Goal: Task Accomplishment & Management: Complete application form

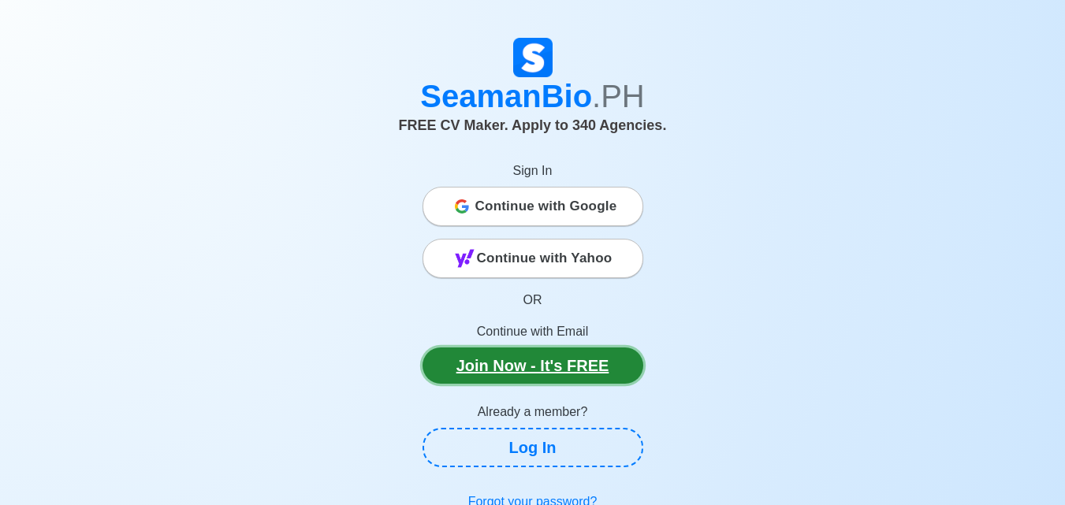
click at [493, 377] on link "Join Now - It's FREE" at bounding box center [532, 365] width 221 height 36
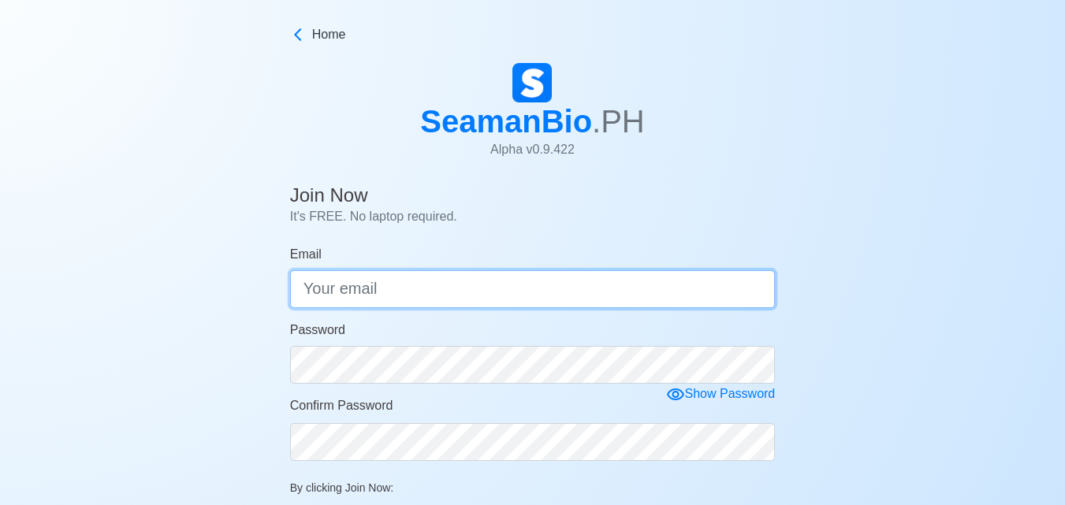
click at [488, 287] on input "Email" at bounding box center [532, 289] width 485 height 38
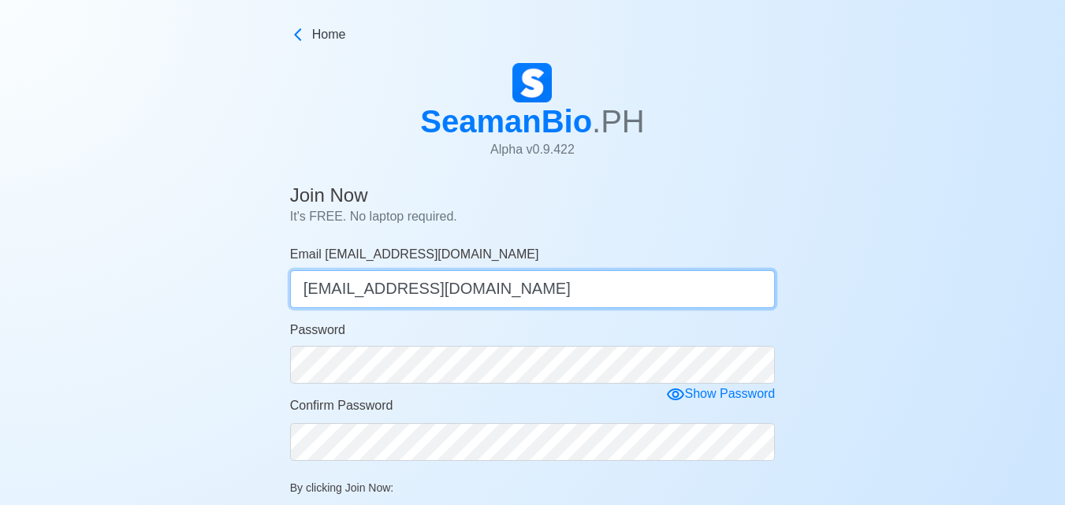
type input "[EMAIL_ADDRESS][DOMAIN_NAME]"
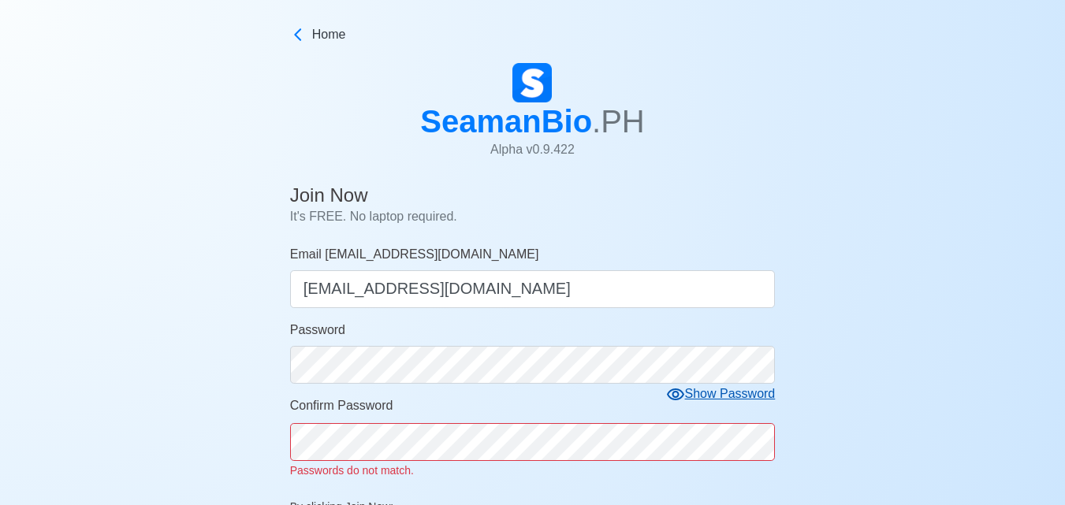
click at [675, 392] on icon at bounding box center [675, 394] width 17 height 12
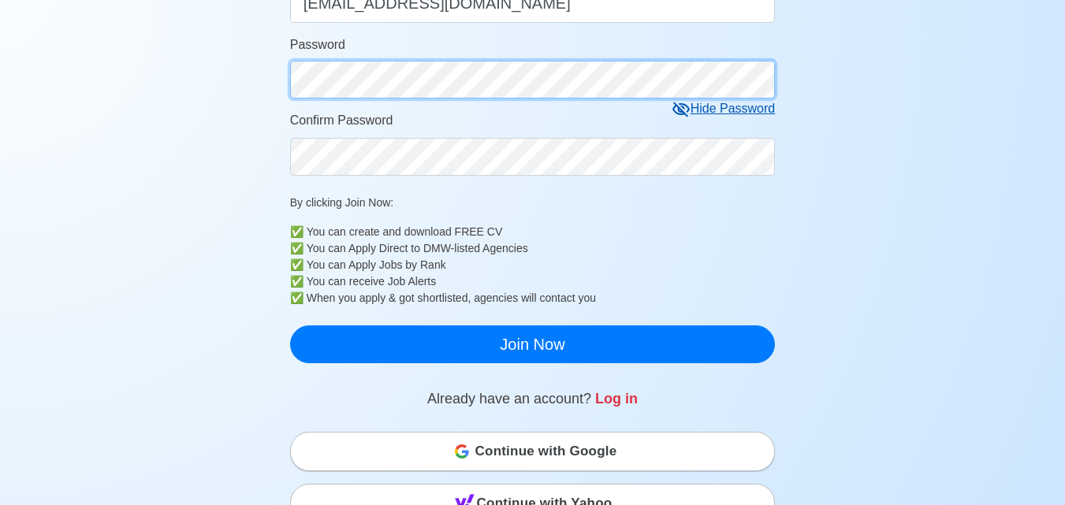
scroll to position [325, 0]
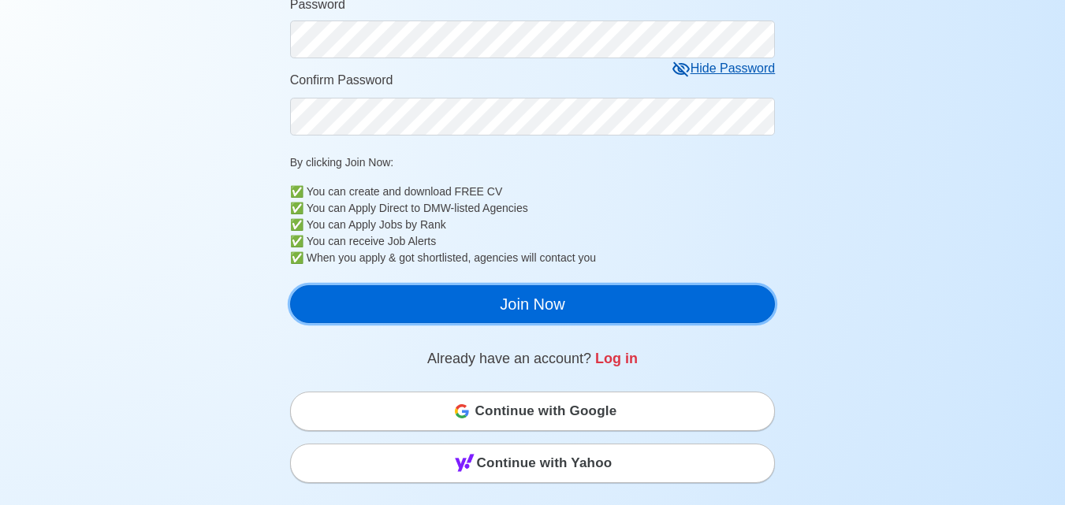
click at [487, 311] on button "Join Now" at bounding box center [532, 304] width 485 height 38
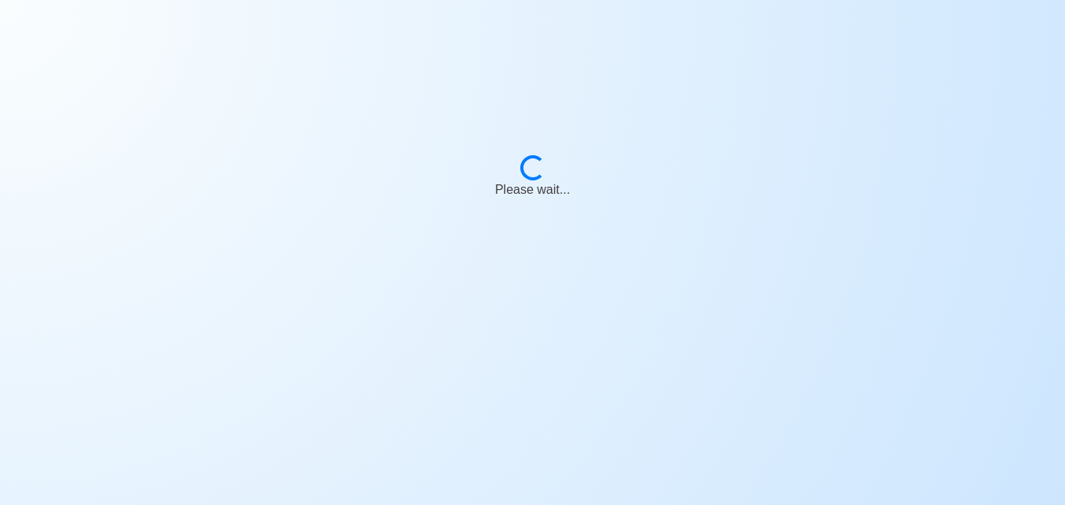
scroll to position [19, 0]
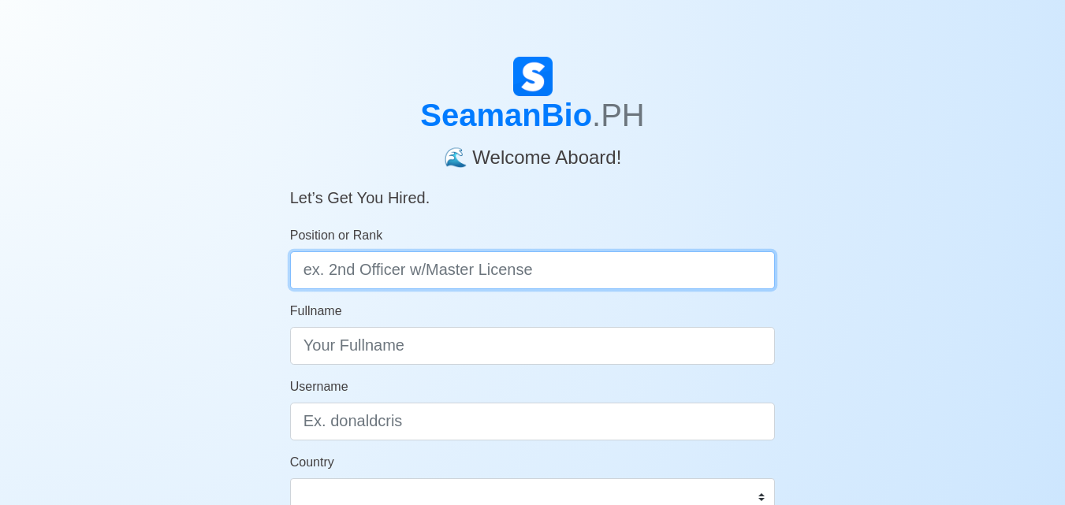
click at [505, 269] on input "Position or Rank" at bounding box center [532, 270] width 485 height 38
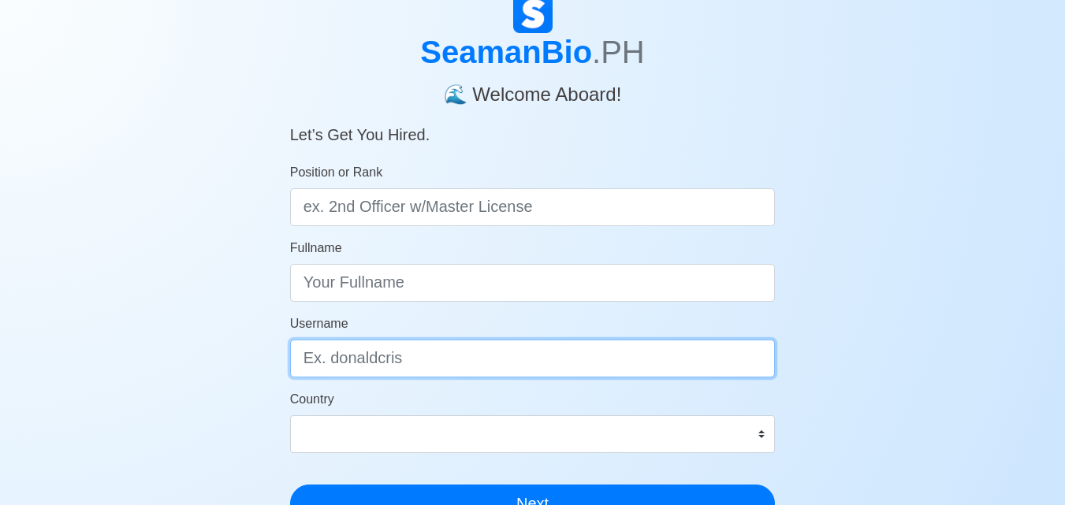
click at [510, 344] on input "Username" at bounding box center [532, 359] width 485 height 38
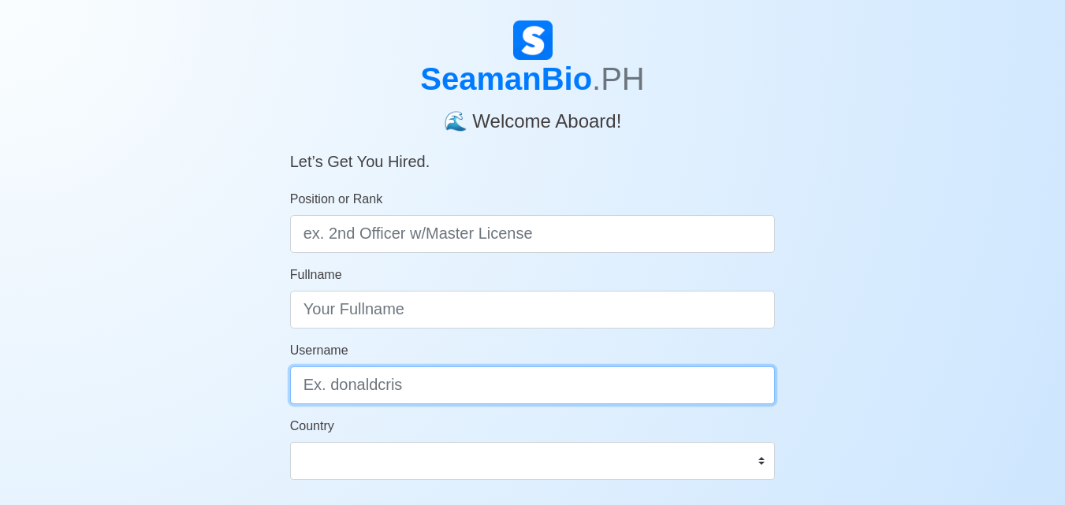
scroll to position [32, 0]
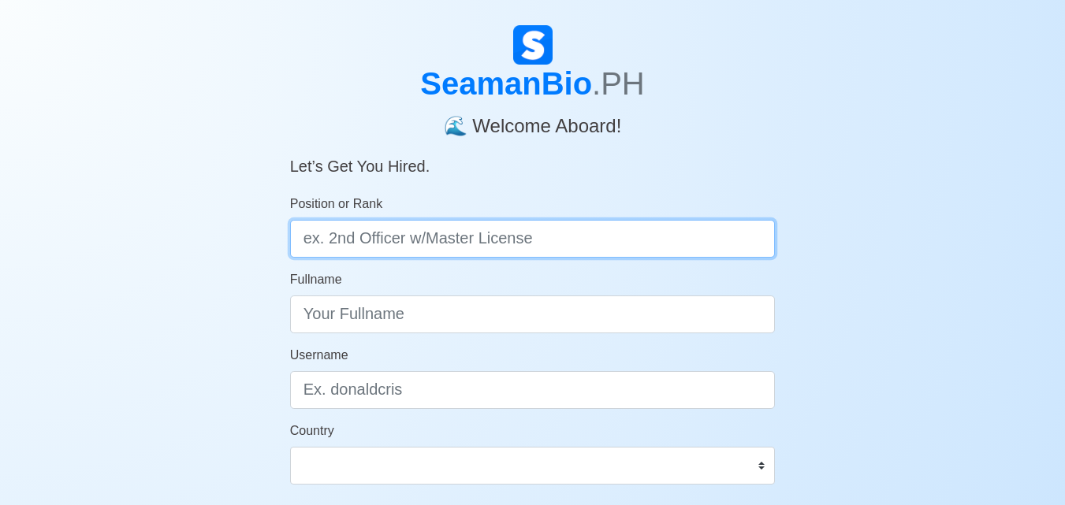
click at [466, 231] on input "Position or Rank" at bounding box center [532, 239] width 485 height 38
type input "d"
type input "Deck Cadet"
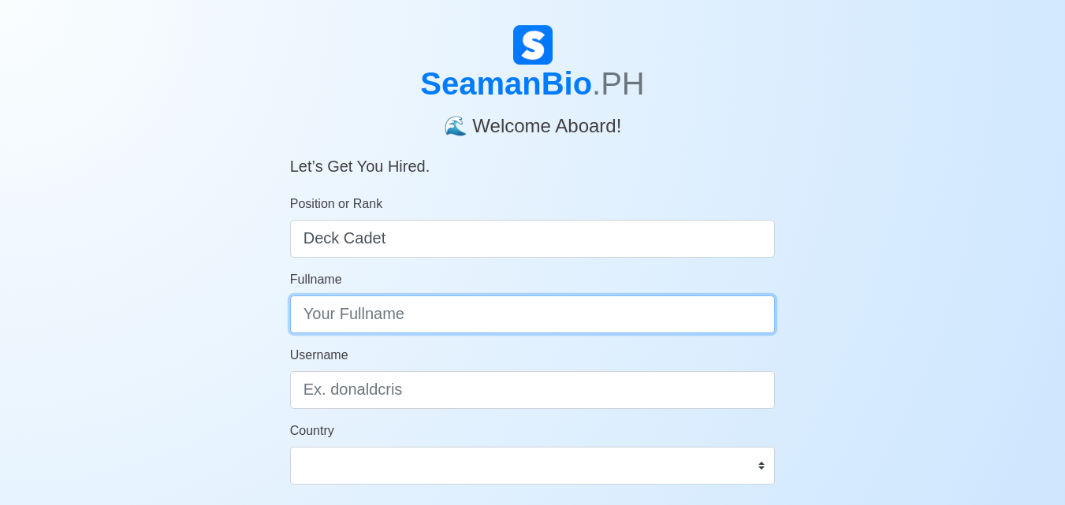
click at [390, 314] on input "Fullname" at bounding box center [532, 314] width 485 height 38
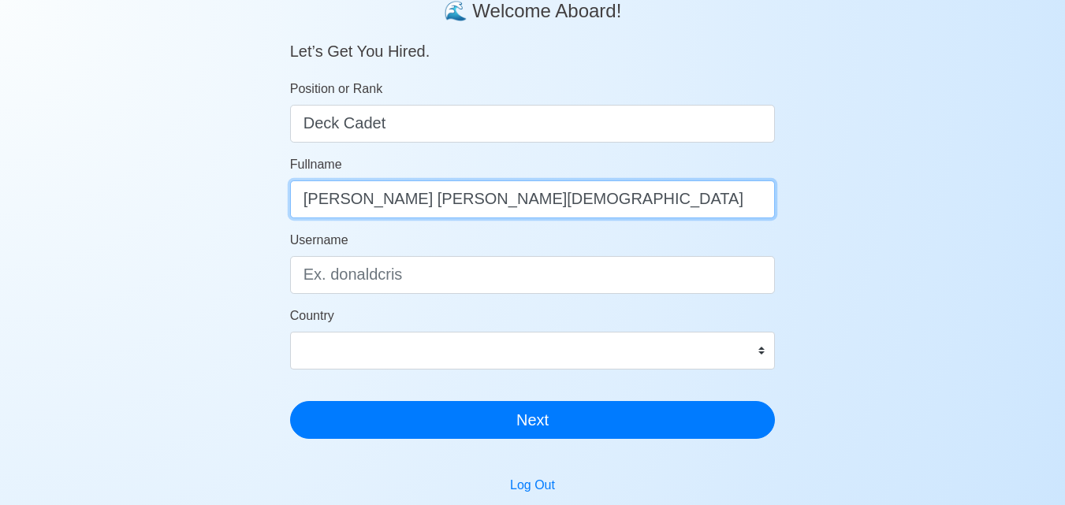
scroll to position [147, 0]
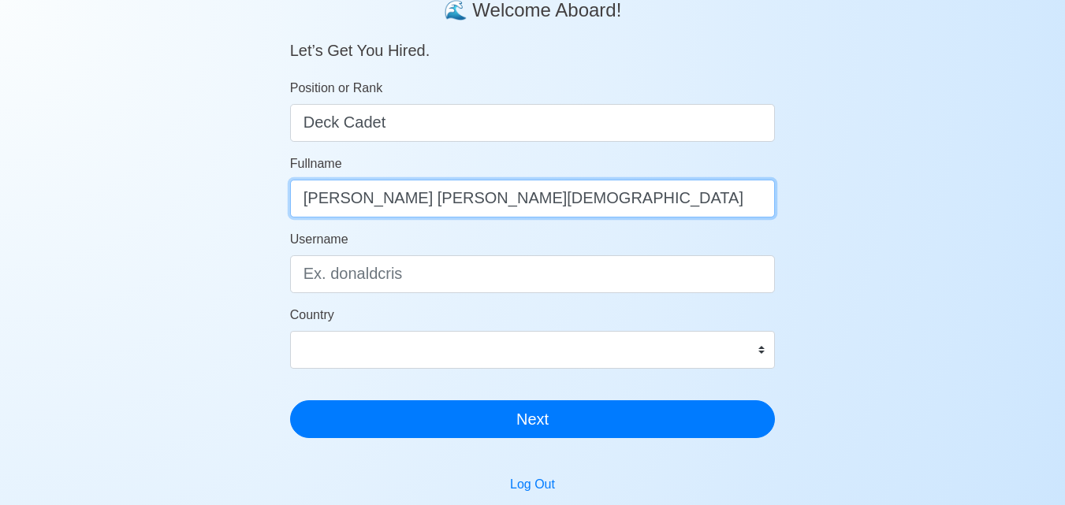
type input "[PERSON_NAME] [PERSON_NAME][DEMOGRAPHIC_DATA]"
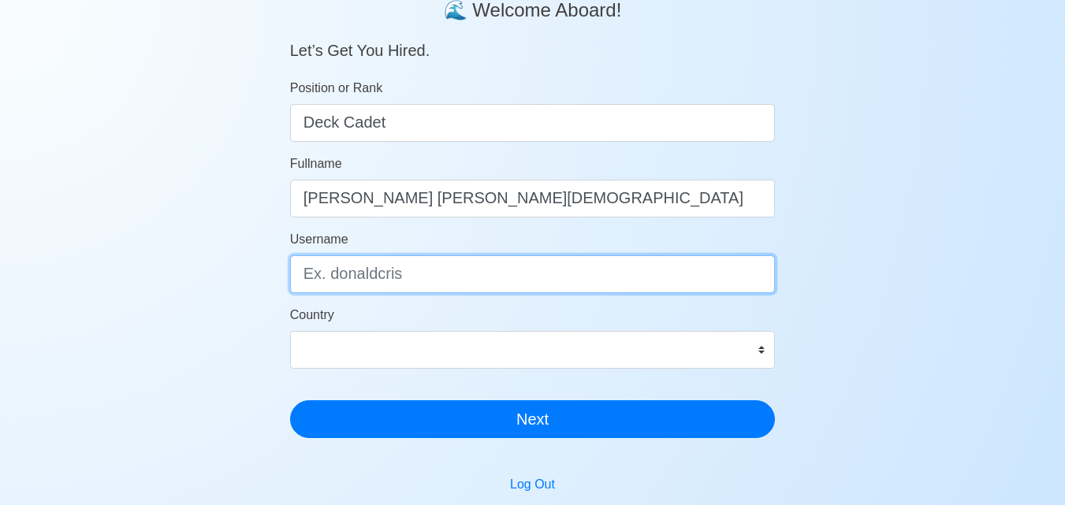
click at [405, 276] on input "Username" at bounding box center [532, 274] width 485 height 38
click at [405, 275] on input "j" at bounding box center [532, 274] width 485 height 38
type input "j"
type input "[PERSON_NAME]"
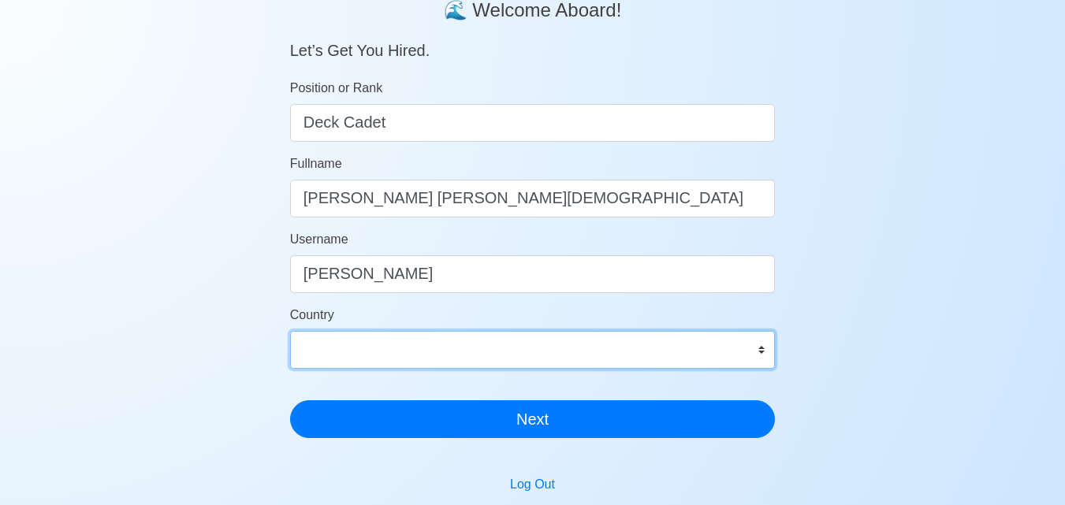
drag, startPoint x: 391, startPoint y: 354, endPoint x: 441, endPoint y: 331, distance: 55.4
click at [391, 354] on select "[GEOGRAPHIC_DATA] [GEOGRAPHIC_DATA] [GEOGRAPHIC_DATA] [GEOGRAPHIC_DATA] [US_STA…" at bounding box center [532, 350] width 485 height 38
select select "PH"
click at [290, 331] on select "[GEOGRAPHIC_DATA] [GEOGRAPHIC_DATA] [GEOGRAPHIC_DATA] [GEOGRAPHIC_DATA] [US_STA…" at bounding box center [532, 350] width 485 height 38
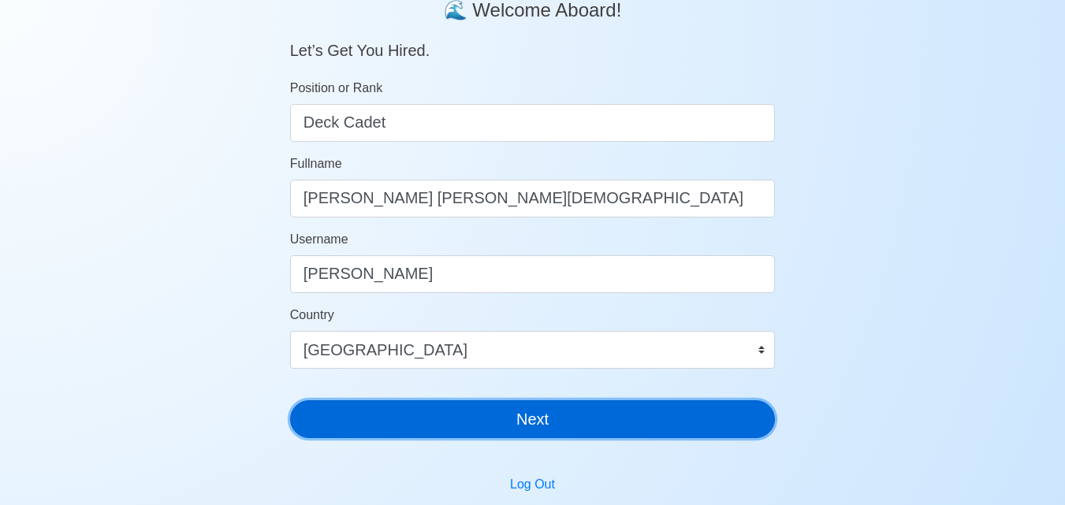
click at [502, 423] on button "Next" at bounding box center [532, 419] width 485 height 38
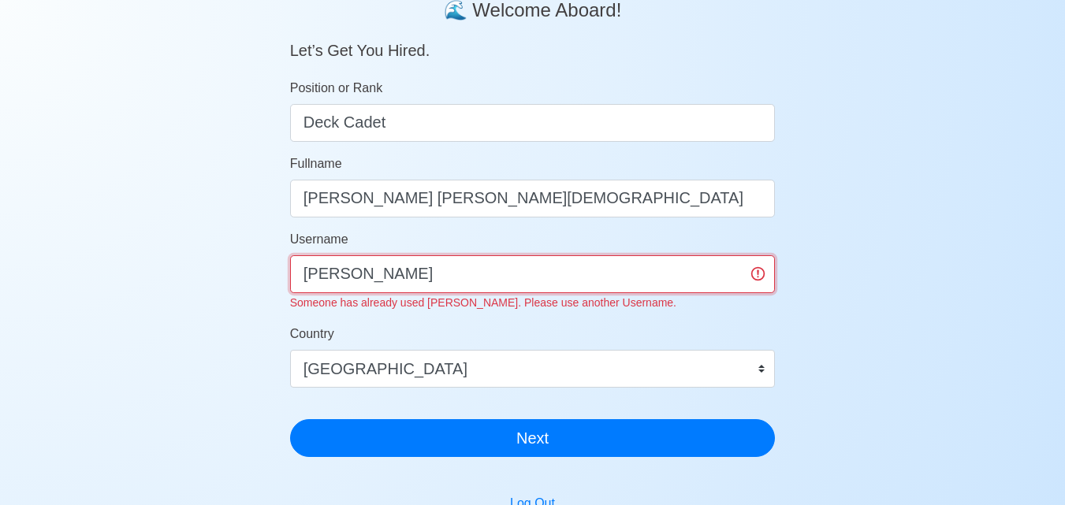
click at [518, 276] on input "[PERSON_NAME]" at bounding box center [532, 274] width 485 height 38
type input "J"
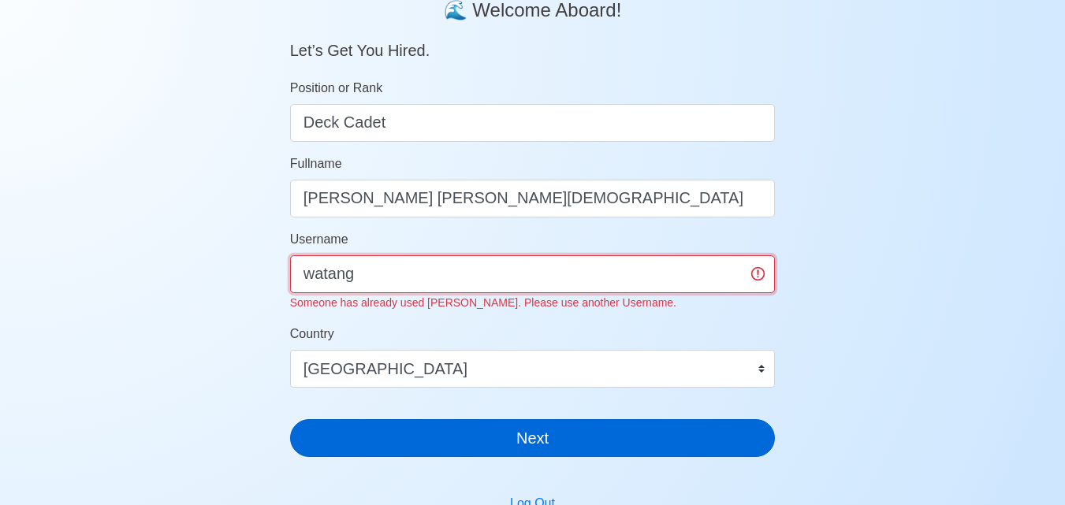
type input "watang"
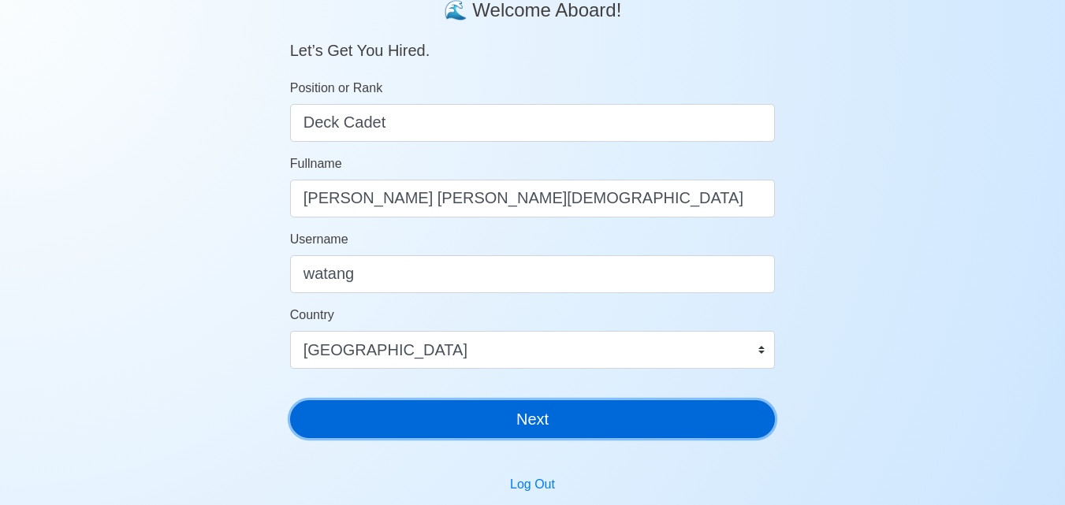
click at [471, 437] on button "Next" at bounding box center [532, 419] width 485 height 38
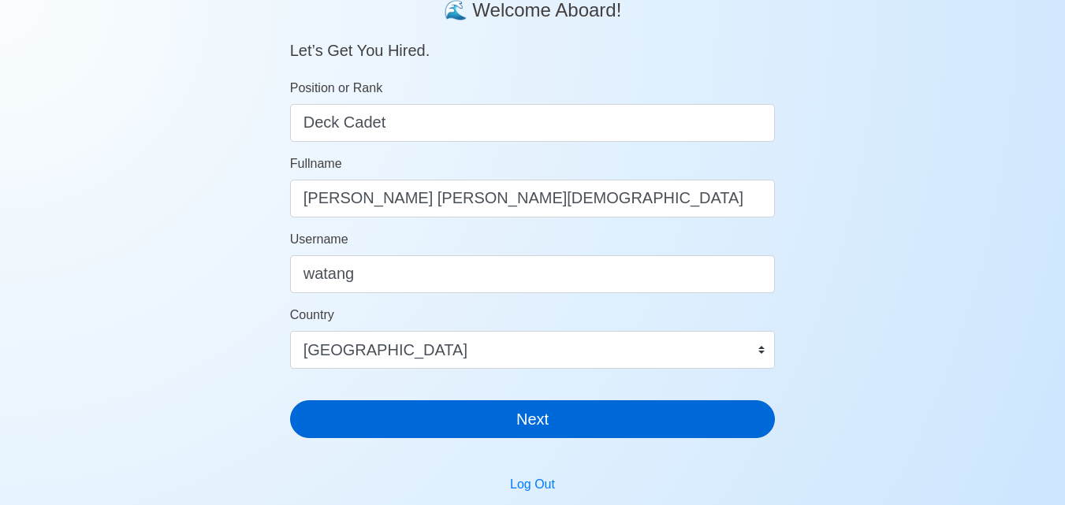
scroll to position [19, 0]
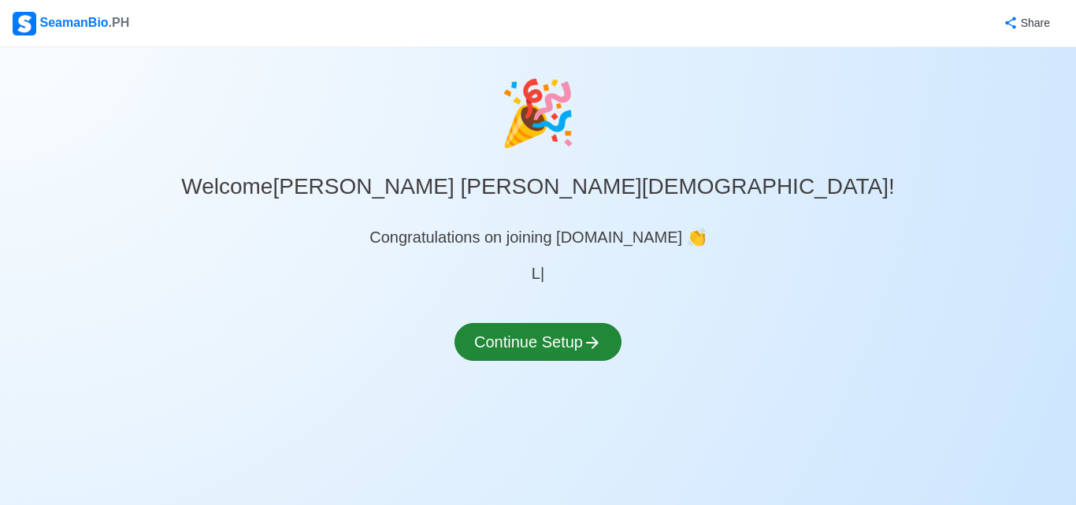
click at [552, 293] on div "🎉 Welcome [PERSON_NAME] [PERSON_NAME][DEMOGRAPHIC_DATA] ! Congratulations on jo…" at bounding box center [538, 232] width 1076 height 333
click at [535, 350] on button "Continue Setup" at bounding box center [538, 342] width 167 height 38
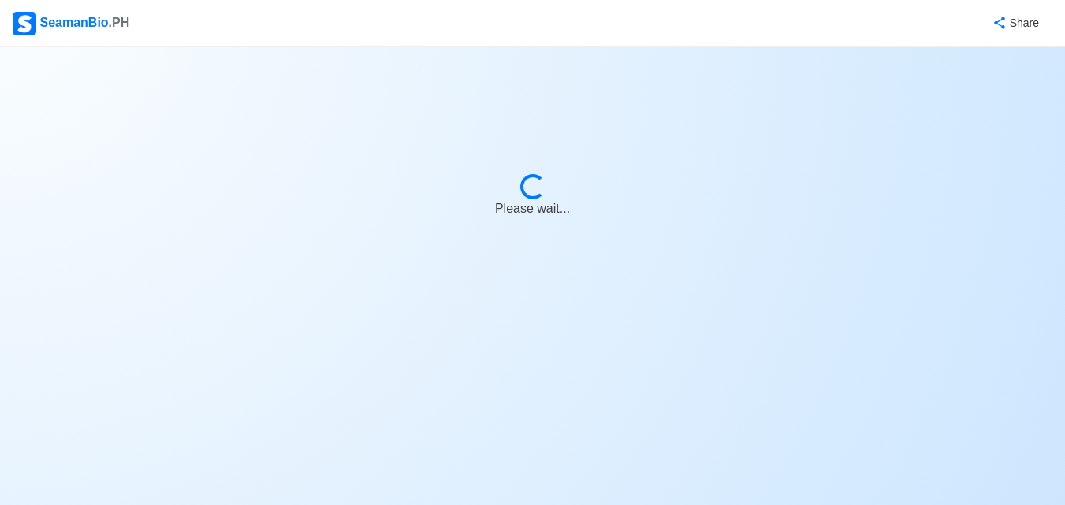
select select "Visible for Hiring"
select select "PH"
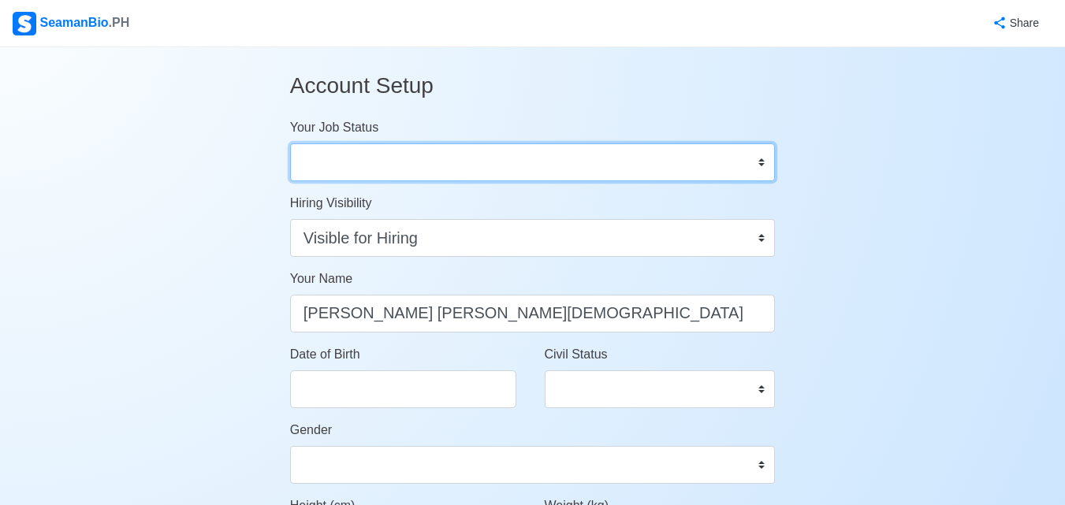
click at [592, 168] on select "Onboard Actively Looking for Job Not Looking for Job" at bounding box center [532, 162] width 485 height 38
select select "Actively Looking for Job"
click at [290, 143] on select "Onboard Actively Looking for Job Not Looking for Job" at bounding box center [532, 162] width 485 height 38
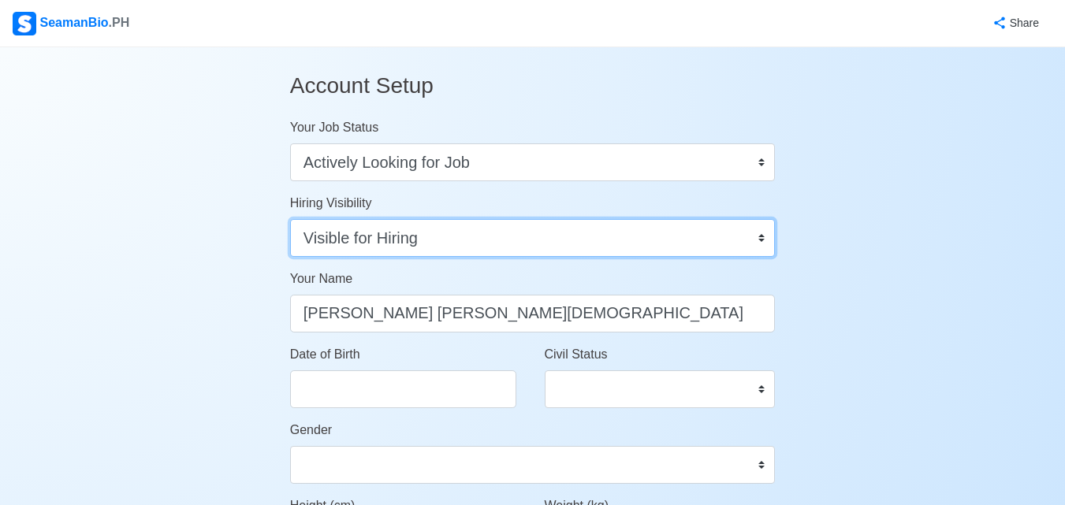
click at [551, 238] on select "Visible for Hiring Not Visible for Hiring" at bounding box center [532, 238] width 485 height 38
click at [290, 219] on select "Visible for Hiring Not Visible for Hiring" at bounding box center [532, 238] width 485 height 38
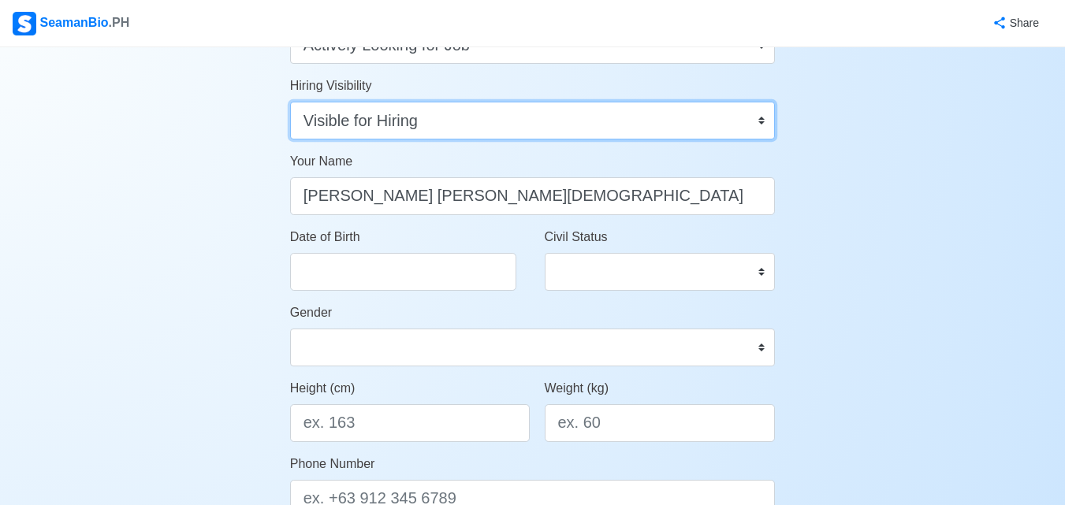
scroll to position [179, 0]
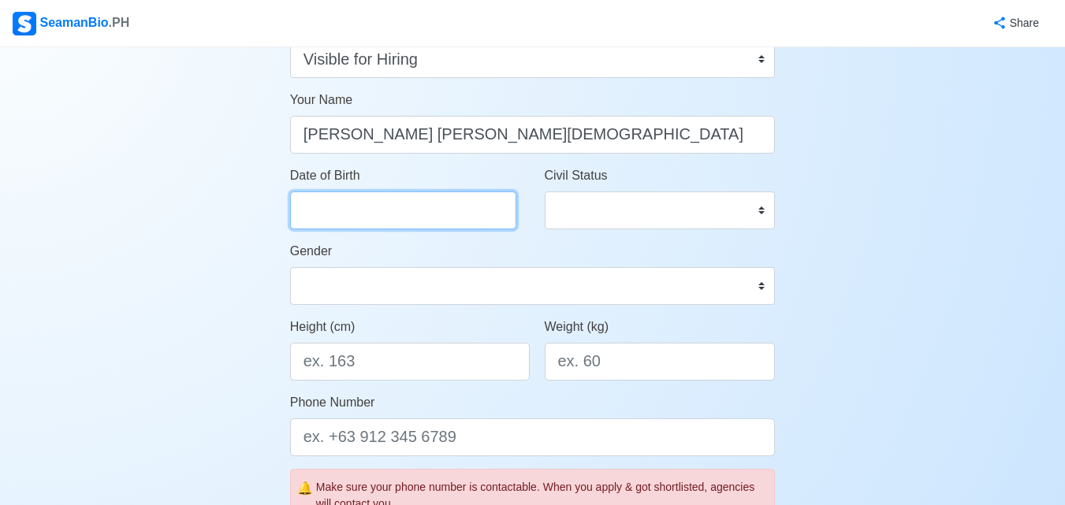
click at [445, 212] on input "Date of Birth" at bounding box center [403, 210] width 226 height 38
select select "****"
select select "*******"
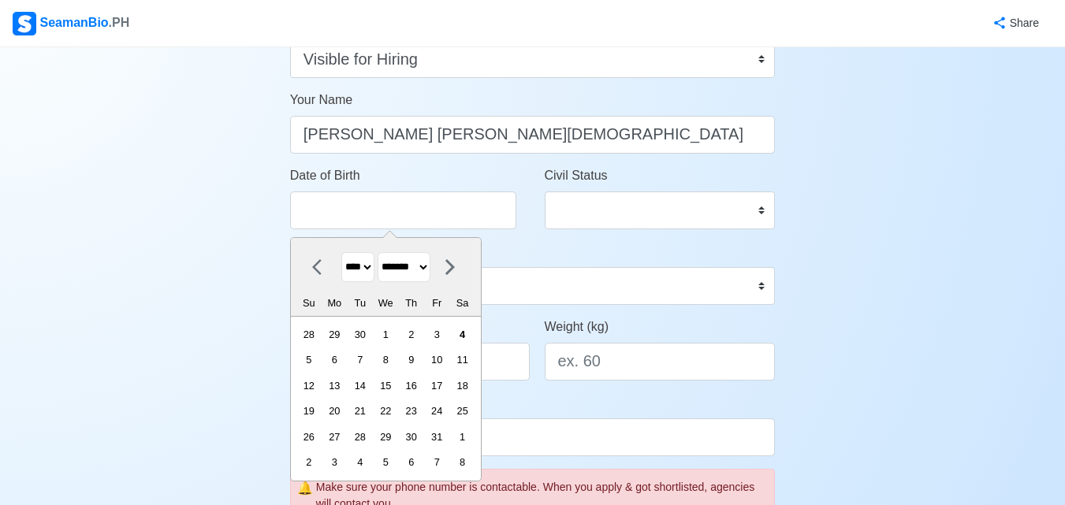
click at [355, 270] on select "**** **** **** **** **** **** **** **** **** **** **** **** **** **** **** ****…" at bounding box center [357, 267] width 33 height 31
select select "****"
click at [341, 252] on select "**** **** **** **** **** **** **** **** **** **** **** **** **** **** **** ****…" at bounding box center [357, 267] width 33 height 31
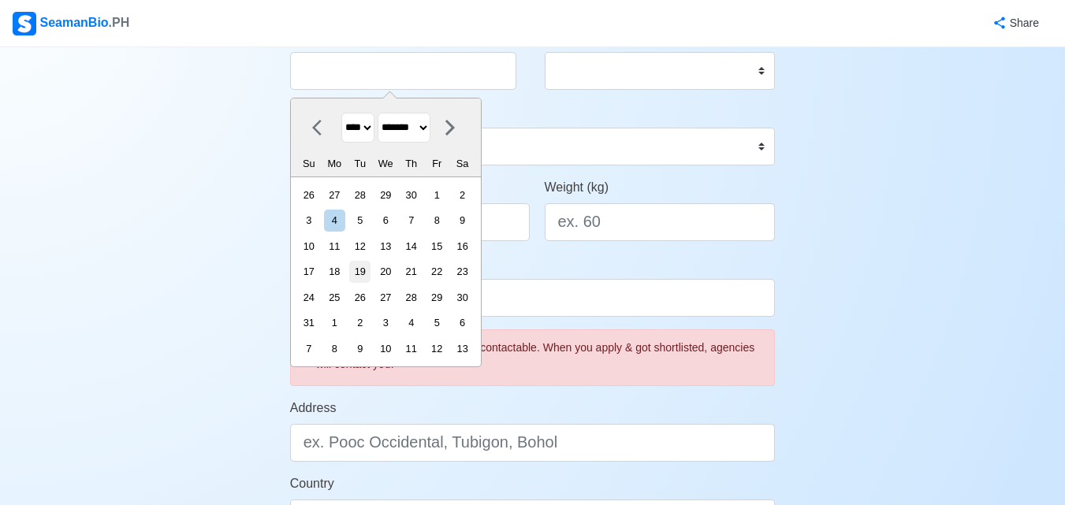
scroll to position [321, 0]
click at [396, 266] on div "20" at bounding box center [385, 268] width 21 height 21
type input "[DATE]"
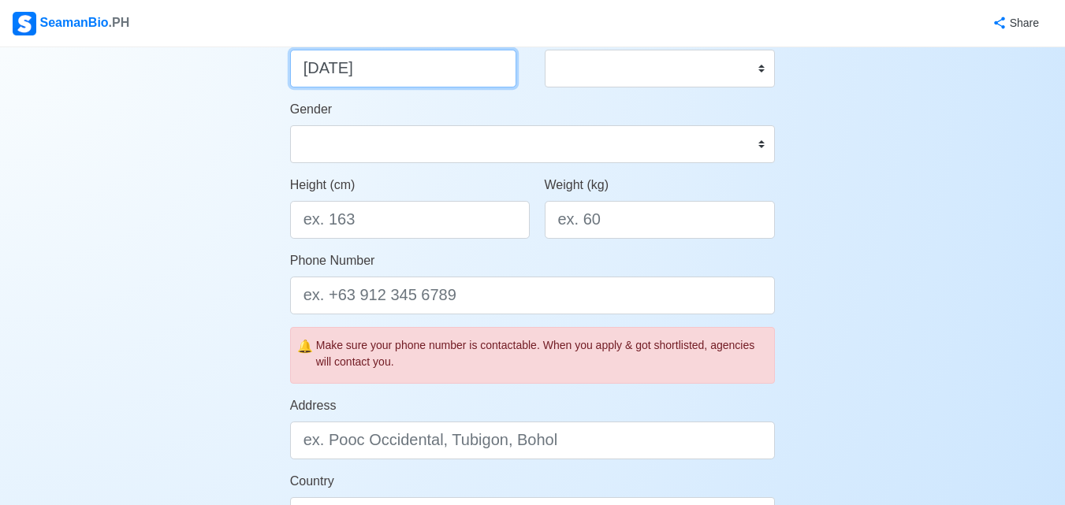
click at [315, 69] on input "[DATE]" at bounding box center [403, 69] width 226 height 38
select select "****"
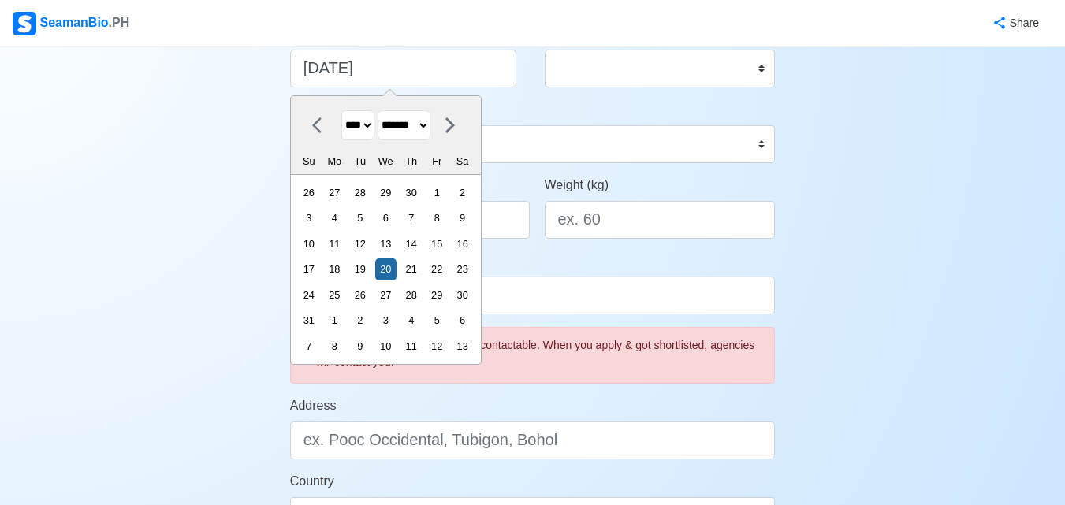
click at [430, 123] on select "******* ******** ***** ***** *** **** **** ****** ********* ******* ******** **…" at bounding box center [403, 125] width 53 height 31
select select "********"
click at [384, 110] on select "******* ******** ***** ***** *** **** **** ****** ********* ******* ******** **…" at bounding box center [403, 125] width 53 height 31
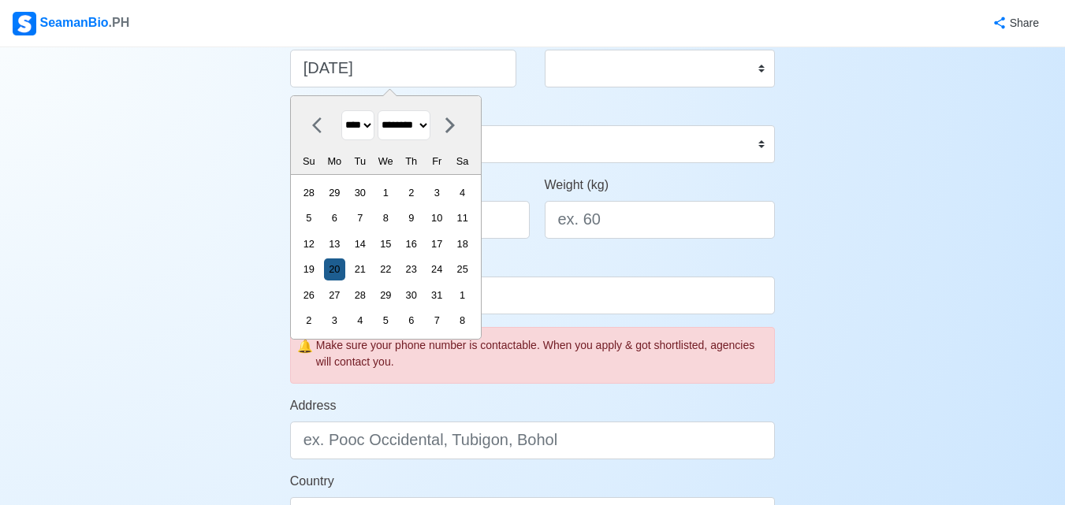
click at [339, 266] on div "20" at bounding box center [334, 268] width 21 height 21
type input "[DATE]"
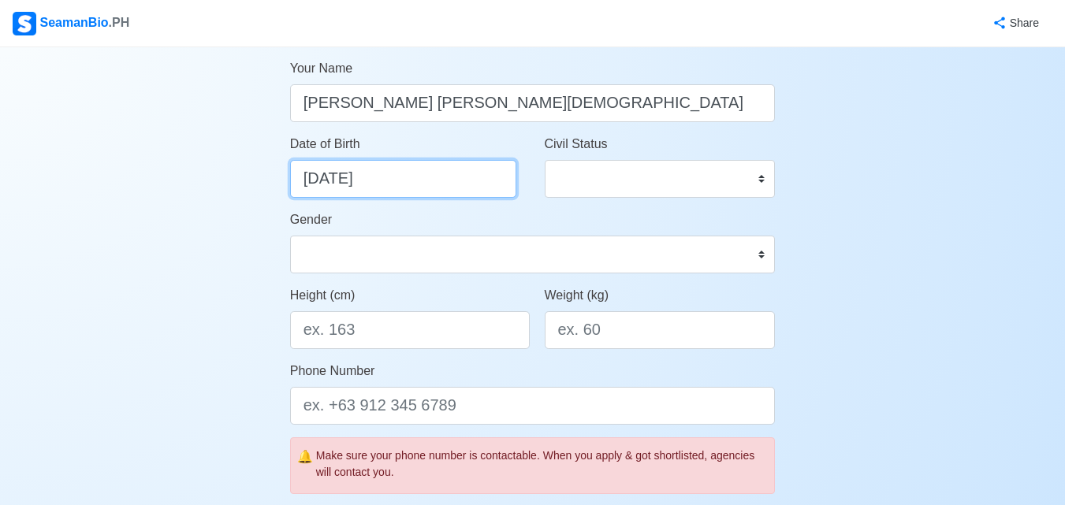
scroll to position [205, 0]
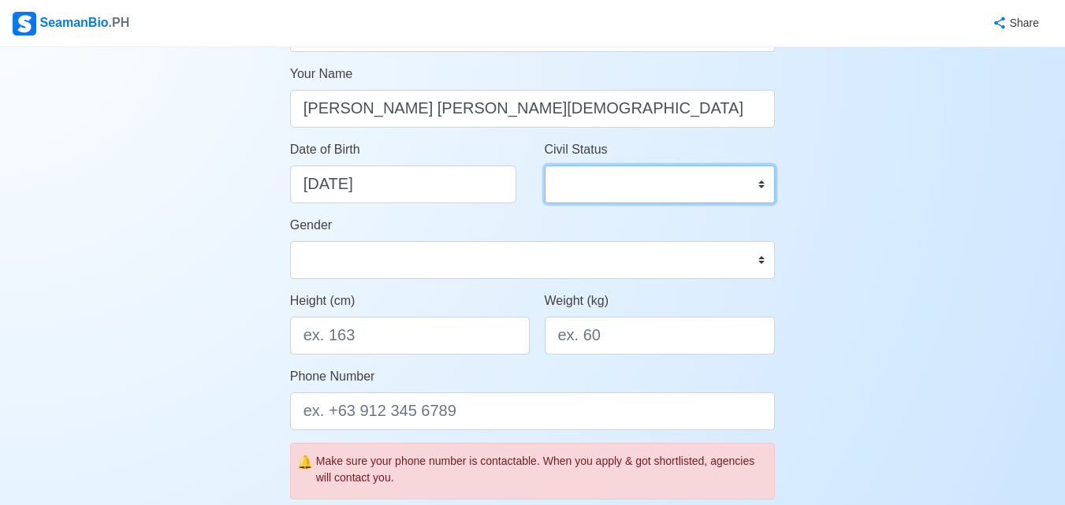
click at [689, 186] on select "Single Married Widowed Separated" at bounding box center [659, 184] width 231 height 38
select select "Single"
click at [544, 165] on select "Single Married Widowed Separated" at bounding box center [659, 184] width 231 height 38
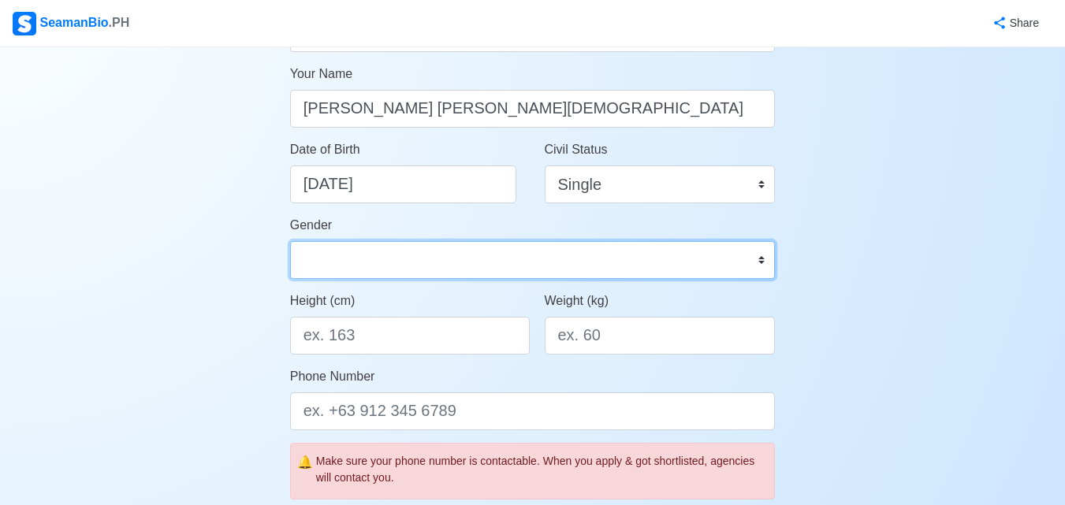
click at [469, 252] on select "[DEMOGRAPHIC_DATA] [DEMOGRAPHIC_DATA]" at bounding box center [532, 260] width 485 height 38
select select "[DEMOGRAPHIC_DATA]"
click at [290, 241] on select "[DEMOGRAPHIC_DATA] [DEMOGRAPHIC_DATA]" at bounding box center [532, 260] width 485 height 38
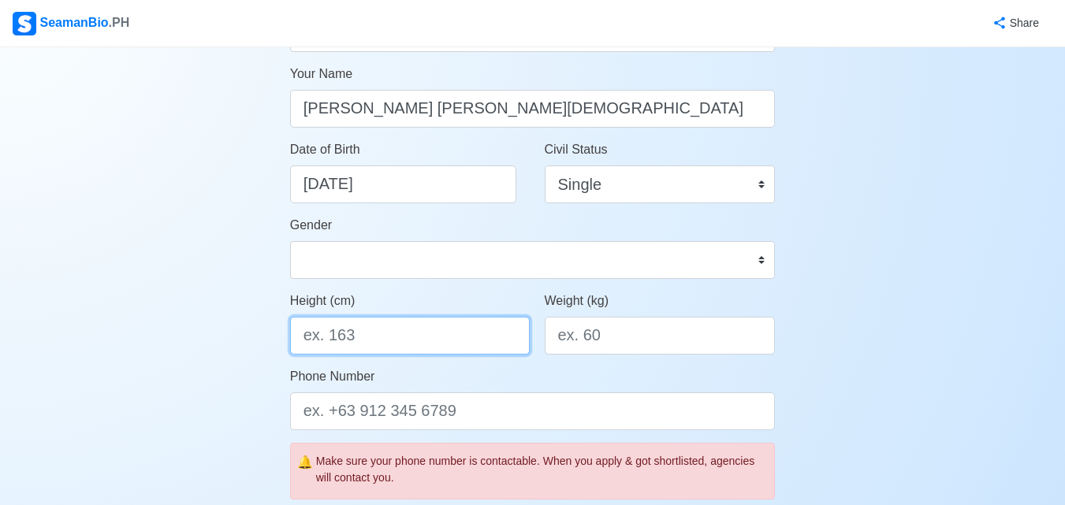
click at [419, 336] on input "Height (cm)" at bounding box center [410, 336] width 240 height 38
type input "165"
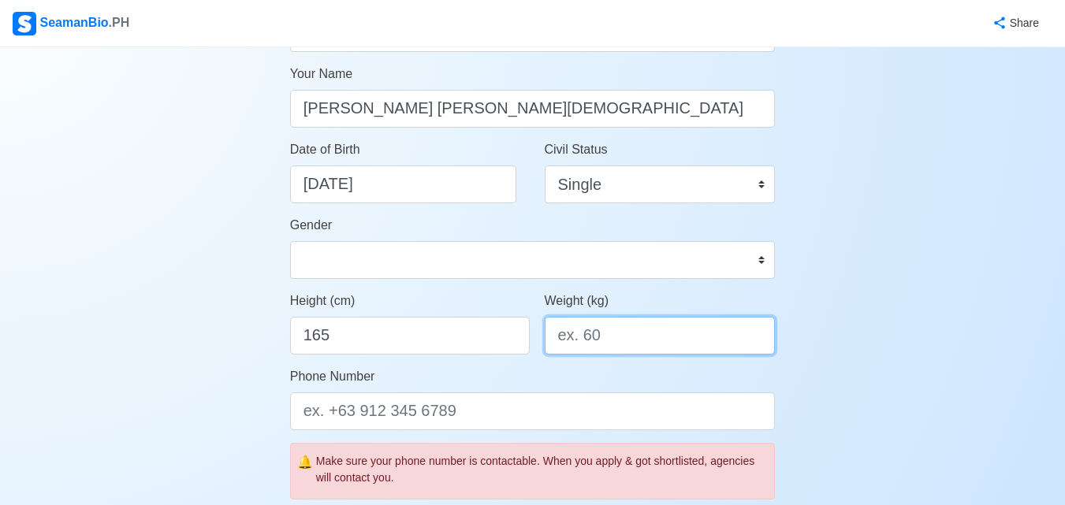
click at [605, 330] on input "Weight (kg)" at bounding box center [659, 336] width 231 height 38
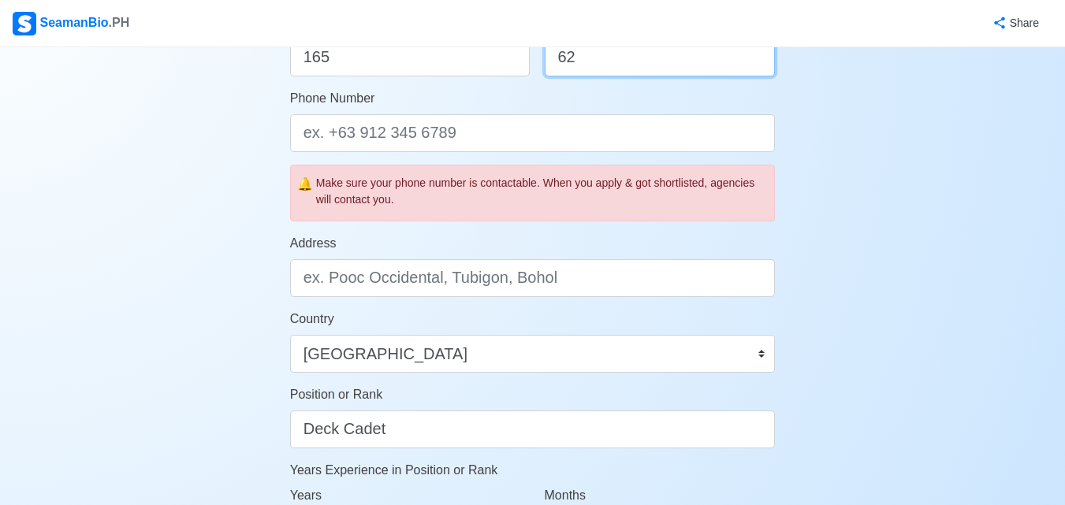
type input "62"
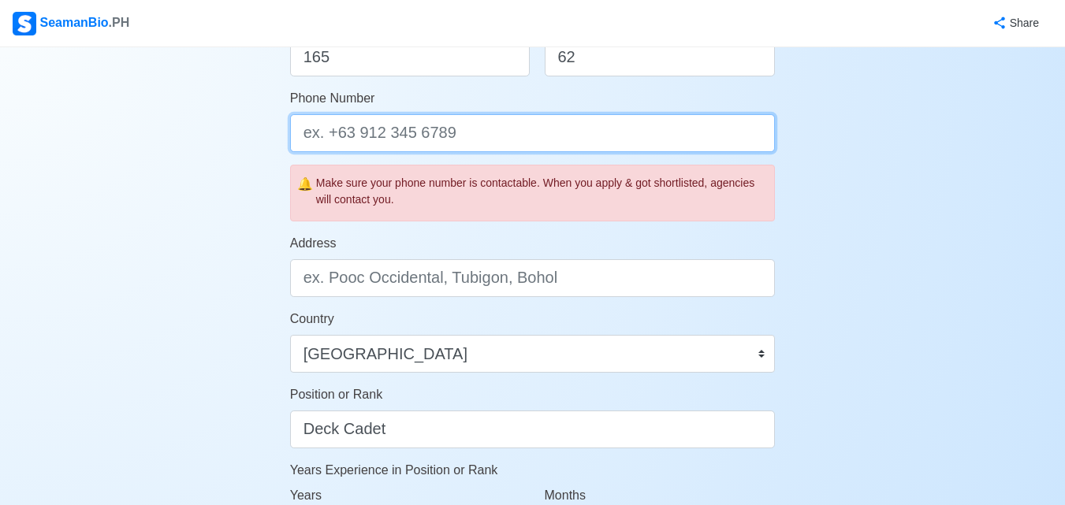
click at [476, 136] on input "Phone Number" at bounding box center [532, 133] width 485 height 38
type input "[PHONE_NUMBER]"
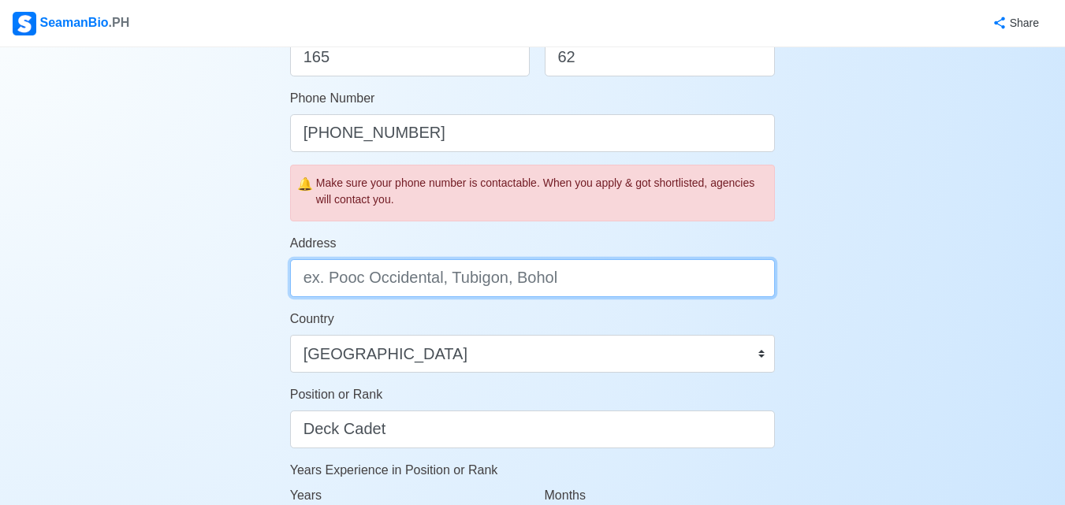
click at [394, 286] on input "Address" at bounding box center [532, 278] width 485 height 38
type input "[GEOGRAPHIC_DATA], [GEOGRAPHIC_DATA], [GEOGRAPHIC_DATA]"
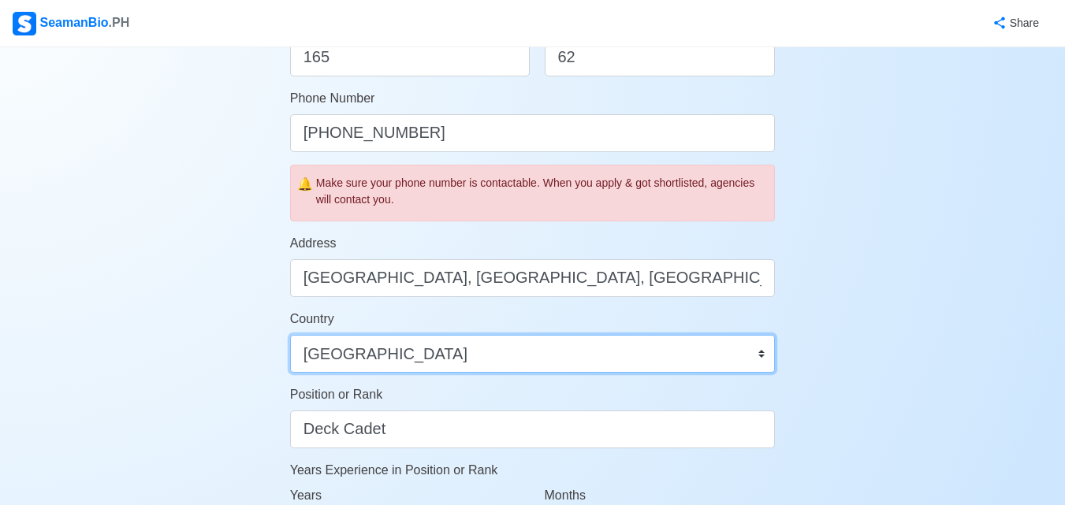
click at [366, 369] on select "[GEOGRAPHIC_DATA] [GEOGRAPHIC_DATA] [GEOGRAPHIC_DATA] [GEOGRAPHIC_DATA] [US_STA…" at bounding box center [532, 354] width 485 height 38
click at [290, 335] on select "[GEOGRAPHIC_DATA] [GEOGRAPHIC_DATA] [GEOGRAPHIC_DATA] [GEOGRAPHIC_DATA] [US_STA…" at bounding box center [532, 354] width 485 height 38
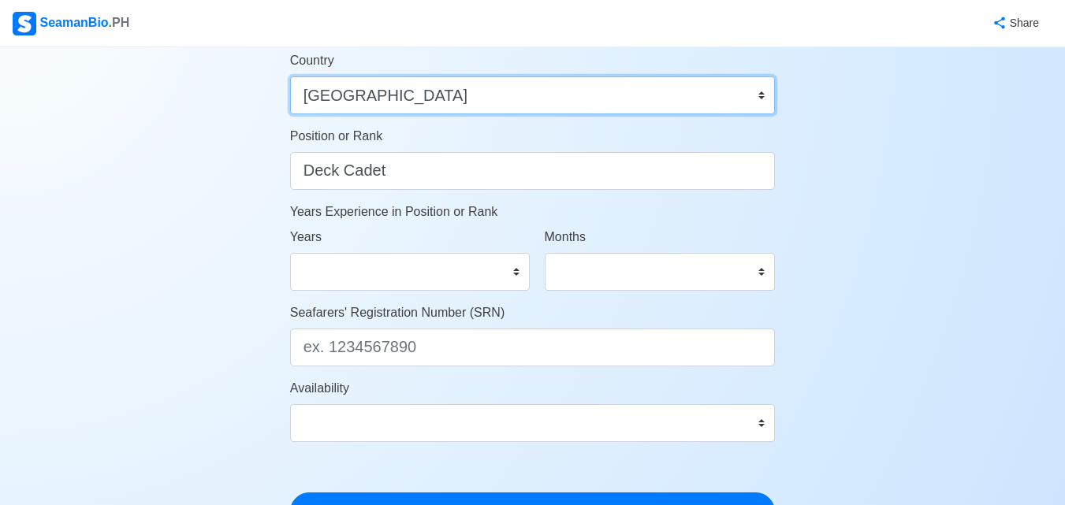
scroll to position [719, 0]
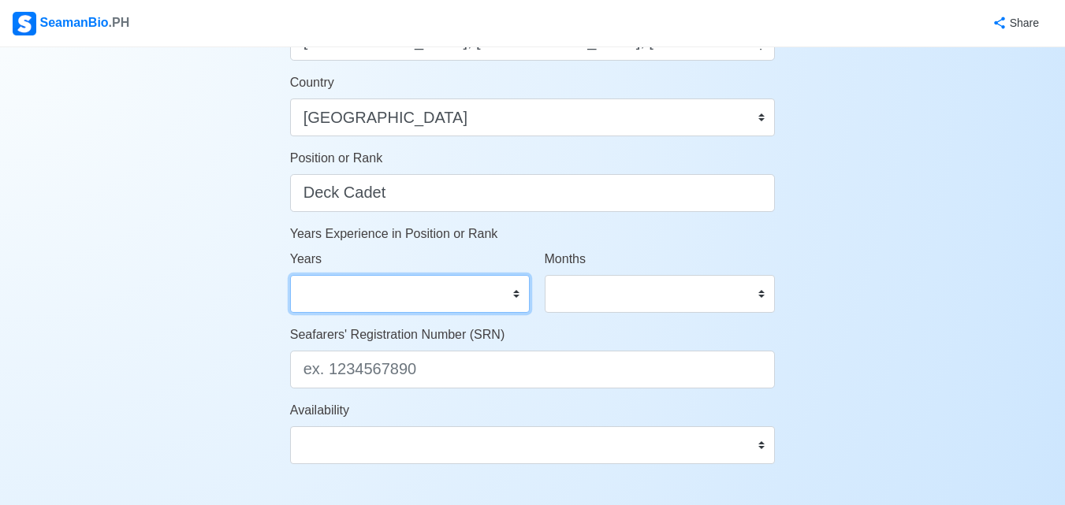
click at [414, 295] on select "0 1 2 3 4 5 6 7 8 9 10 11 12 13 14 15 16 17 18 19 20 21 22 23 24 25 26 27 28 29…" at bounding box center [410, 294] width 240 height 38
select select "0"
click at [290, 275] on select "0 1 2 3 4 5 6 7 8 9 10 11 12 13 14 15 16 17 18 19 20 21 22 23 24 25 26 27 28 29…" at bounding box center [410, 294] width 240 height 38
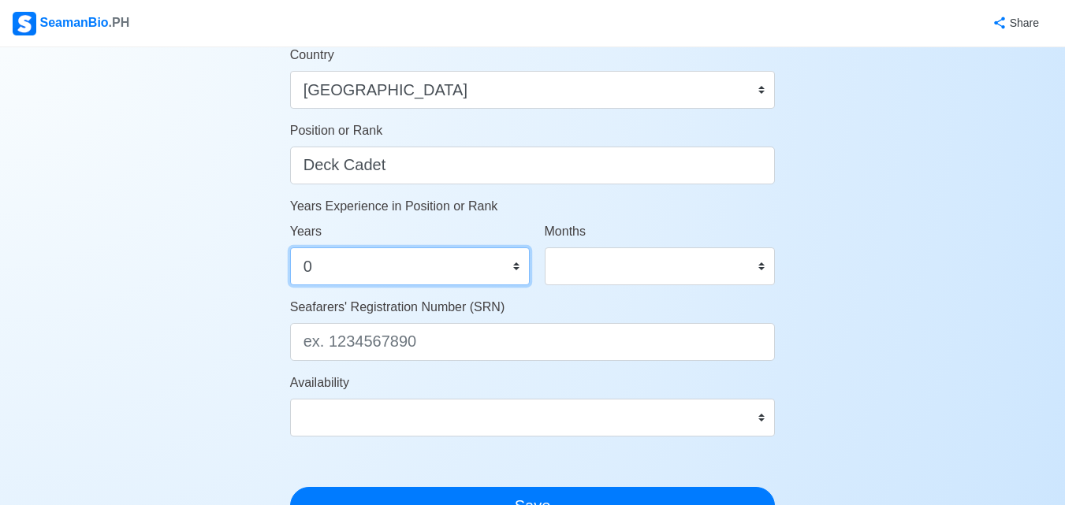
scroll to position [819, 0]
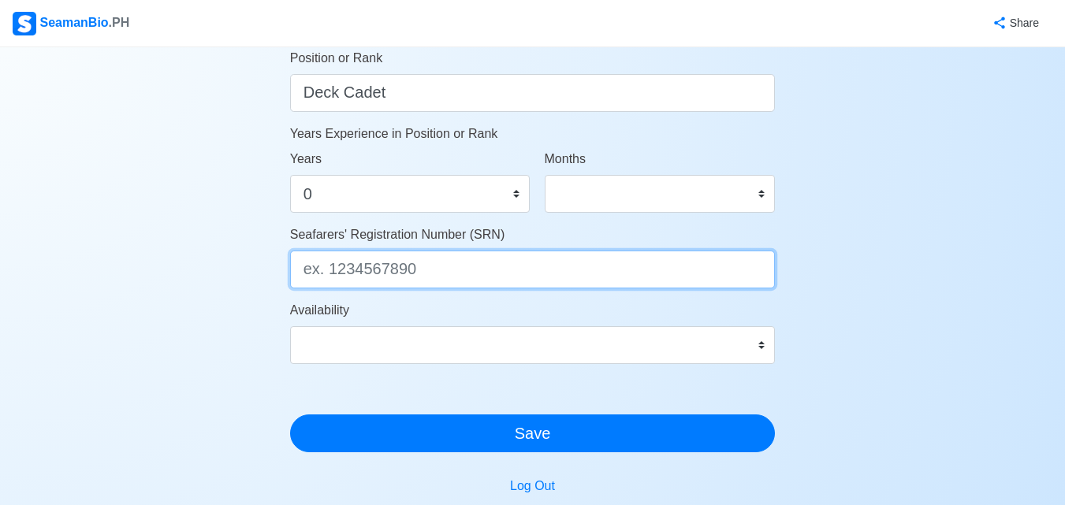
click at [493, 275] on input "Seafarers' Registration Number (SRN)" at bounding box center [532, 270] width 485 height 38
type input "0412200031"
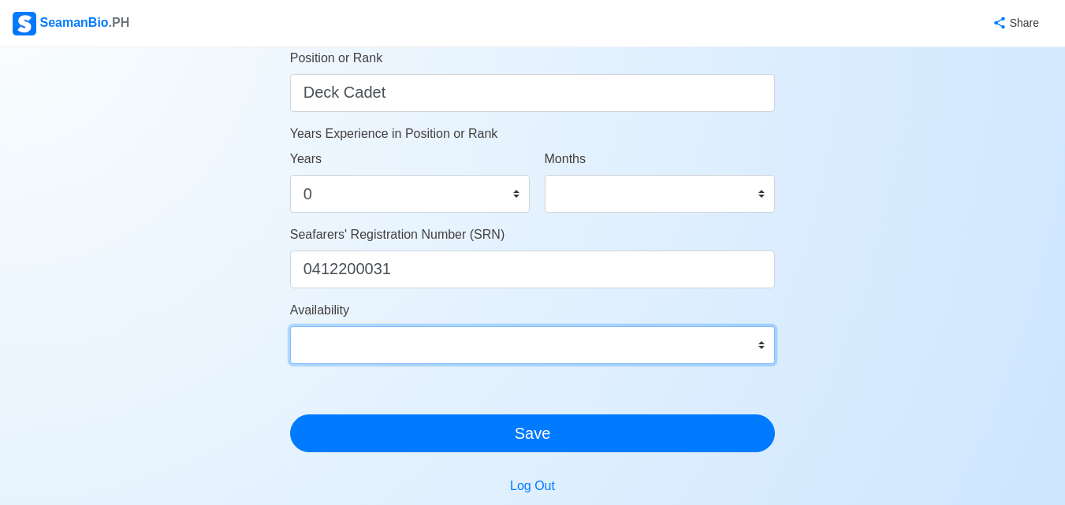
click at [435, 333] on select "Immediate [DATE] [DATE] [DATE] [DATE] [DATE] [DATE] [DATE] [DATE] [DATE]" at bounding box center [532, 345] width 485 height 38
select select "4102416000000"
click at [290, 326] on select "Immediate [DATE] [DATE] [DATE] [DATE] [DATE] [DATE] [DATE] [DATE] [DATE]" at bounding box center [532, 345] width 485 height 38
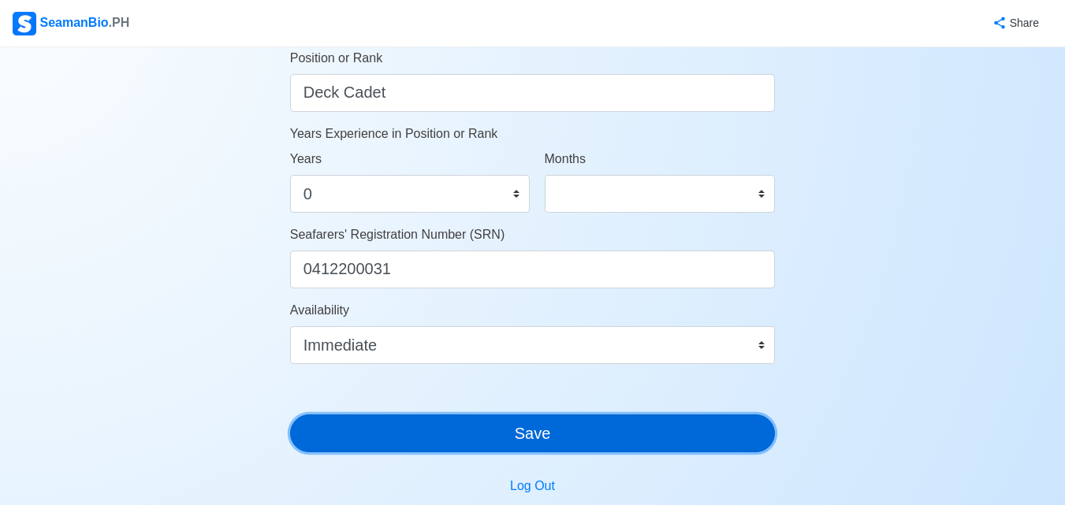
click at [432, 433] on button "Save" at bounding box center [532, 433] width 485 height 38
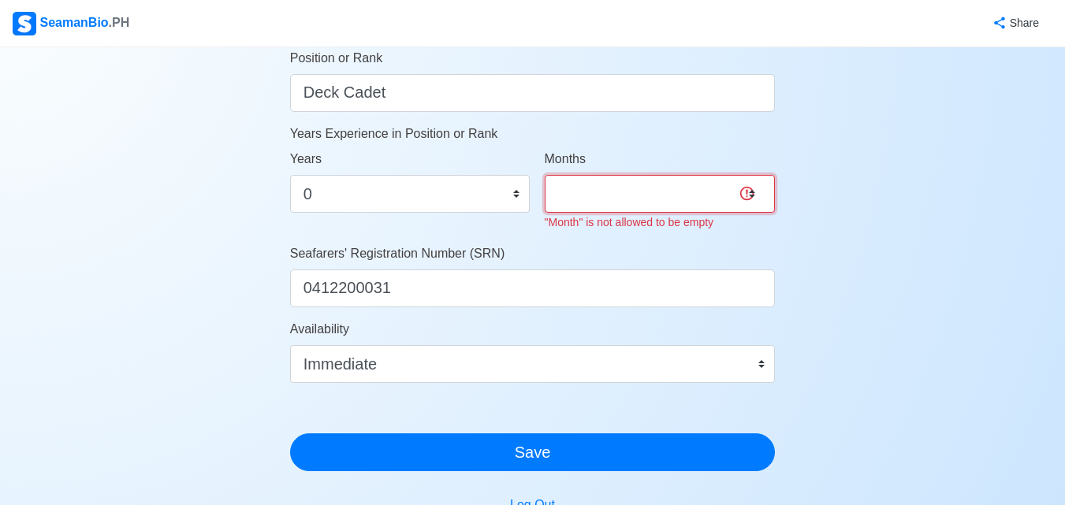
click at [638, 184] on select "0 1 2 3 4 5 6 7 8 9 10 11" at bounding box center [659, 194] width 231 height 38
click at [750, 193] on select "0 1 2 3 4 5 6 7 8 9 10 11" at bounding box center [659, 194] width 231 height 38
click at [746, 193] on select "0 1 2 3 4 5 6 7 8 9 10 11" at bounding box center [659, 194] width 231 height 38
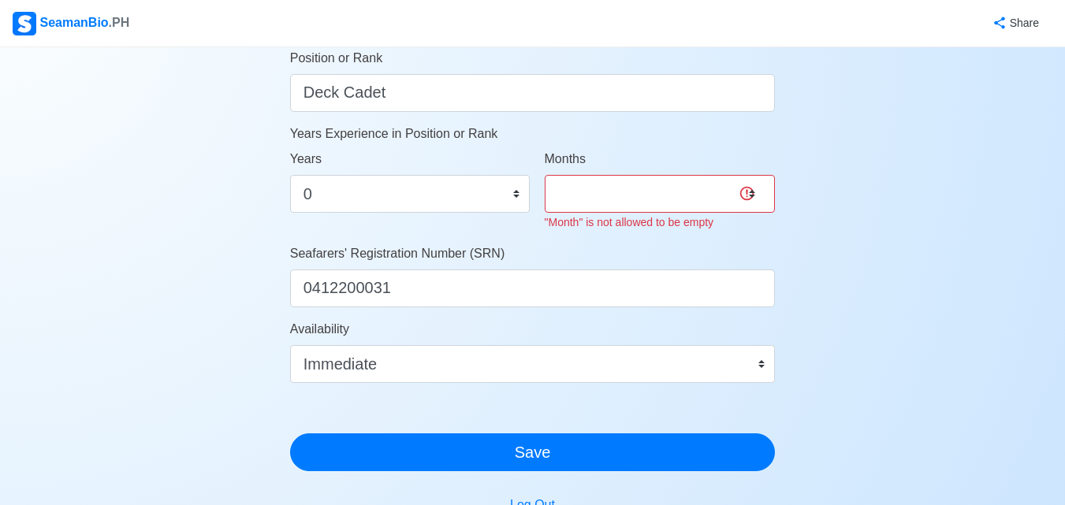
click at [674, 212] on div "Months 0 1 2 3 4 5 6 7 8 9 10 11 "Month" is not allowed to be empty" at bounding box center [659, 191] width 231 height 82
click at [678, 194] on select "0 1 2 3 4 5 6 7 8 9 10 11" at bounding box center [659, 194] width 231 height 38
select select "0"
click at [544, 175] on select "0 1 2 3 4 5 6 7 8 9 10 11" at bounding box center [659, 194] width 231 height 38
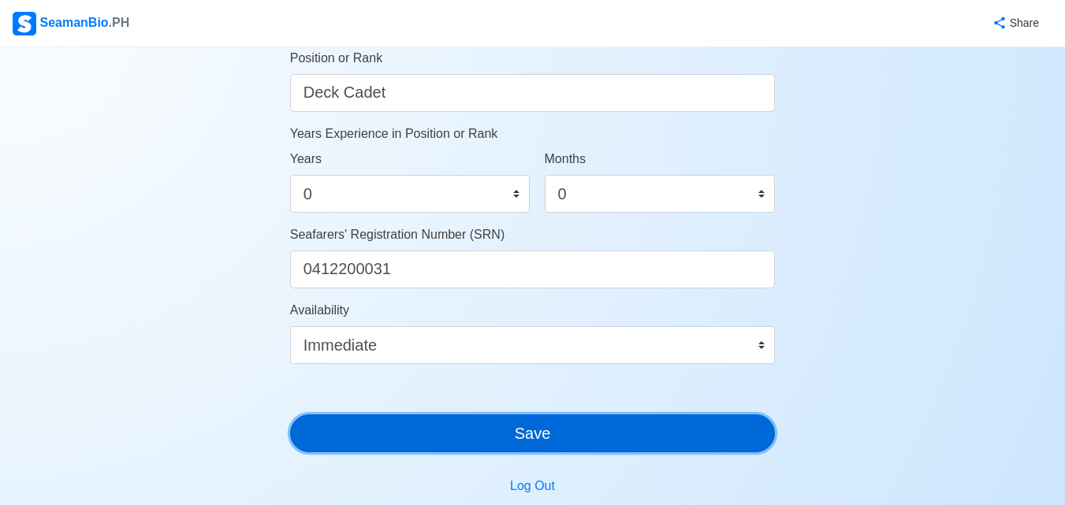
click at [507, 448] on button "Save" at bounding box center [532, 433] width 485 height 38
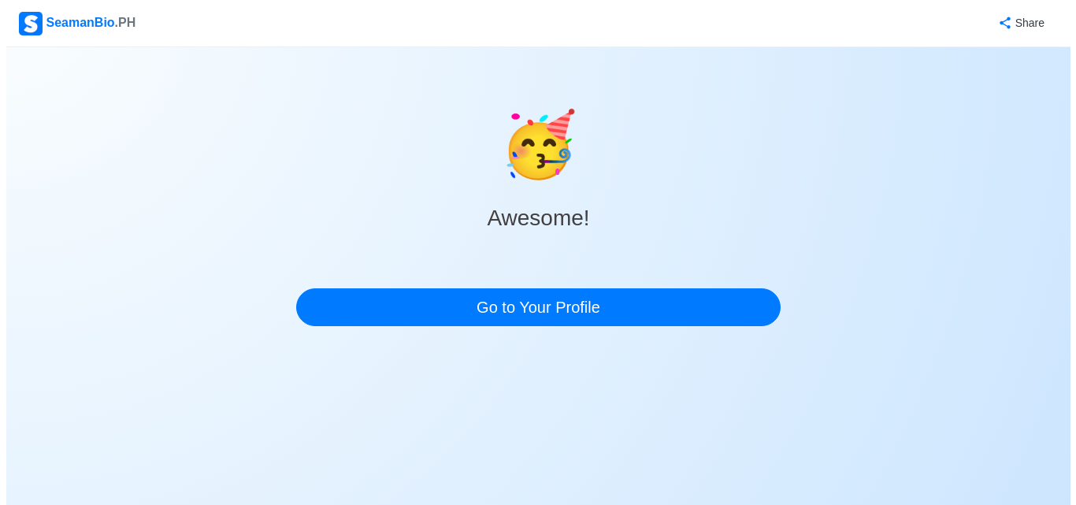
scroll to position [0, 0]
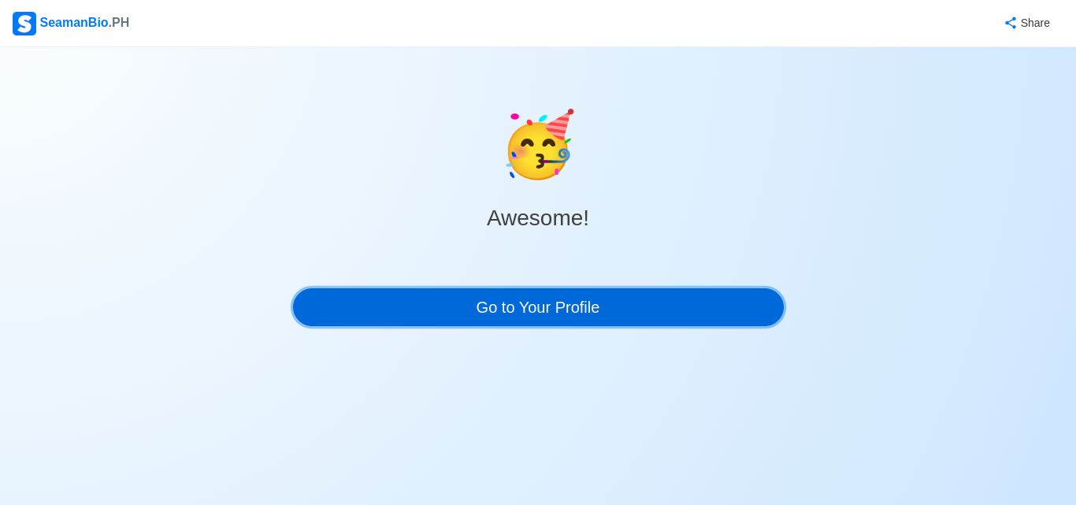
click at [563, 306] on link "Go to Your Profile" at bounding box center [538, 307] width 491 height 38
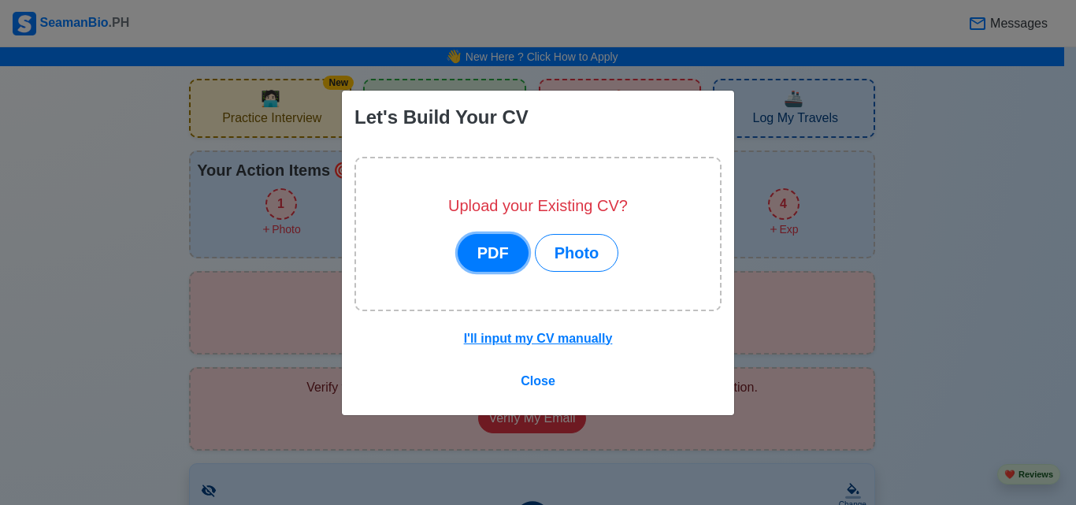
click at [518, 251] on button "PDF" at bounding box center [493, 253] width 71 height 38
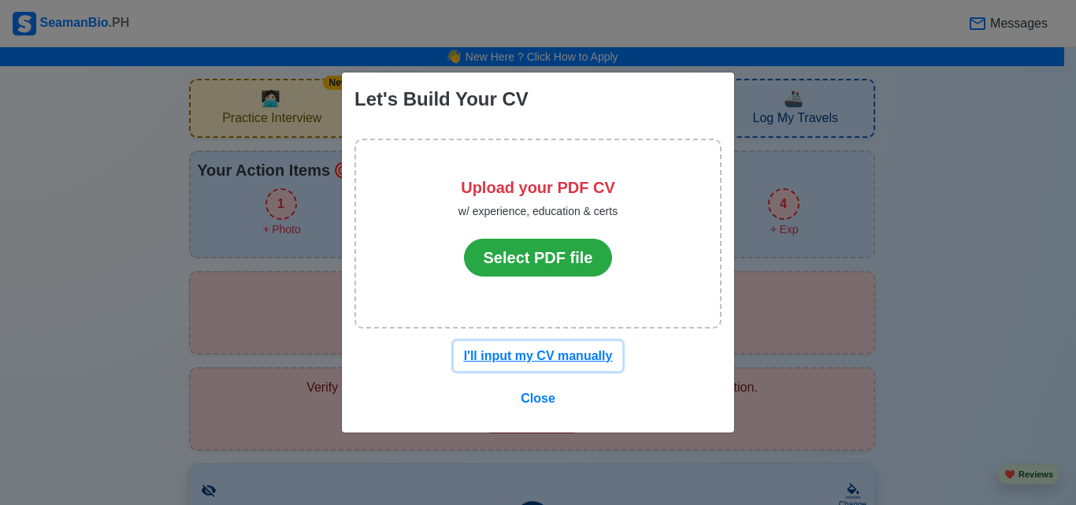
click at [532, 362] on u "I'll input my CV manually" at bounding box center [538, 355] width 149 height 13
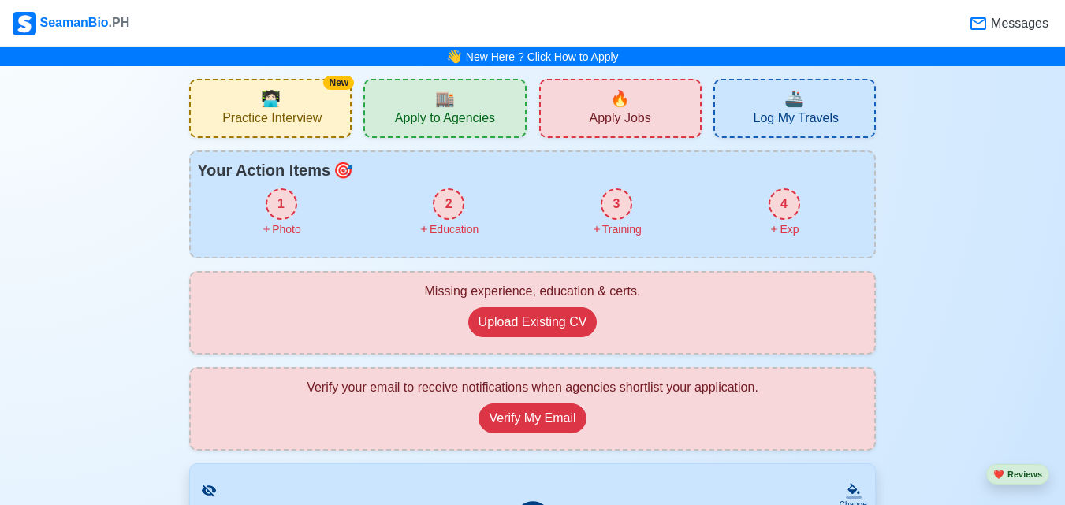
click at [346, 134] on div "New 🧑🏻‍💻 Practice Interview" at bounding box center [270, 108] width 162 height 59
click at [522, 318] on button "Upload Existing CV" at bounding box center [532, 322] width 129 height 30
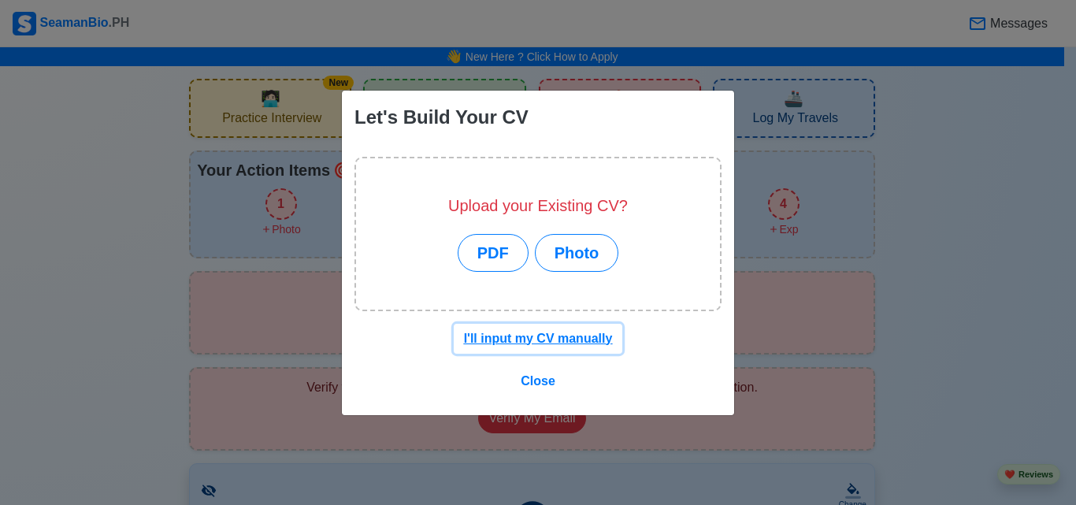
click at [537, 335] on u "I'll input my CV manually" at bounding box center [538, 338] width 149 height 13
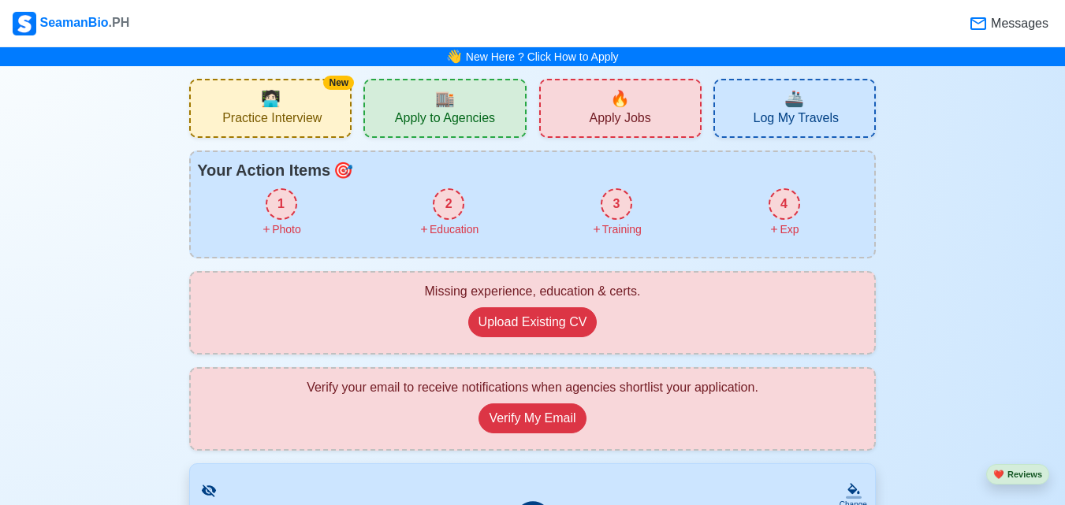
click at [281, 215] on div "1" at bounding box center [282, 204] width 32 height 32
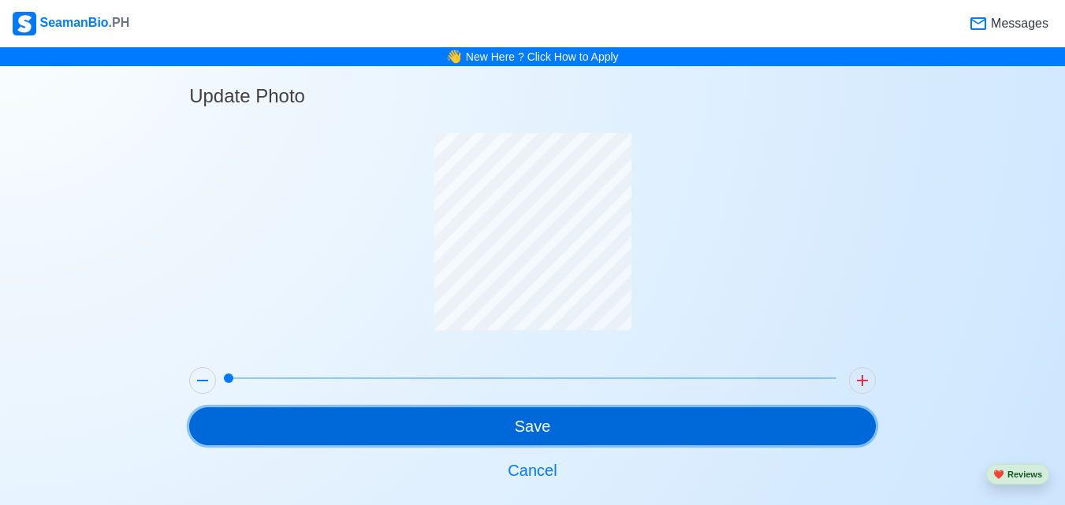
click at [512, 428] on button "Save" at bounding box center [532, 426] width 686 height 38
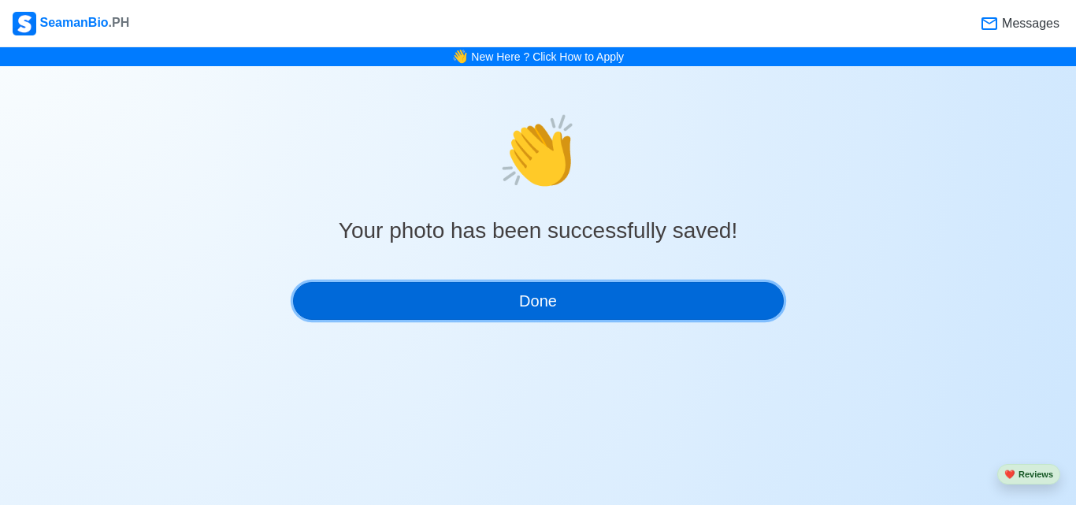
click at [518, 289] on button "Done" at bounding box center [538, 301] width 491 height 38
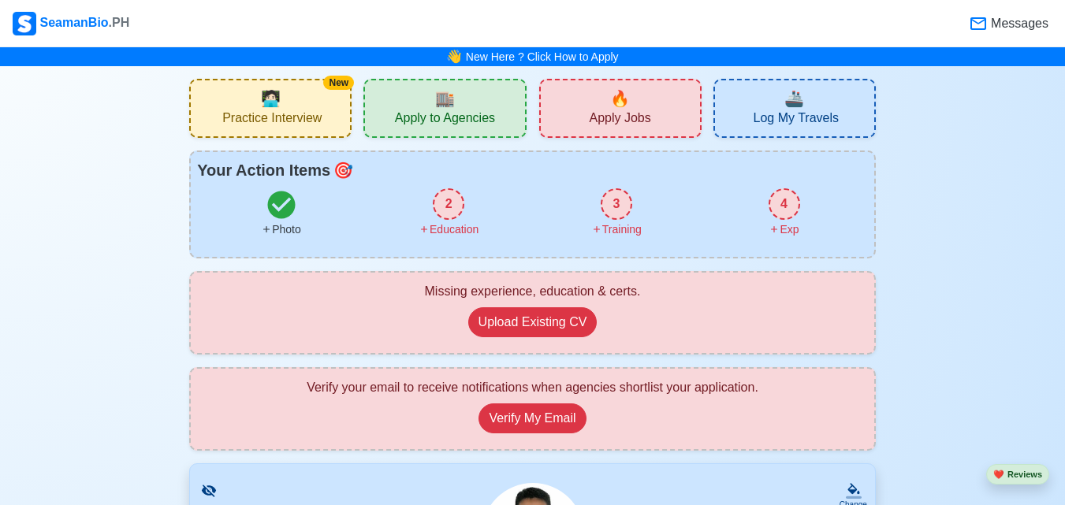
click at [452, 208] on div "2" at bounding box center [449, 204] width 32 height 32
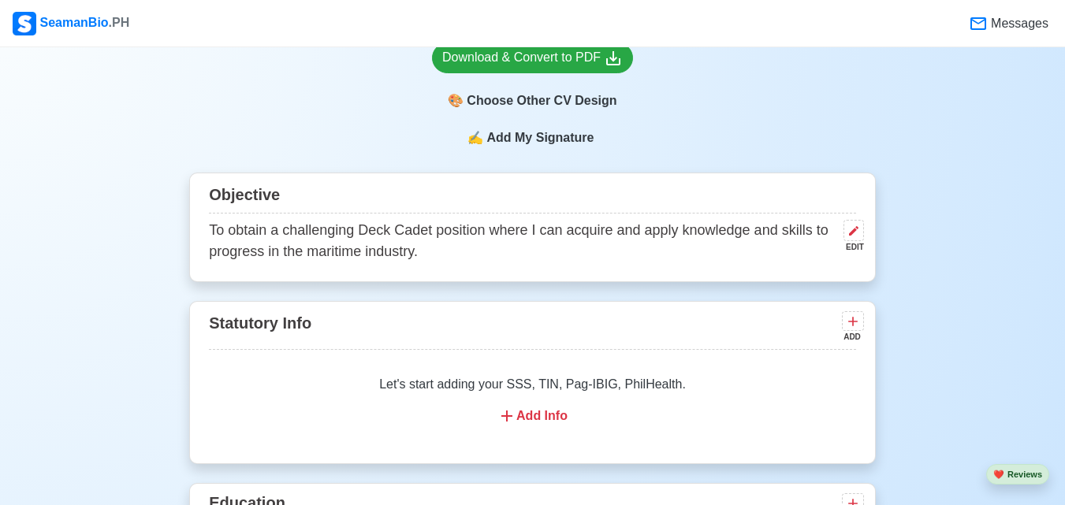
scroll to position [909, 0]
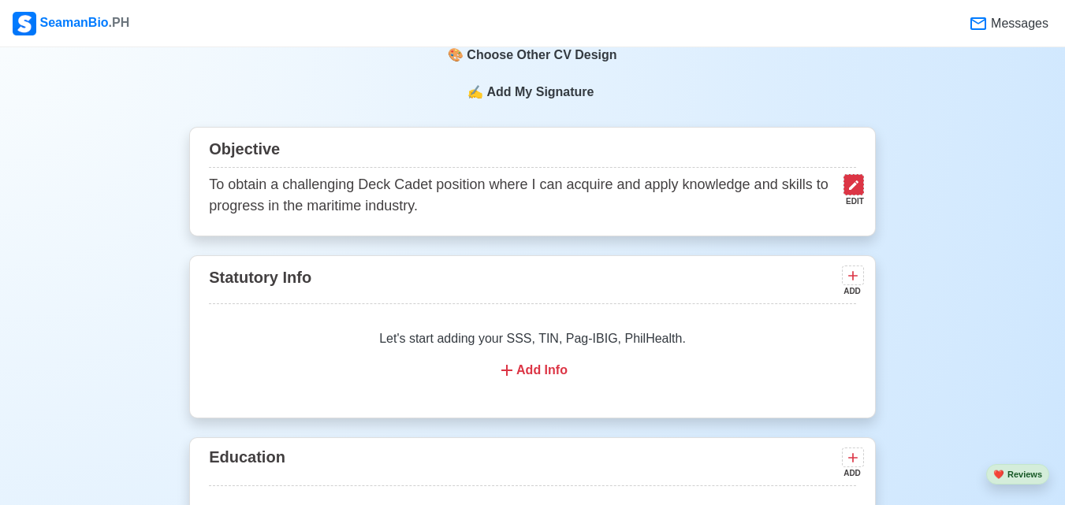
click at [847, 179] on icon at bounding box center [853, 185] width 13 height 13
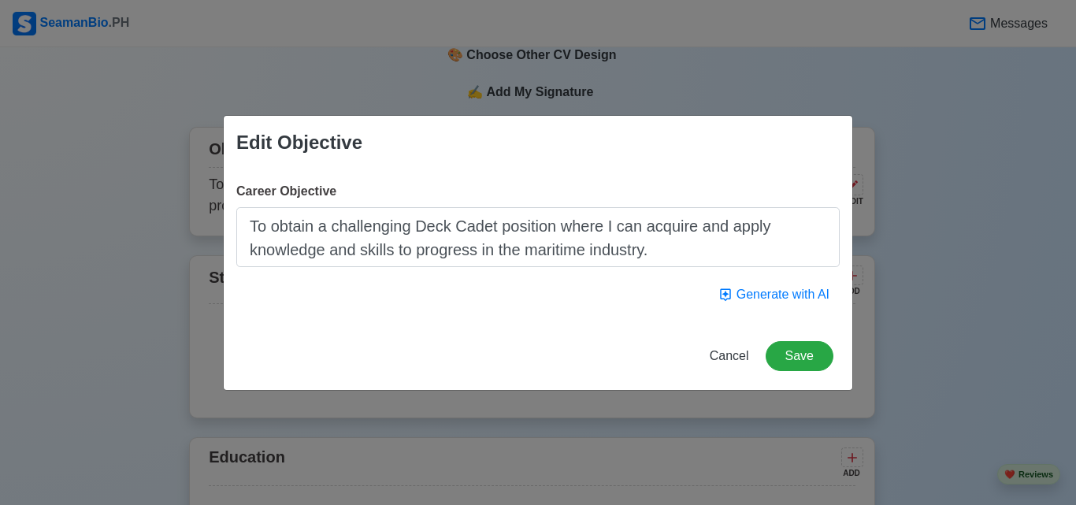
click at [645, 254] on textarea "To obtain a challenging Deck Cadet position where I can acquire and apply knowl…" at bounding box center [538, 237] width 604 height 60
click at [803, 295] on button "Generate with AI" at bounding box center [774, 295] width 132 height 30
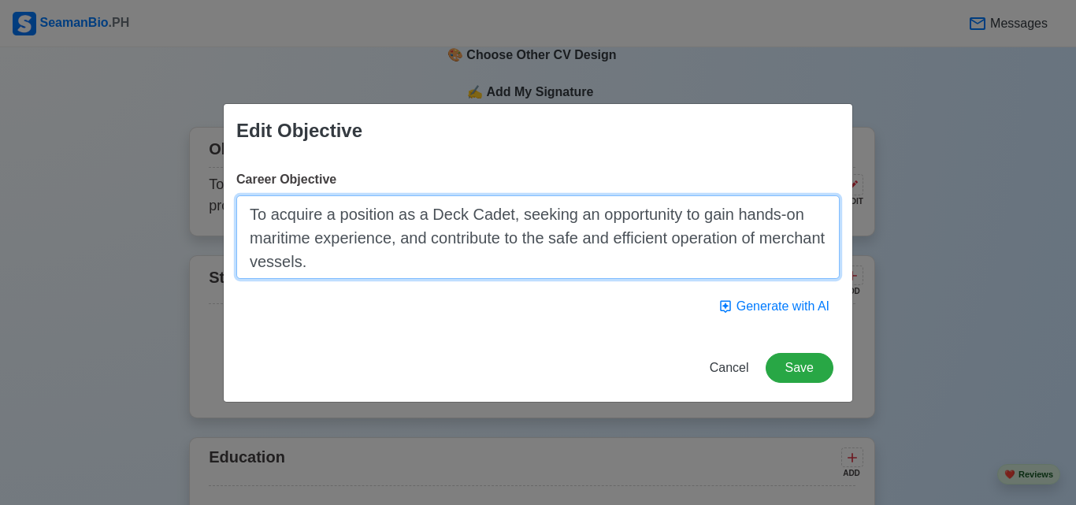
click at [609, 269] on textarea "To acquire a position as a Deck Cadet, seeking an opportunity to gain hands-on …" at bounding box center [538, 237] width 604 height 84
click at [589, 258] on textarea "To acquire a position as a Deck Cadet, seeking an opportunity to gain hands-on …" at bounding box center [538, 237] width 604 height 84
click at [587, 260] on textarea "To acquire a position as a Deck Cadet, seeking an opportunity to gain hands-on …" at bounding box center [538, 237] width 604 height 84
type textarea "To acquire a position as a Deck Cadet, seeking an opportunity to gain hands-on …"
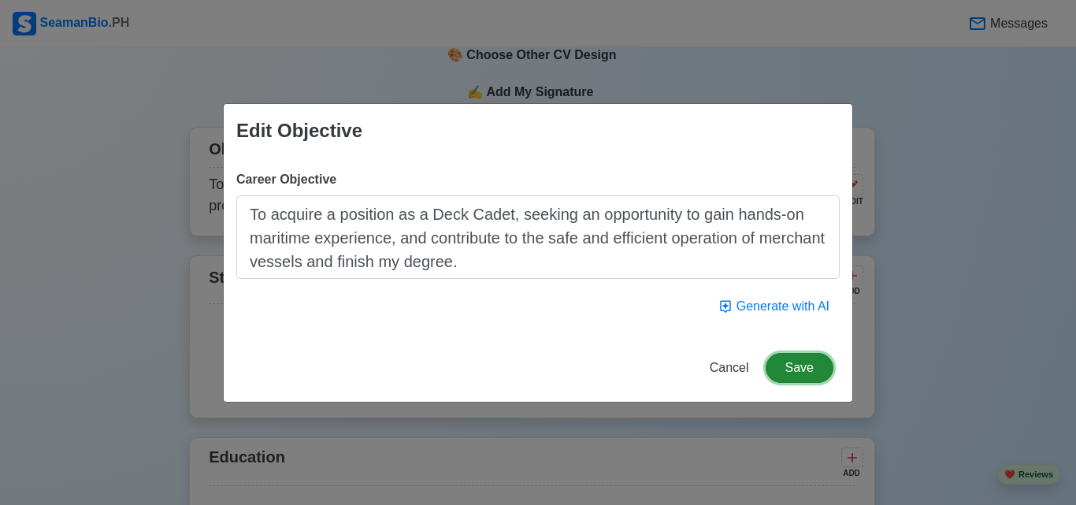
click at [784, 361] on button "Save" at bounding box center [800, 368] width 68 height 30
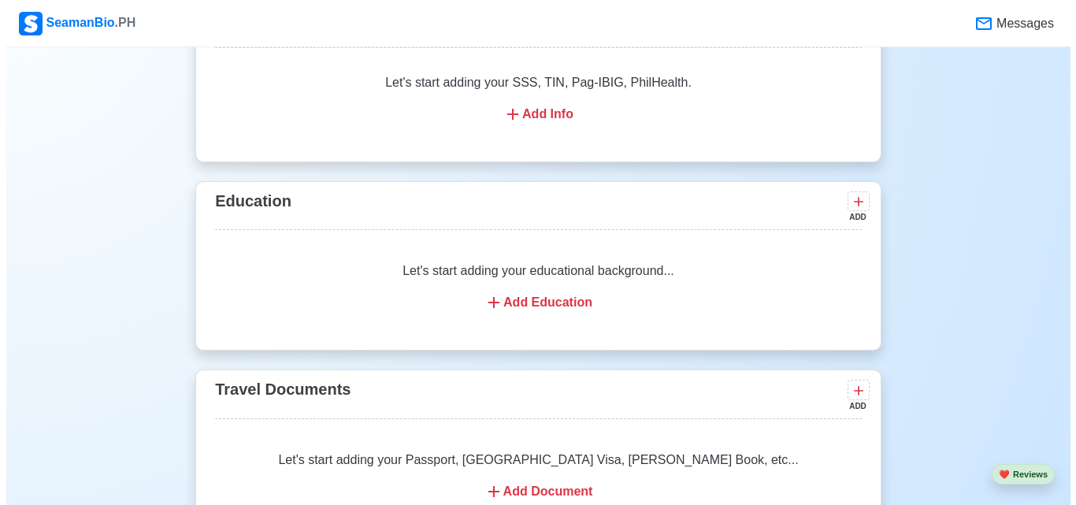
scroll to position [1208, 0]
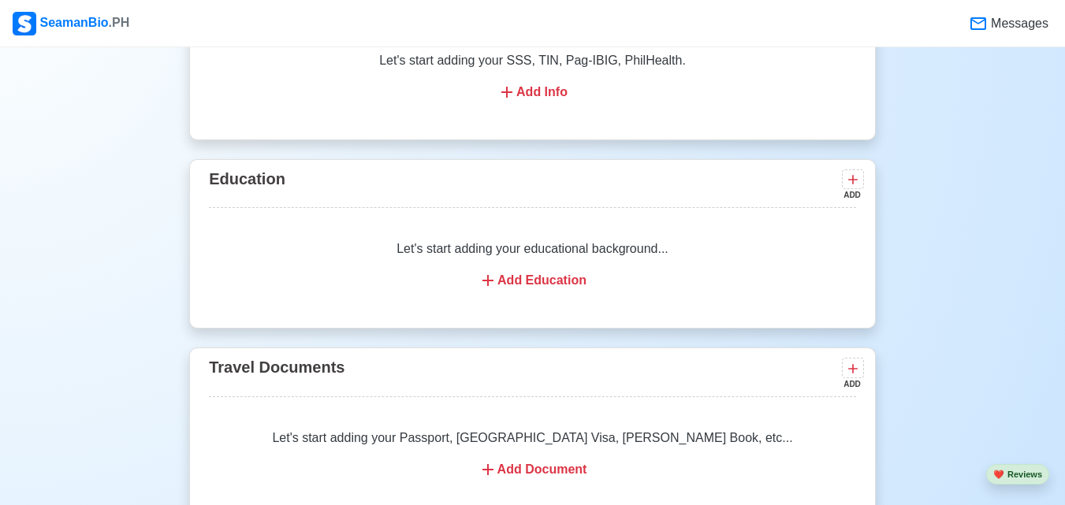
click at [556, 271] on div "Add Education" at bounding box center [532, 280] width 609 height 19
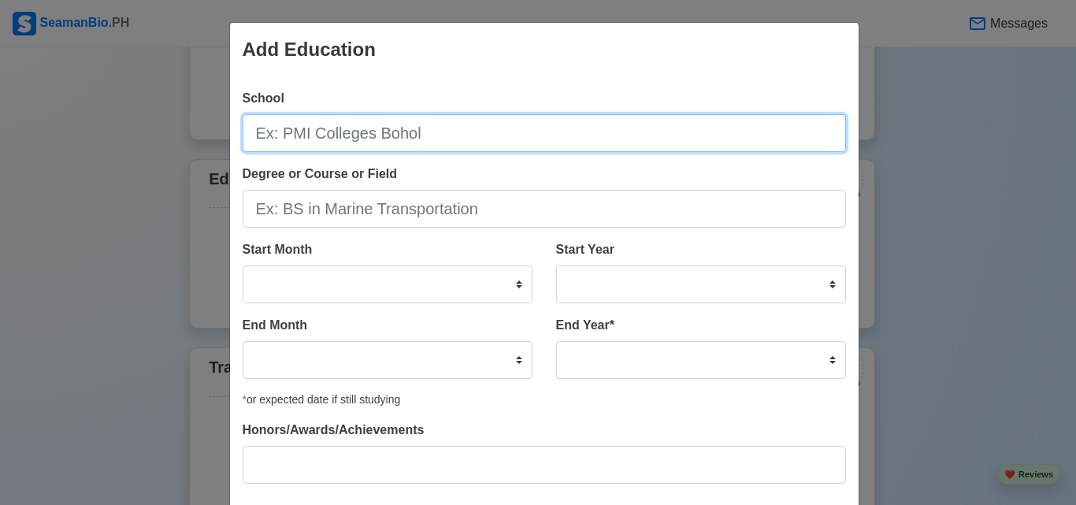
click at [429, 132] on input "School" at bounding box center [545, 133] width 604 height 38
type input "P"
type input "PNTC Colleges"
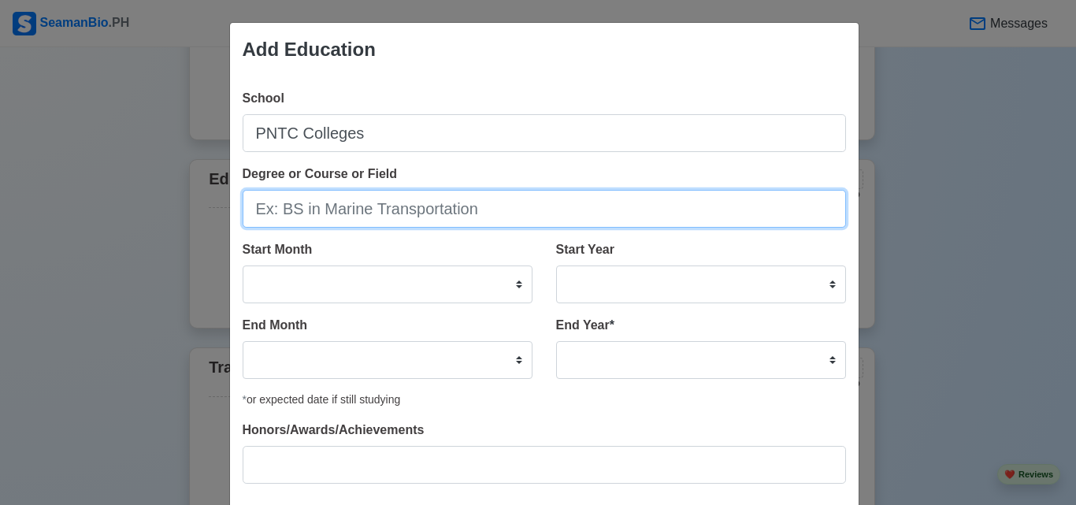
click at [308, 213] on input "Degree or Course or Field" at bounding box center [545, 209] width 604 height 38
type input "BS in Marine Transportation"
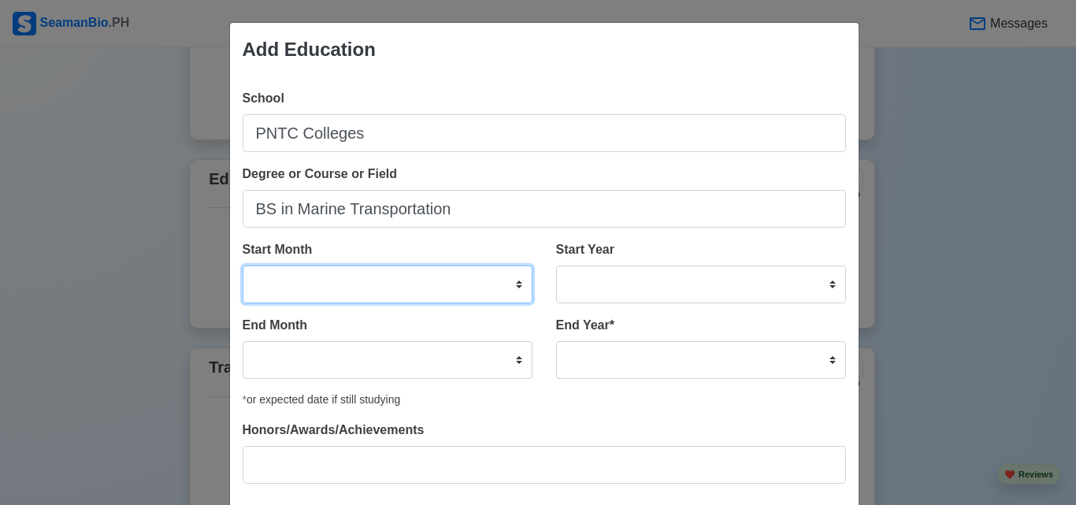
click at [313, 275] on select "January February March April May June July August September October November De…" at bounding box center [388, 285] width 290 height 38
select select "August"
click at [243, 266] on select "January February March April May June July August September October November De…" at bounding box center [388, 285] width 290 height 38
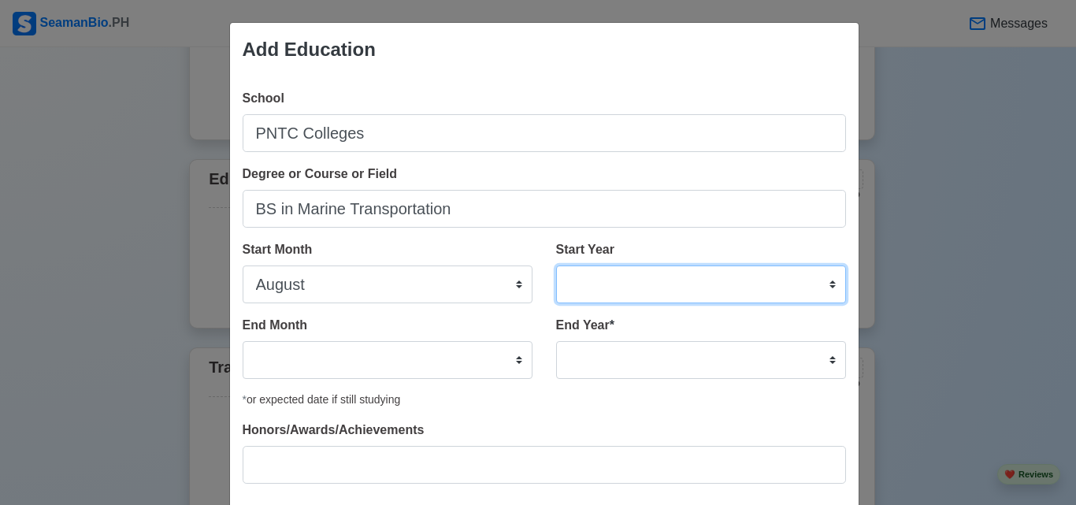
click at [633, 295] on select "2025 2024 2023 2022 2021 2020 2019 2018 2017 2016 2015 2014 2013 2012 2011 2010…" at bounding box center [701, 285] width 290 height 38
select select "2022"
click at [556, 266] on select "2025 2024 2023 2022 2021 2020 2019 2018 2017 2016 2015 2014 2013 2012 2011 2010…" at bounding box center [701, 285] width 290 height 38
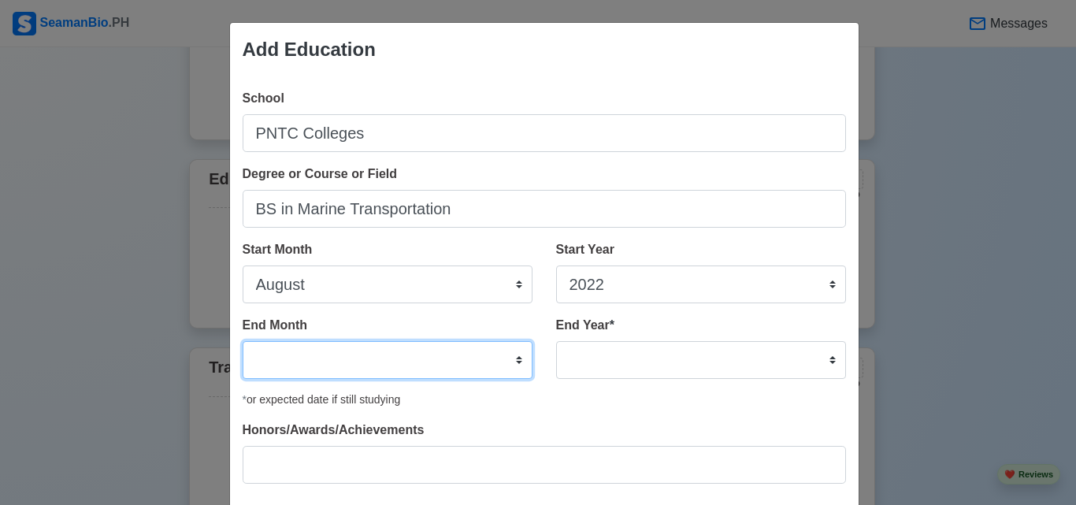
click at [338, 361] on select "January February March April May June July August September October November De…" at bounding box center [388, 360] width 290 height 38
select select "September"
click at [243, 341] on select "January February March April May June July August September October November De…" at bounding box center [388, 360] width 290 height 38
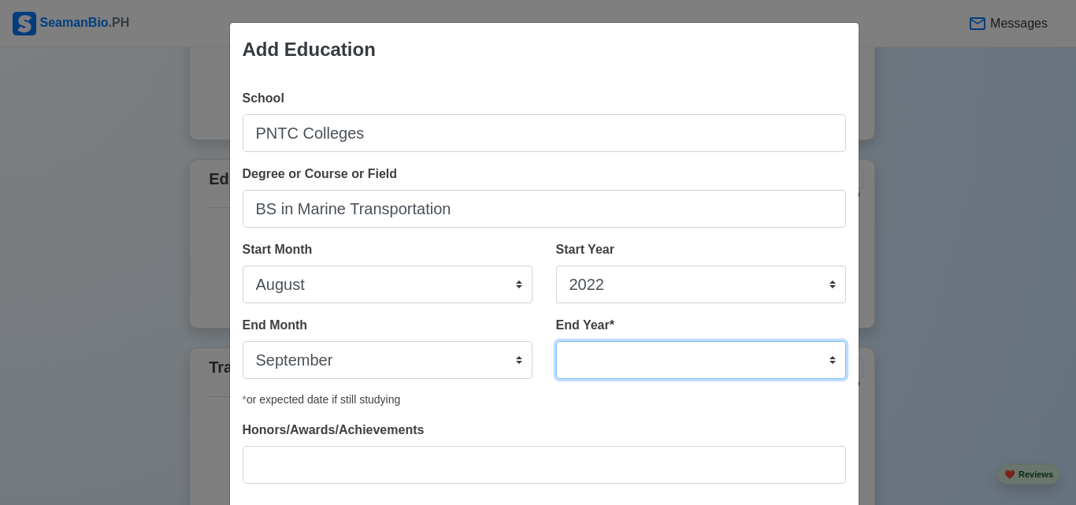
click at [641, 363] on select "2035 2034 2033 2032 2031 2030 2029 2028 2027 2026 2025 2024 2023 2022 2021 2020…" at bounding box center [701, 360] width 290 height 38
select select "2025"
click at [556, 341] on select "2035 2034 2033 2032 2031 2030 2029 2028 2027 2026 2025 2024 2023 2022 2021 2020…" at bounding box center [701, 360] width 290 height 38
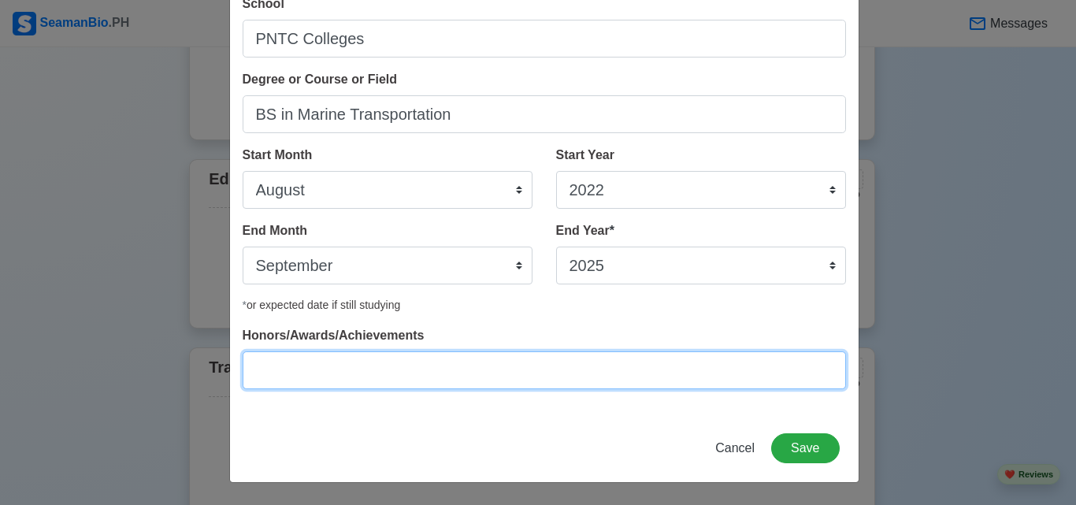
click at [431, 370] on input "Honors/Awards/Achievements" at bounding box center [545, 370] width 604 height 38
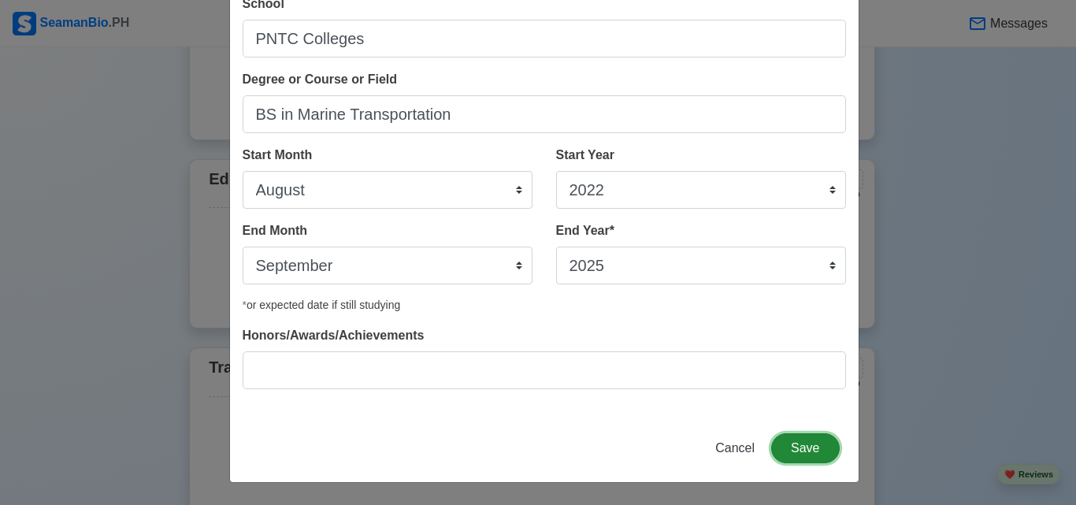
click at [805, 447] on button "Save" at bounding box center [805, 448] width 68 height 30
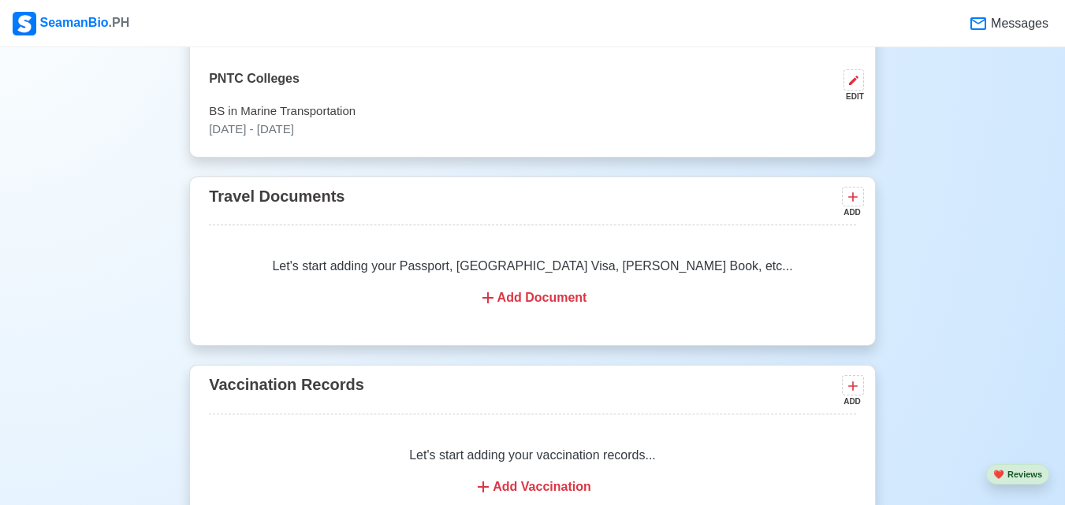
scroll to position [1381, 0]
click at [539, 289] on div "Add Document" at bounding box center [532, 298] width 609 height 19
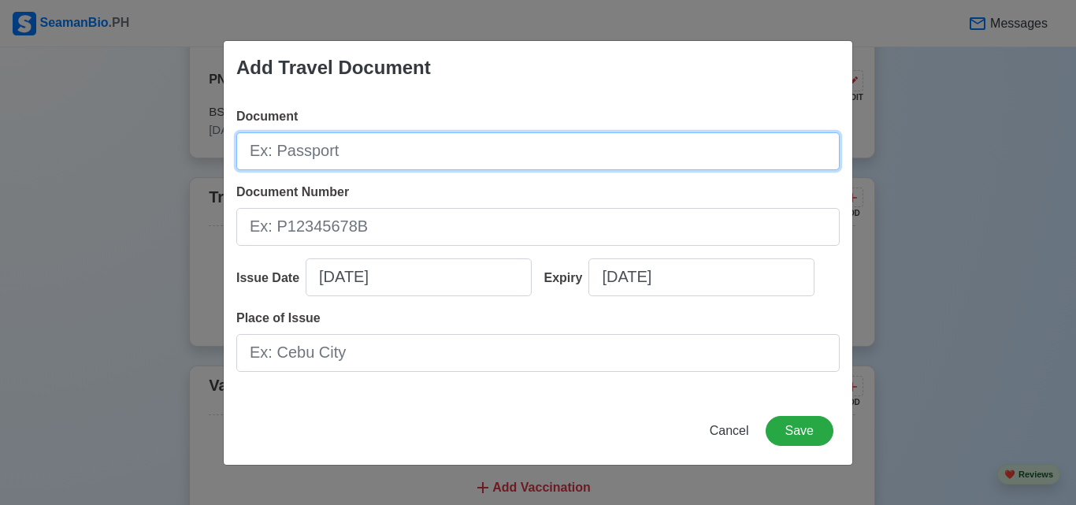
click at [412, 150] on input "Document" at bounding box center [538, 151] width 604 height 38
type input "Passport"
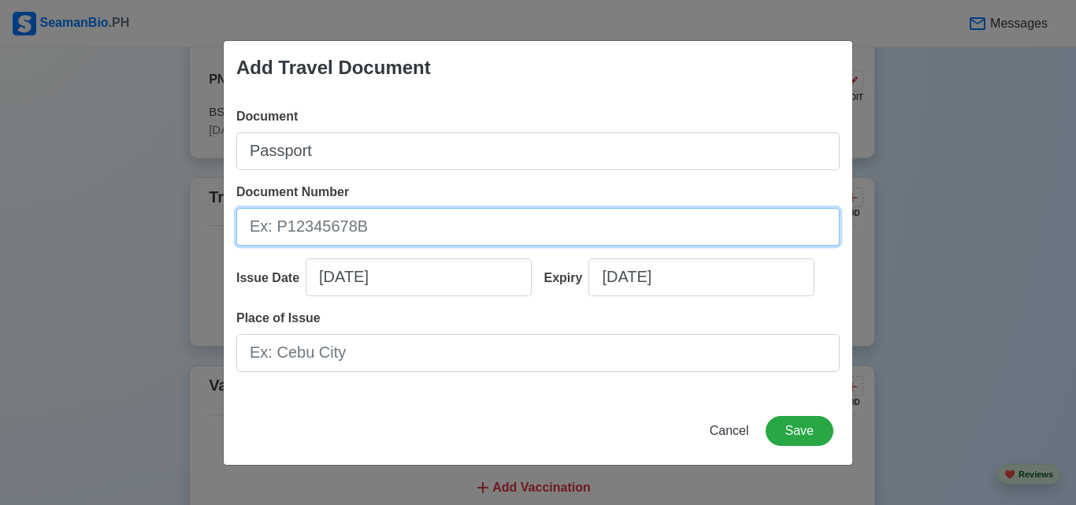
click at [316, 226] on input "Document Number" at bounding box center [538, 227] width 604 height 38
type input "P9180795C"
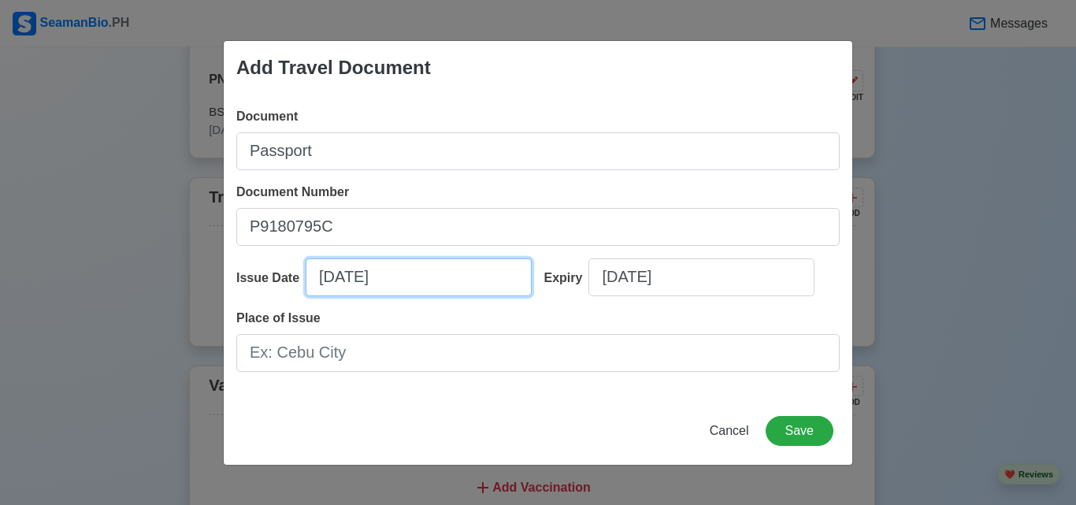
select select "****"
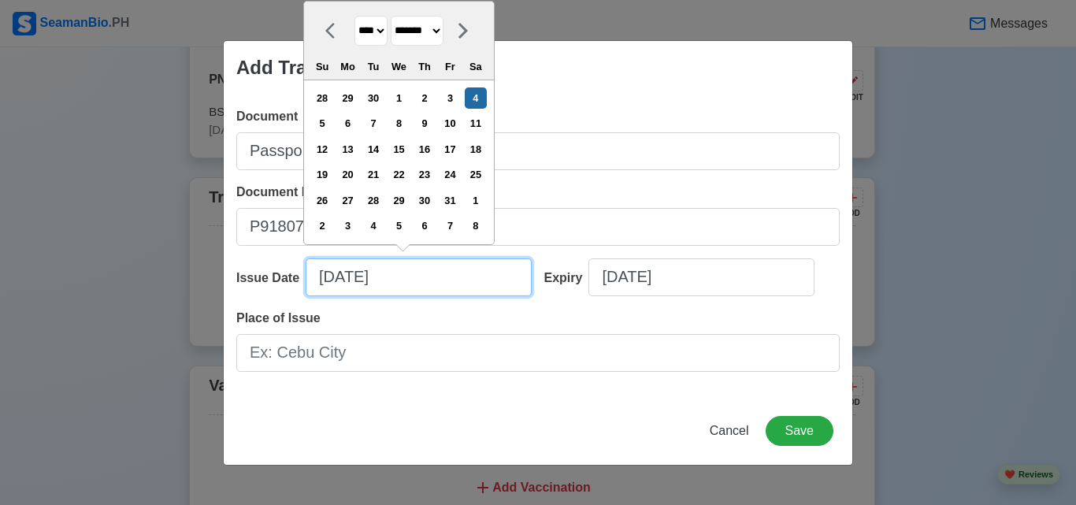
click at [332, 279] on input "10/04/2025" at bounding box center [419, 277] width 226 height 38
click at [430, 31] on select "******* ******** ***** ***** *** **** **** ****** ********* ******* ******** **…" at bounding box center [417, 31] width 53 height 31
select select "********"
click at [398, 16] on select "******* ******** ***** ***** *** **** **** ****** ********* ******* ******** **…" at bounding box center [417, 31] width 53 height 31
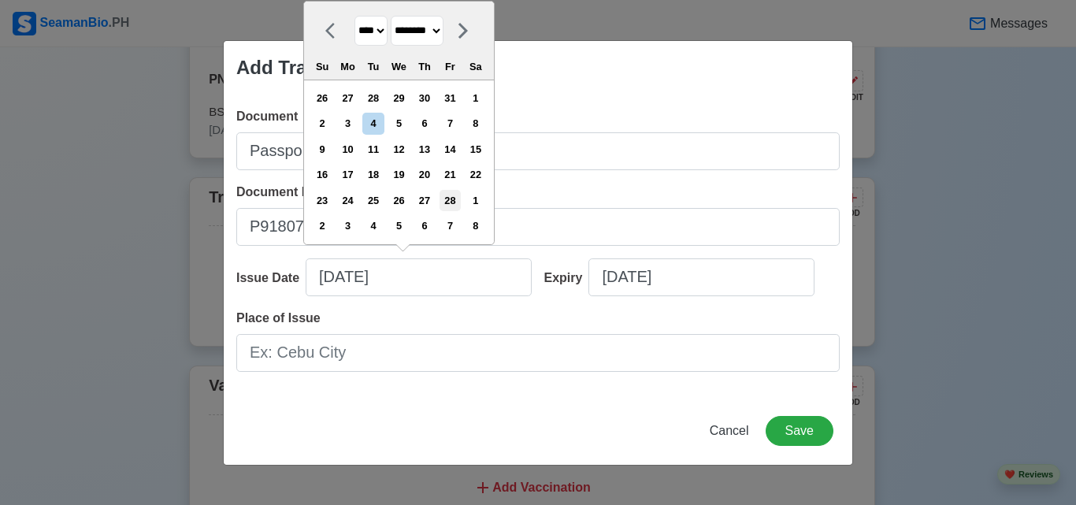
click at [461, 205] on div "28" at bounding box center [450, 200] width 21 height 21
type input "02/28/2025"
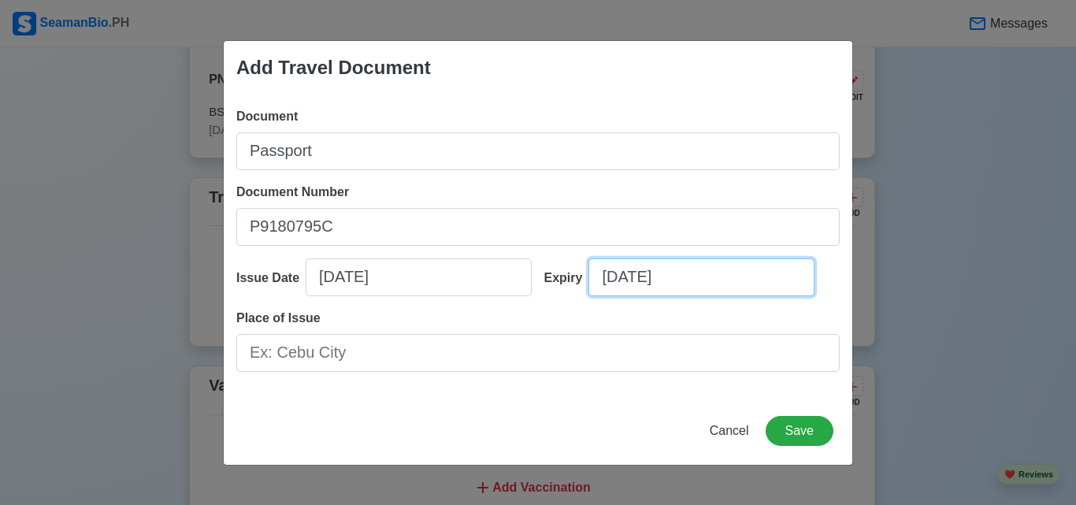
click at [639, 271] on input "10/04/2025" at bounding box center [702, 277] width 226 height 38
select select "****"
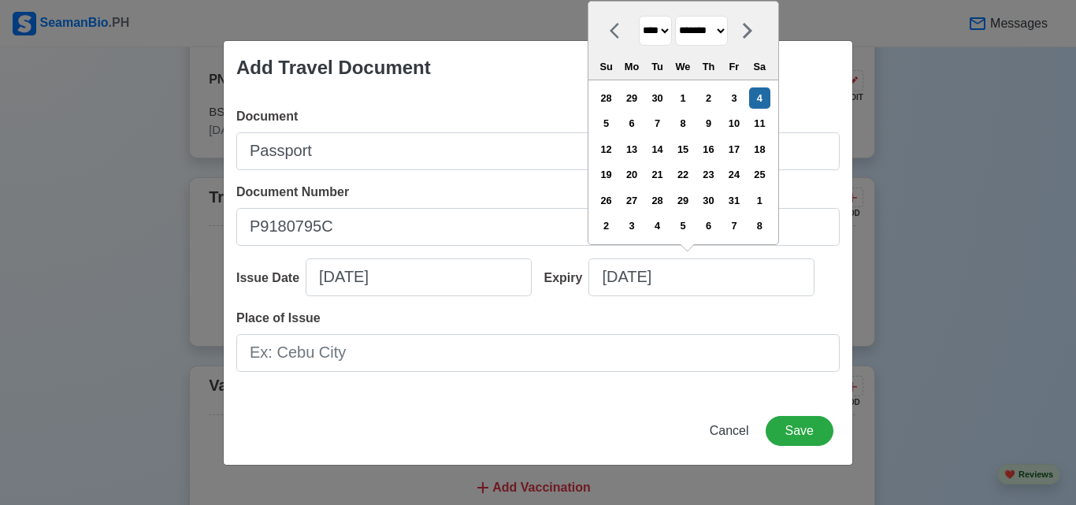
click at [723, 39] on select "******* ******** ***** ***** *** **** **** ****** ********* ******* ******** **…" at bounding box center [701, 31] width 53 height 31
select select "********"
click at [682, 16] on select "******* ******** ***** ***** *** **** **** ****** ********* ******* ******** **…" at bounding box center [701, 31] width 53 height 31
click at [665, 32] on select "**** **** **** **** **** **** **** **** **** **** **** **** **** **** **** ****…" at bounding box center [655, 31] width 33 height 31
select select "****"
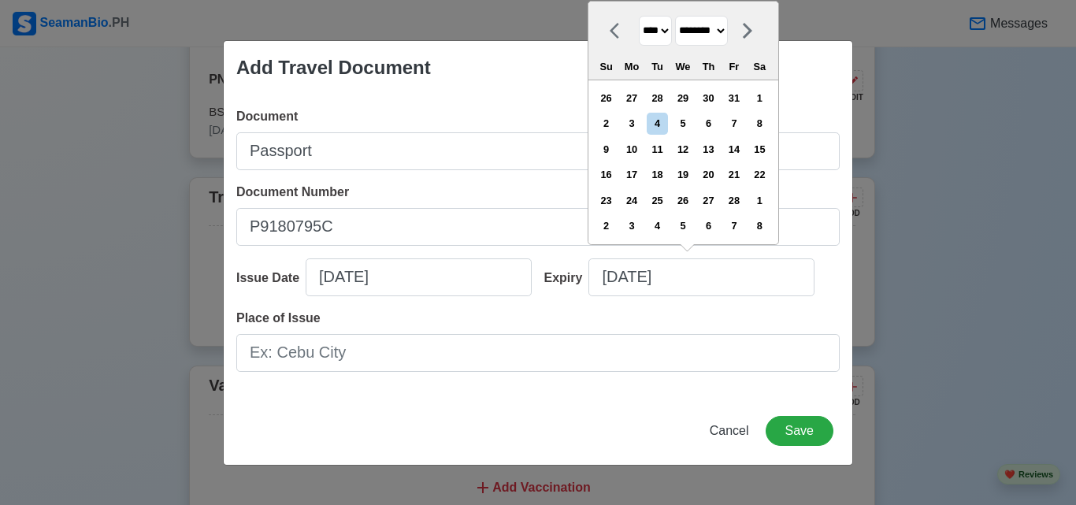
click at [639, 16] on select "**** **** **** **** **** **** **** **** **** **** **** **** **** **** **** ****…" at bounding box center [655, 31] width 33 height 31
click at [668, 197] on div "27" at bounding box center [657, 200] width 21 height 21
type input "02/27/2035"
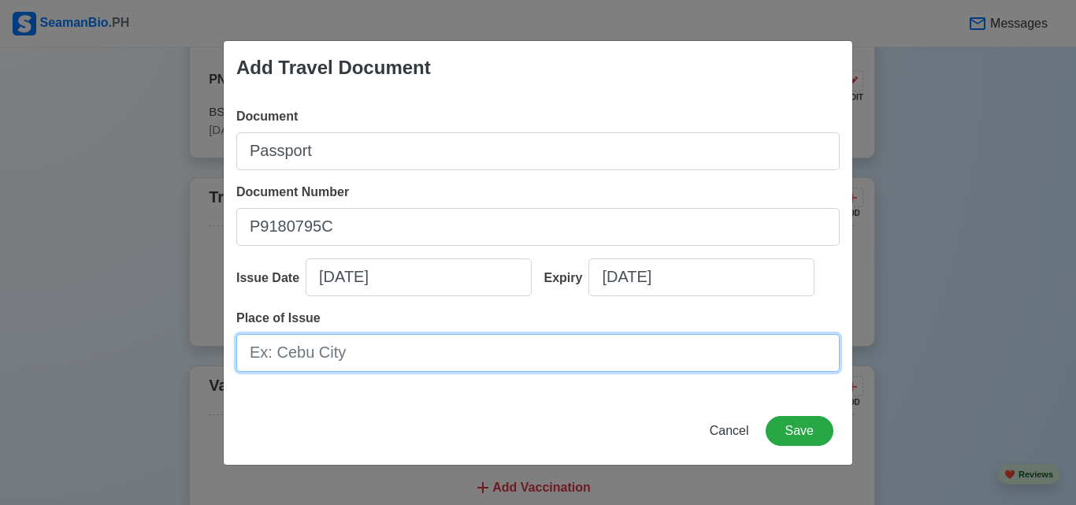
click at [555, 351] on input "Place of Issue" at bounding box center [538, 353] width 604 height 38
type input "d"
type input "DFA Batangas"
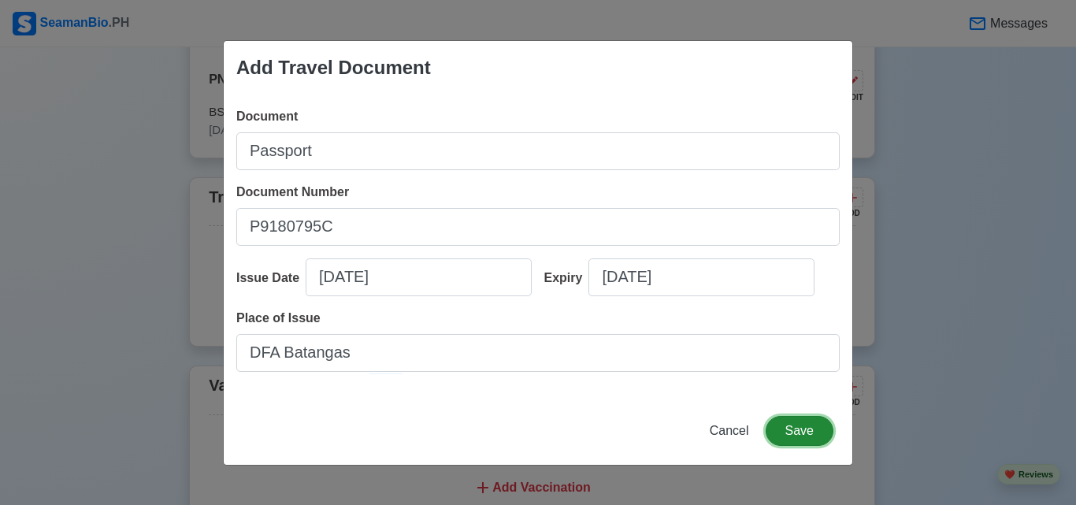
click at [789, 420] on button "Save" at bounding box center [800, 431] width 68 height 30
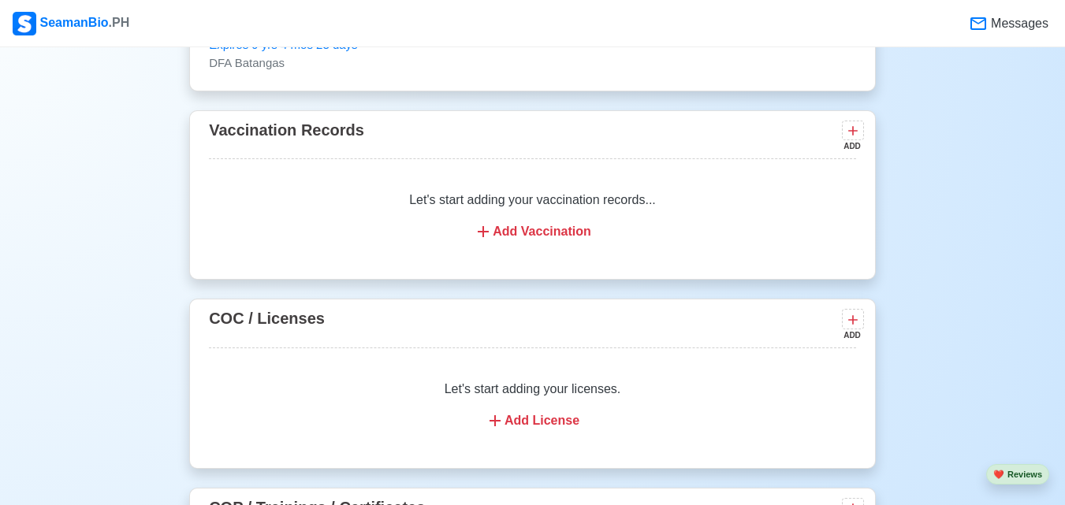
scroll to position [1686, 0]
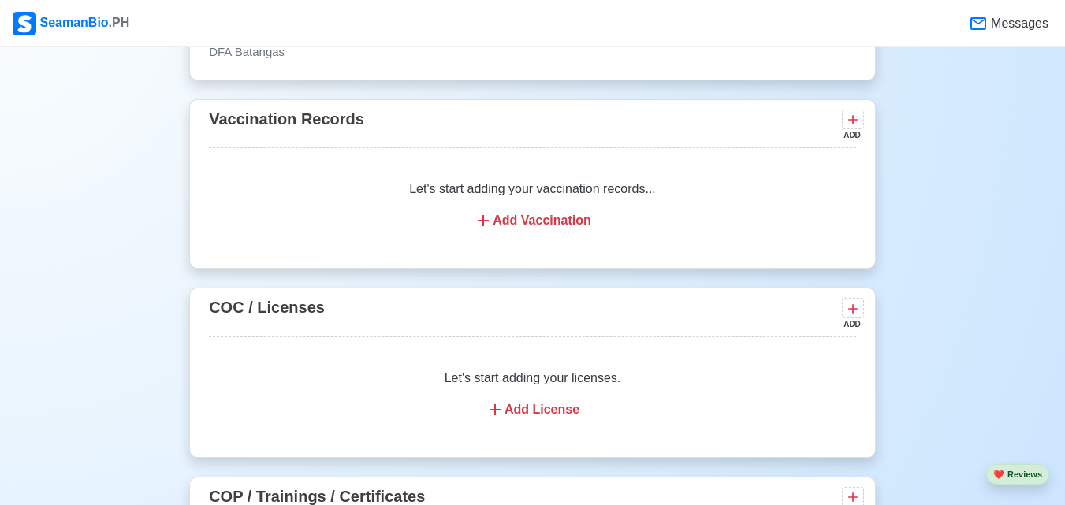
click at [584, 211] on div "Add Vaccination" at bounding box center [532, 220] width 609 height 19
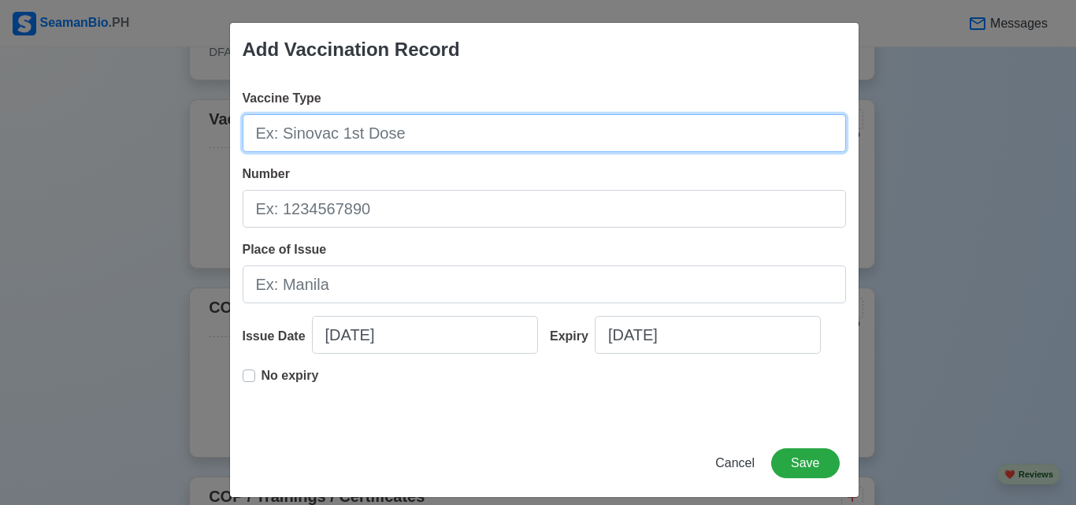
click at [537, 134] on input "Vaccine Type" at bounding box center [545, 133] width 604 height 38
type input "pfizer 1st dose"
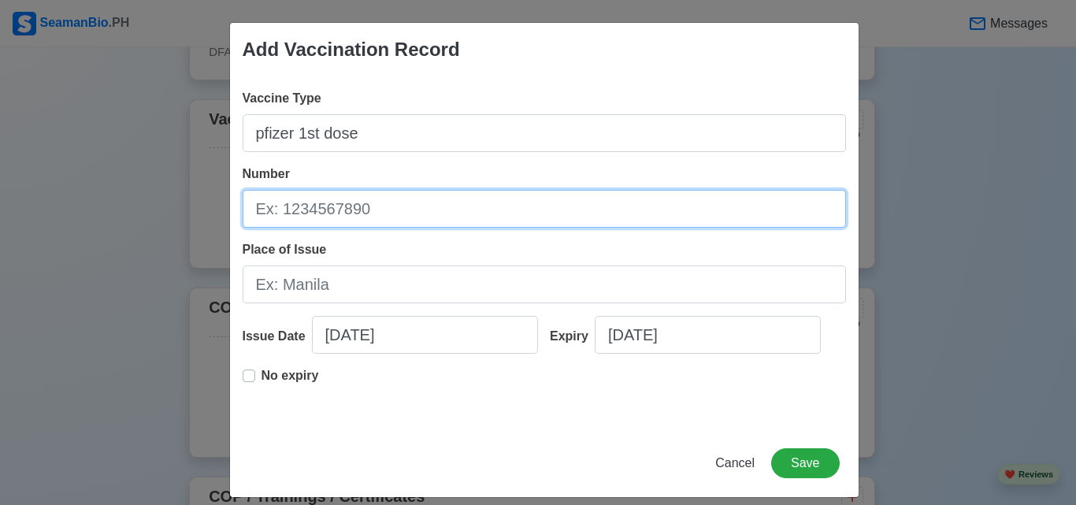
click at [422, 209] on input "Number" at bounding box center [545, 209] width 604 height 38
type input "063-77"
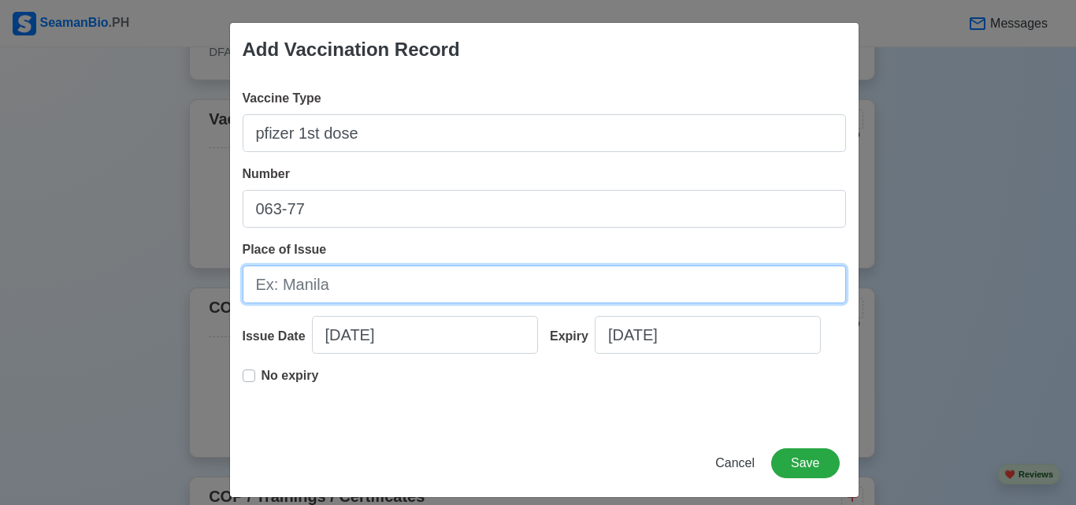
click at [386, 287] on input "Place of Issue" at bounding box center [545, 285] width 604 height 38
type input "c"
type input "Tanauan City Batangas"
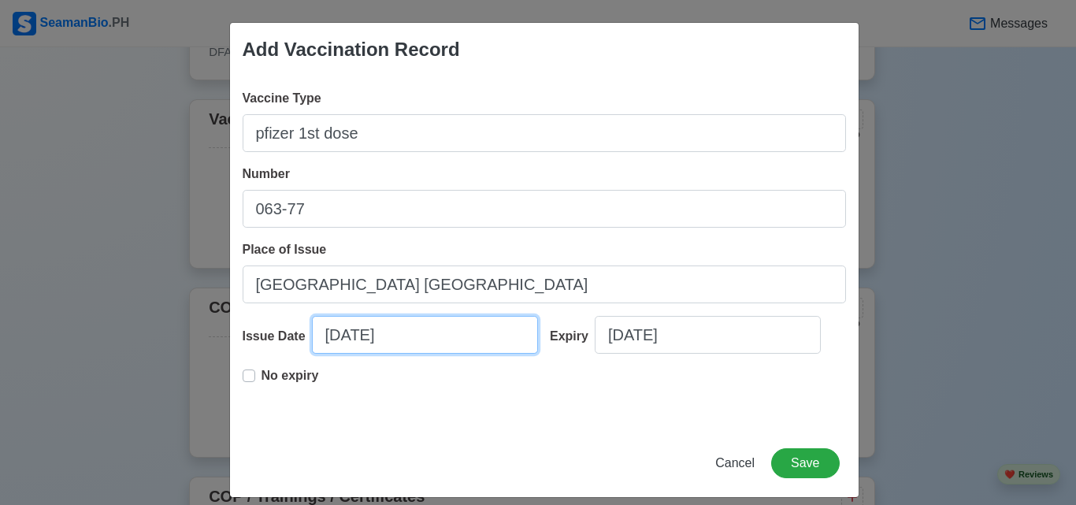
click at [365, 337] on input "10/04/2025" at bounding box center [425, 335] width 226 height 38
select select "****"
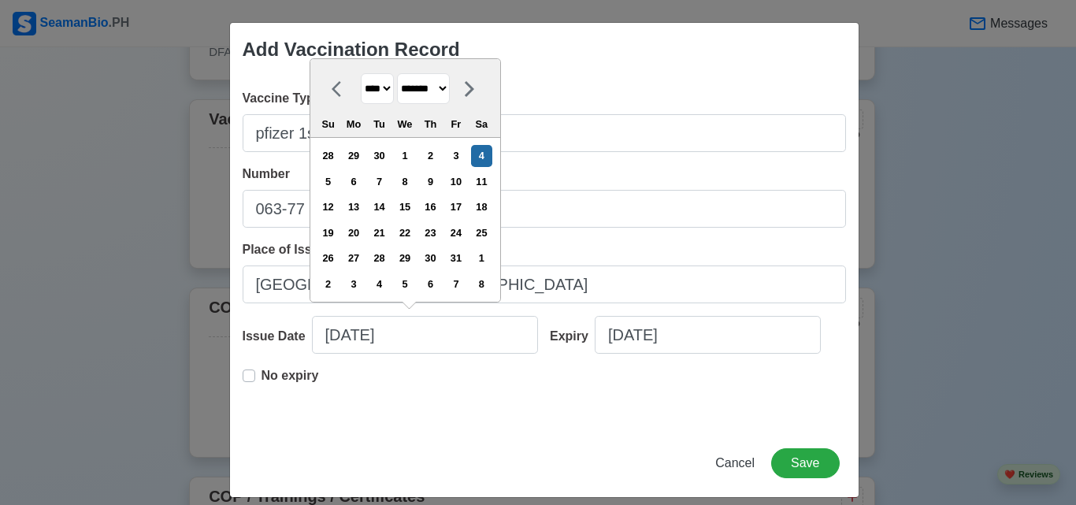
click at [450, 92] on select "******* ******** ***** ***** *** **** **** ****** ********* ******* ******** **…" at bounding box center [423, 88] width 53 height 31
select select "********"
click at [398, 73] on select "******* ******** ***** ***** *** **** **** ****** ********* ******* ******** **…" at bounding box center [423, 88] width 53 height 31
click at [364, 91] on select "**** **** **** **** **** **** **** **** **** **** **** **** **** **** **** ****…" at bounding box center [377, 88] width 33 height 31
select select "****"
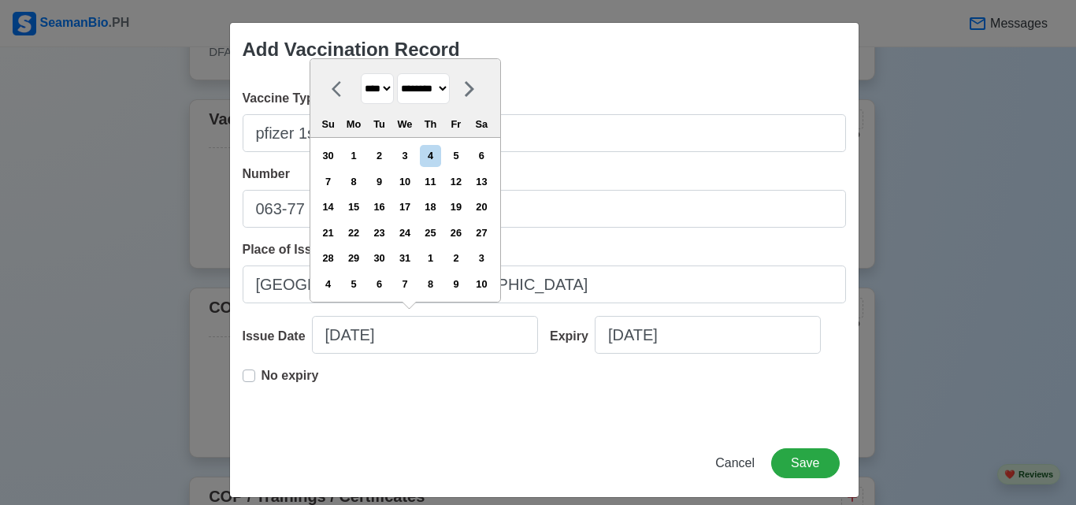
click at [361, 73] on select "**** **** **** **** **** **** **** **** **** **** **** **** **** **** **** ****…" at bounding box center [377, 88] width 33 height 31
click at [404, 154] on div "1" at bounding box center [404, 155] width 21 height 21
type input "12/01/2021"
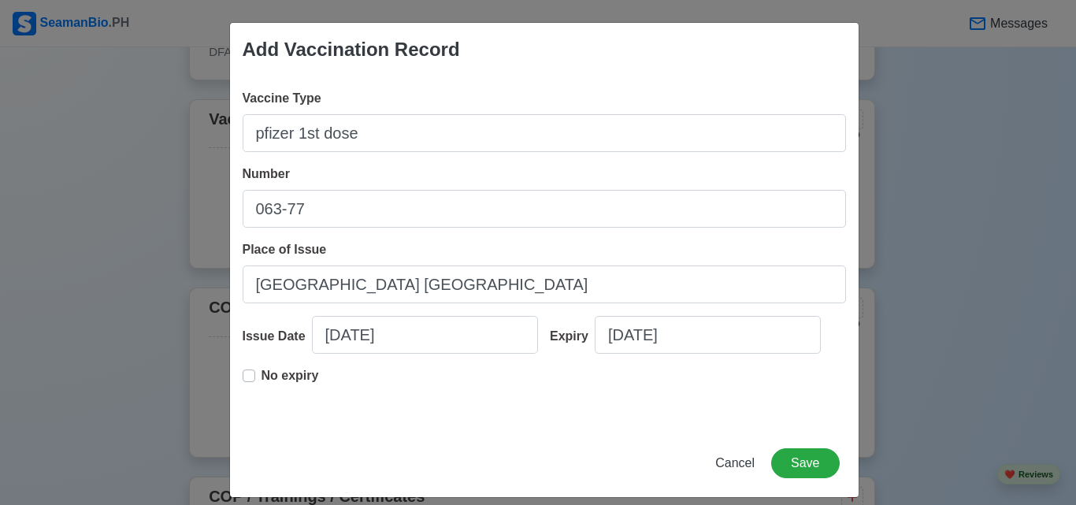
click at [262, 375] on label "No expiry" at bounding box center [291, 382] width 58 height 32
type input "12/01/2021"
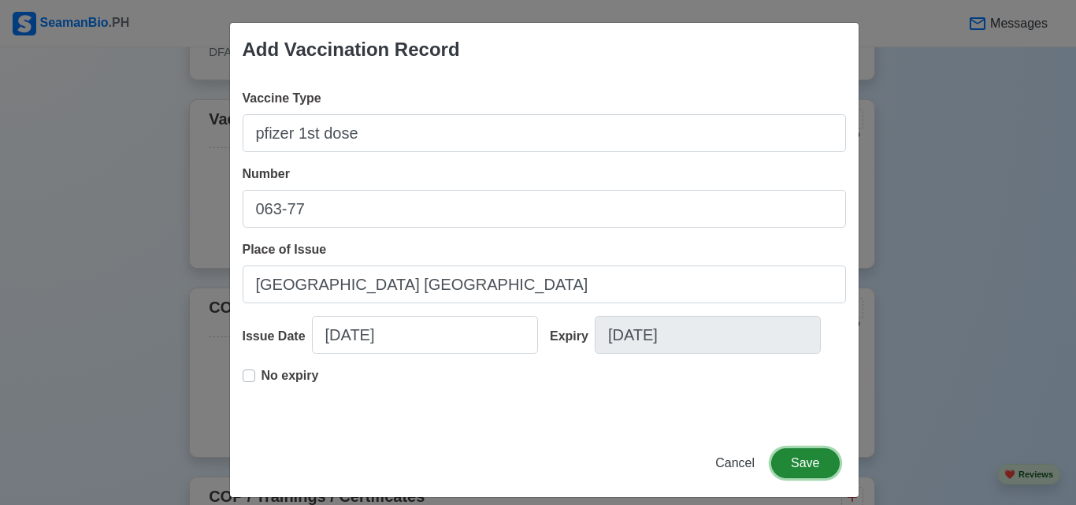
click at [786, 468] on button "Save" at bounding box center [805, 463] width 68 height 30
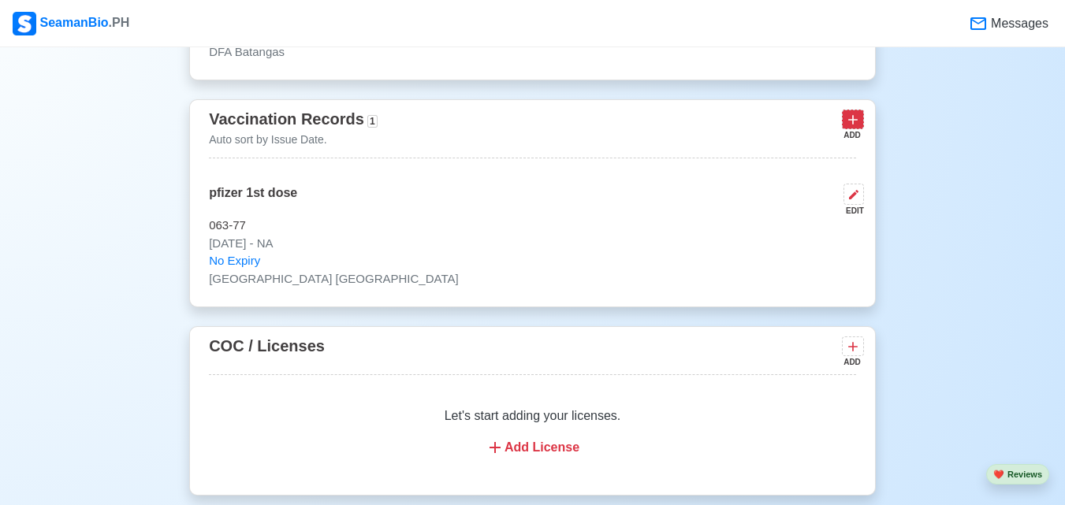
click at [847, 112] on icon at bounding box center [853, 120] width 16 height 16
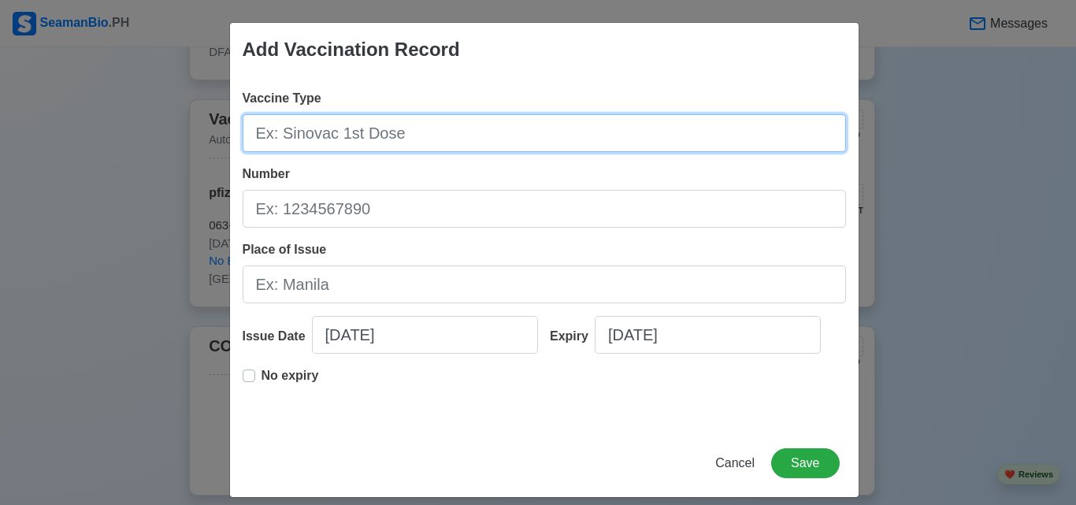
click at [630, 122] on input "Vaccine Type" at bounding box center [545, 133] width 604 height 38
type input "pfizer 2nd Dose"
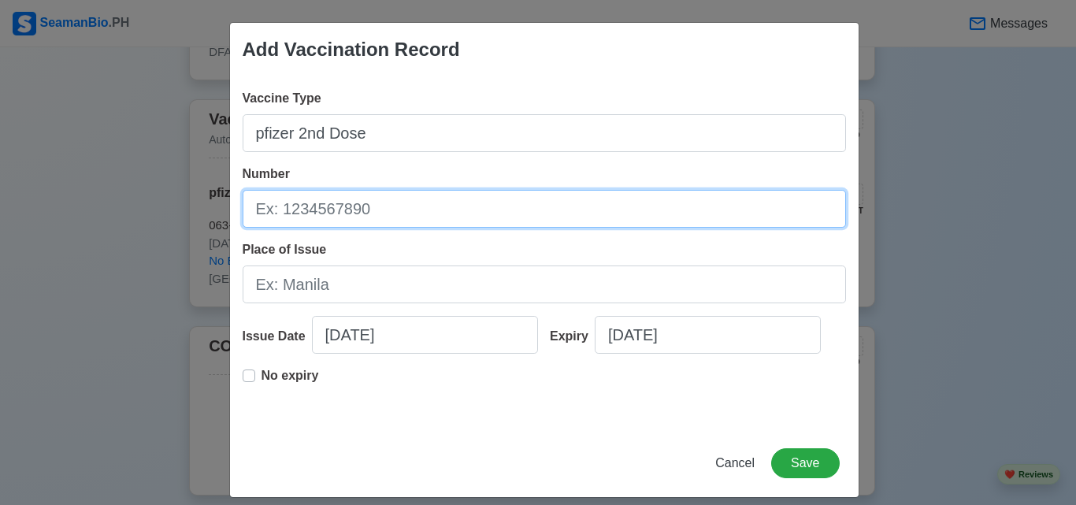
click at [492, 194] on input "Number" at bounding box center [545, 209] width 604 height 38
type input "063-77"
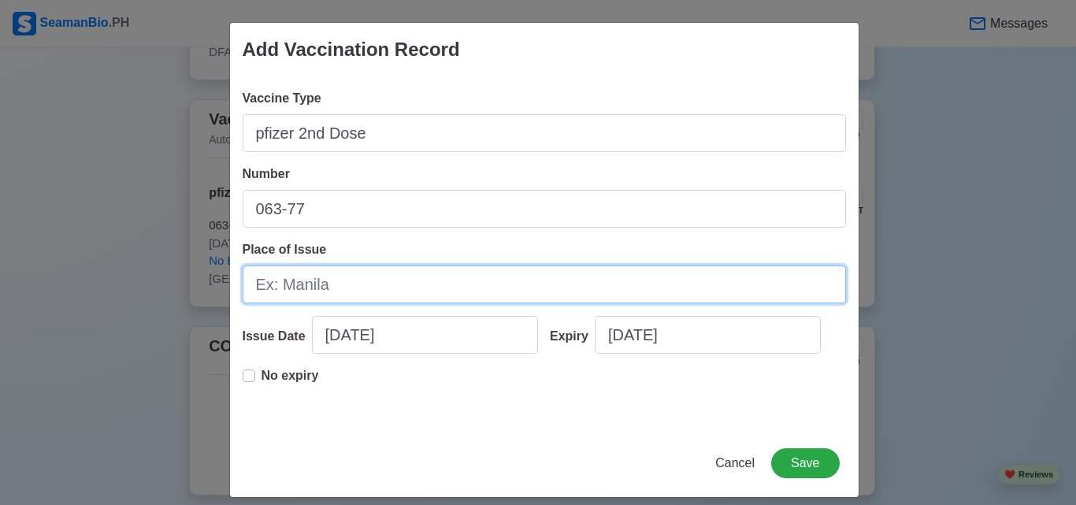
click at [373, 281] on input "Place of Issue" at bounding box center [545, 285] width 604 height 38
type input "Tanauan City Batangas"
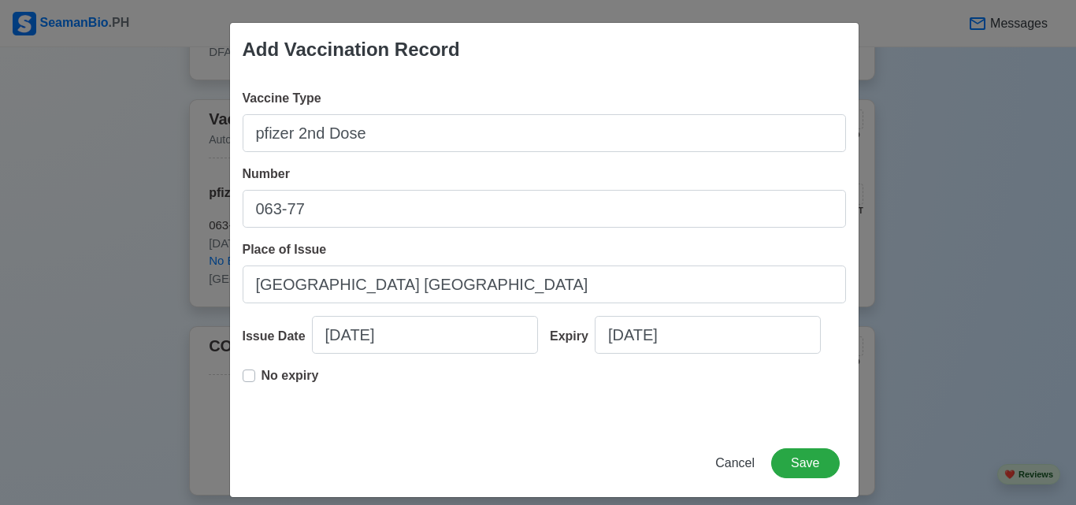
drag, startPoint x: 375, startPoint y: 362, endPoint x: 381, endPoint y: 343, distance: 19.9
click at [381, 343] on div "Issue Date 10/04/2025" at bounding box center [391, 341] width 296 height 50
select select "****"
select select "*******"
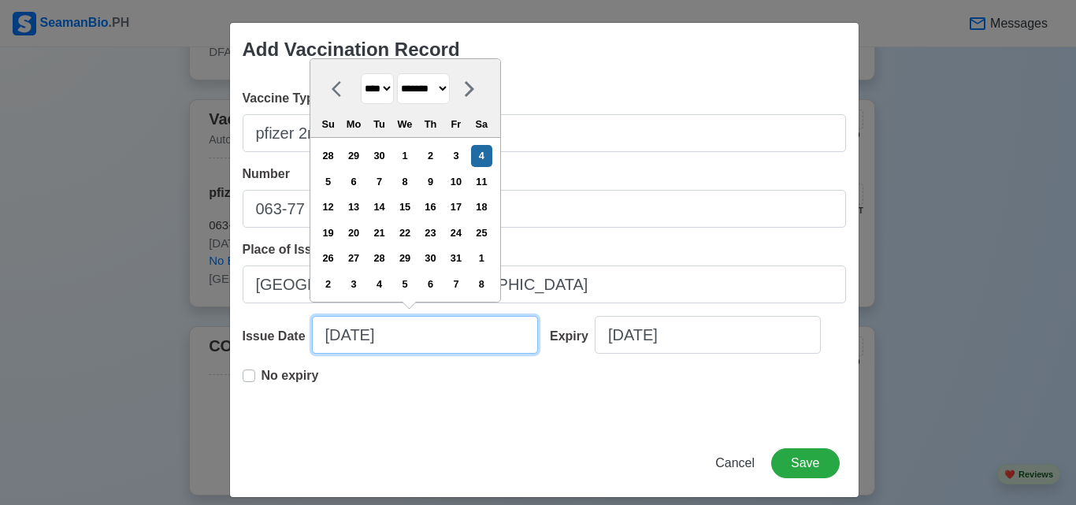
click at [381, 343] on input "10/04/2025" at bounding box center [425, 335] width 226 height 38
click at [378, 91] on select "**** **** **** **** **** **** **** **** **** **** **** **** **** **** **** ****…" at bounding box center [377, 88] width 33 height 31
select select "****"
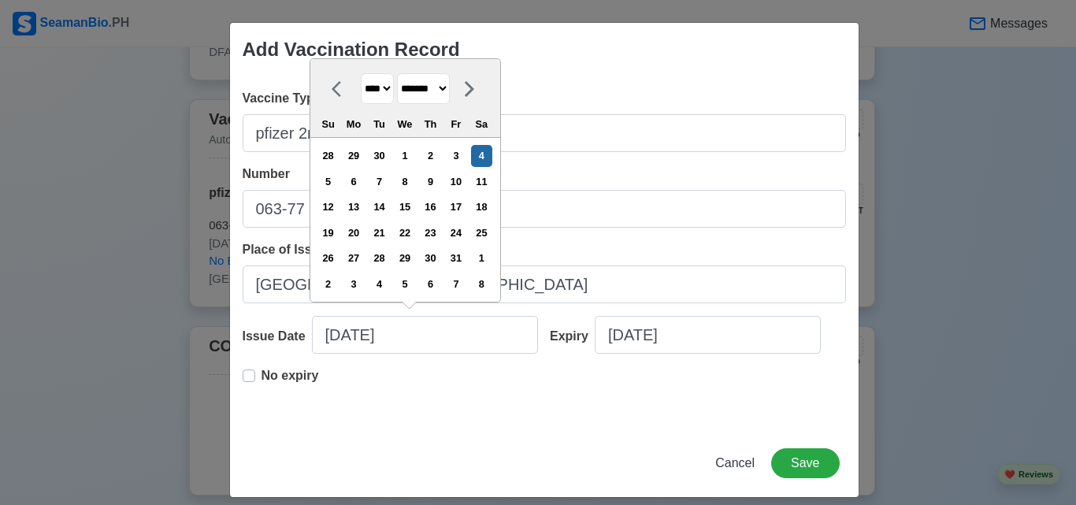
click at [361, 73] on select "**** **** **** **** **** **** **** **** **** **** **** **** **** **** **** ****…" at bounding box center [377, 88] width 33 height 31
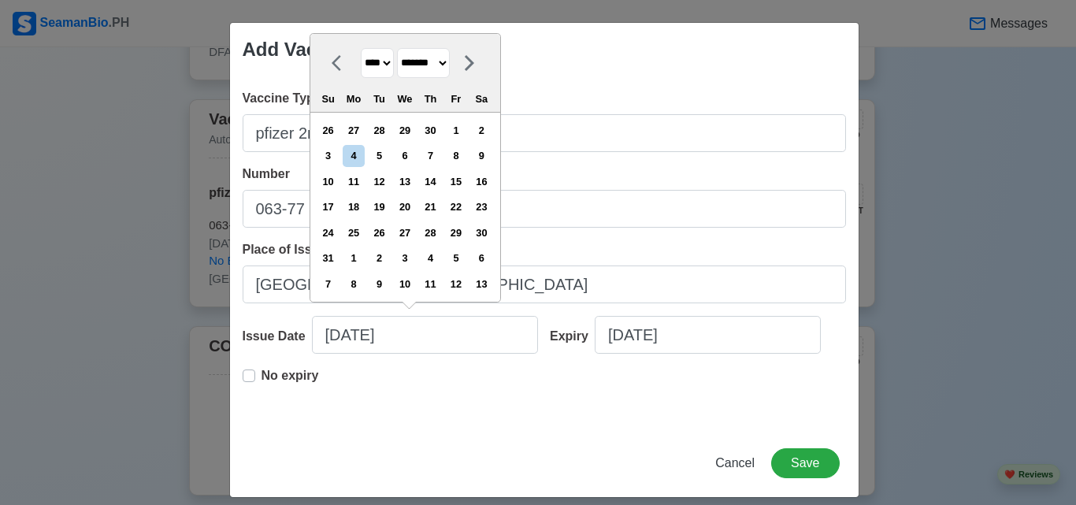
click at [444, 68] on select "******* ******** ***** ***** *** **** **** ****** ********* ******* ******** **…" at bounding box center [423, 63] width 53 height 31
select select "********"
click at [398, 73] on select "******* ******** ***** ***** *** **** **** ****** ********* ******* ******** **…" at bounding box center [423, 63] width 53 height 31
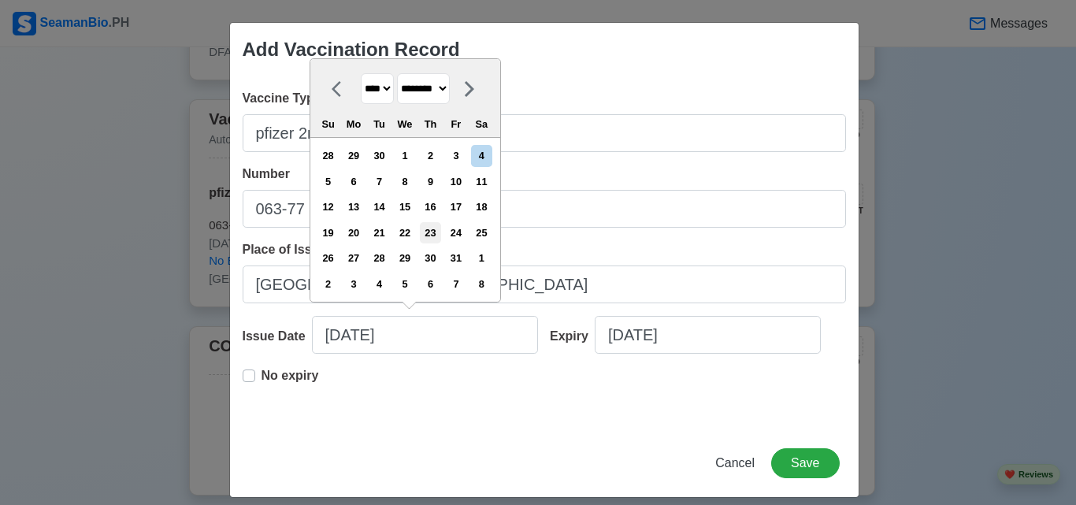
click at [436, 232] on div "23" at bounding box center [430, 232] width 21 height 21
type input "12/23/2021"
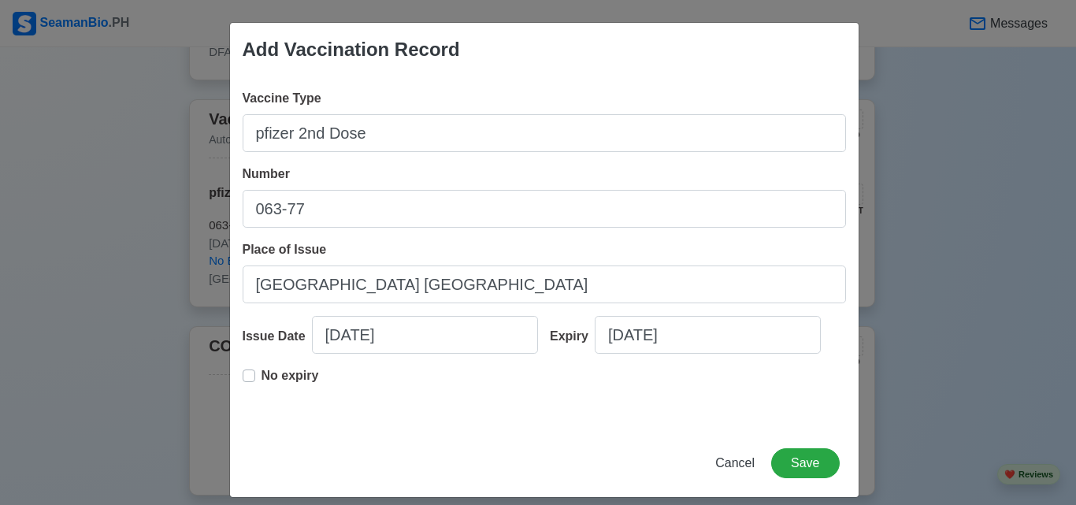
click at [262, 373] on label "No expiry" at bounding box center [291, 382] width 58 height 32
type input "12/23/2021"
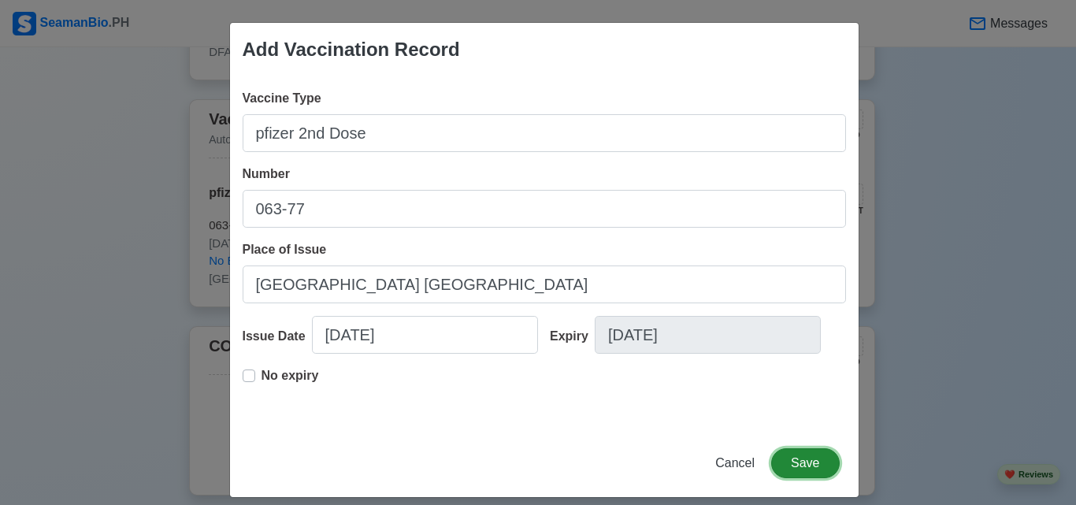
click at [784, 460] on button "Save" at bounding box center [805, 463] width 68 height 30
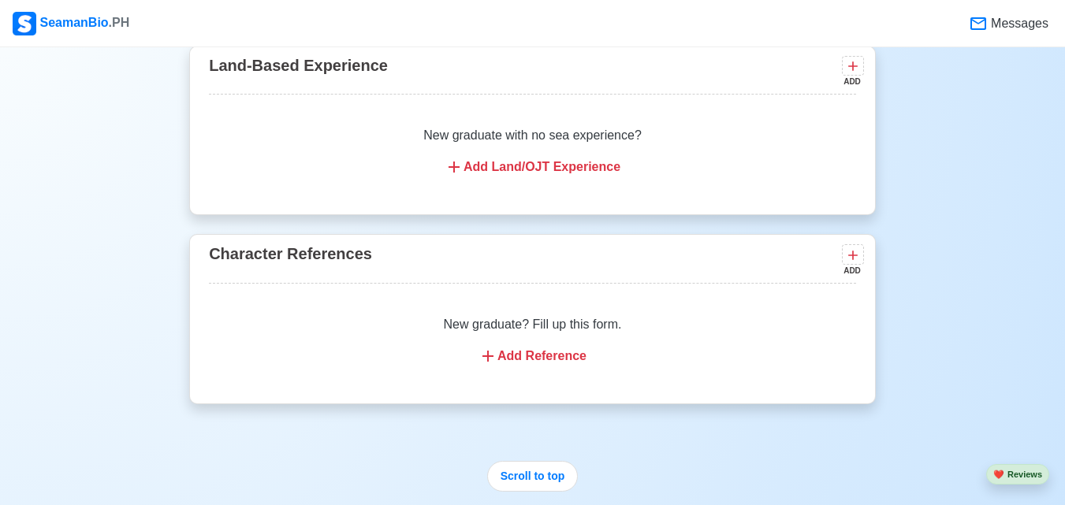
scroll to position [2689, 0]
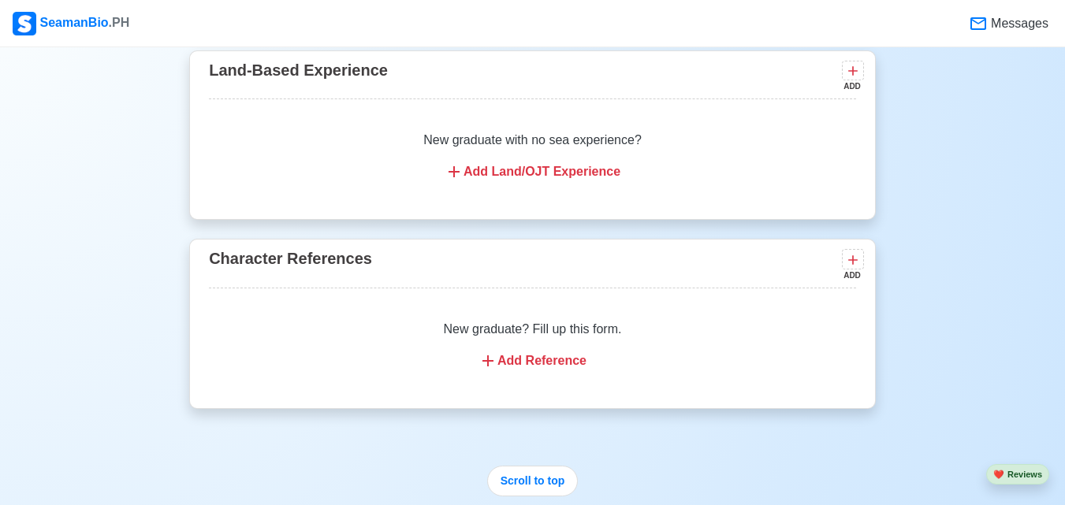
click at [566, 351] on div "Add Reference" at bounding box center [532, 360] width 609 height 19
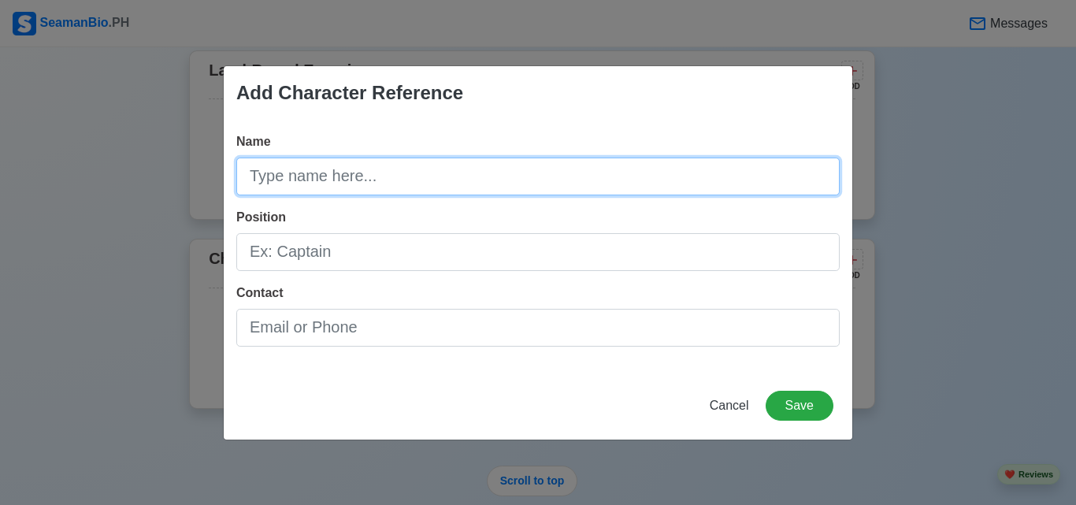
click at [533, 188] on input "Name" at bounding box center [538, 177] width 604 height 38
type input "Karlo Encarnacion"
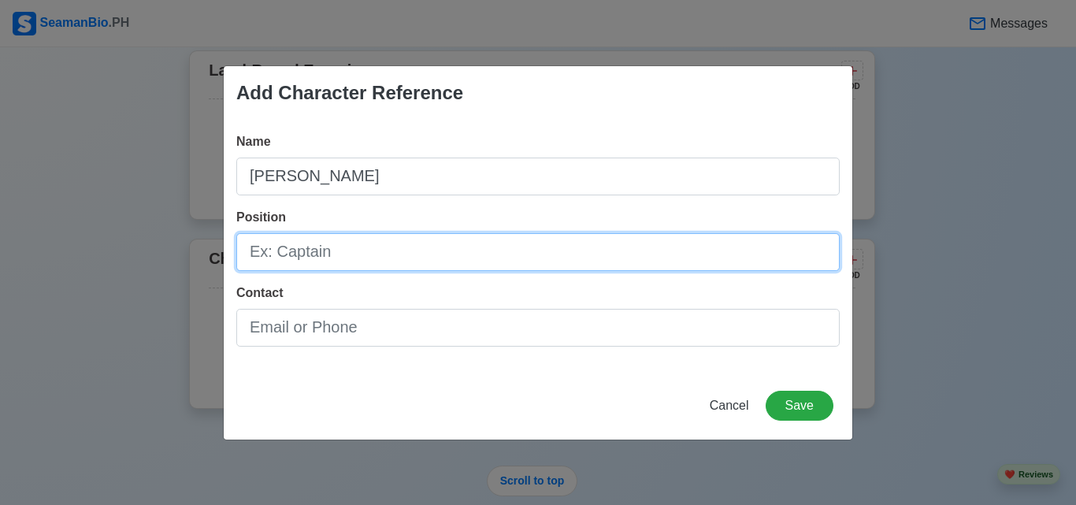
click at [405, 258] on input "Position" at bounding box center [538, 252] width 604 height 38
type input "s"
type input "C"
type input "F"
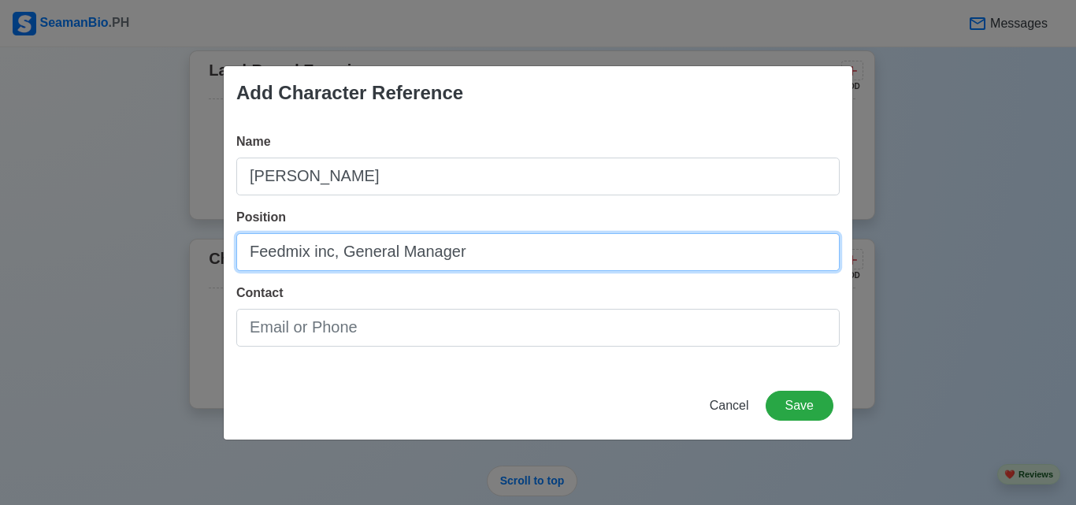
type input "Feedmix inc, General Manager"
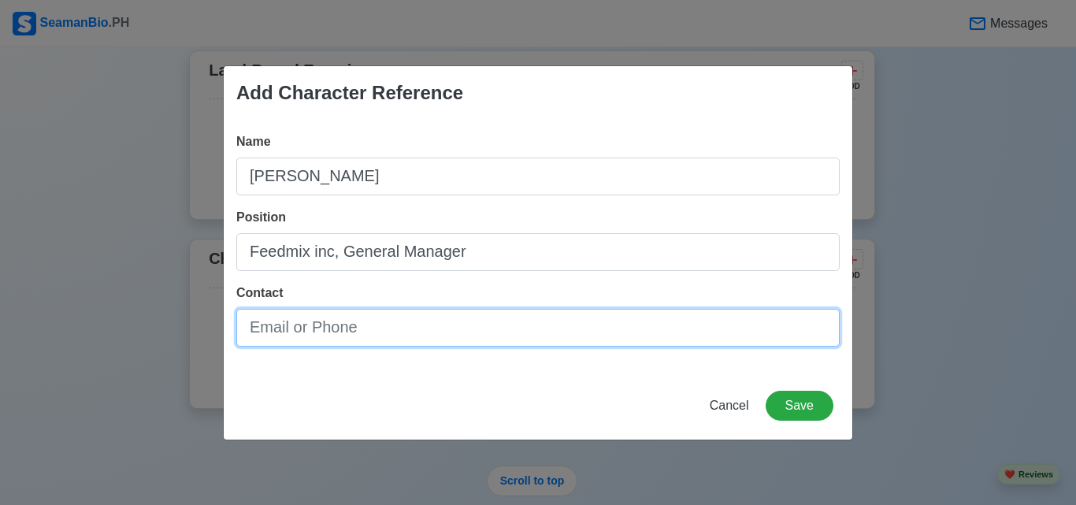
click at [363, 324] on input "Contact" at bounding box center [538, 328] width 604 height 38
type input "09456127475"
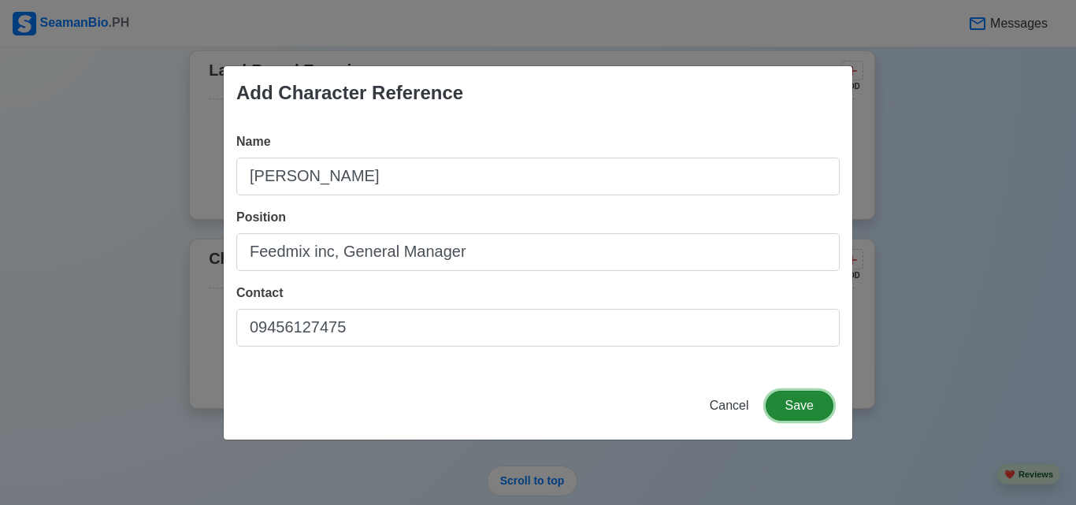
click at [780, 404] on button "Save" at bounding box center [800, 406] width 68 height 30
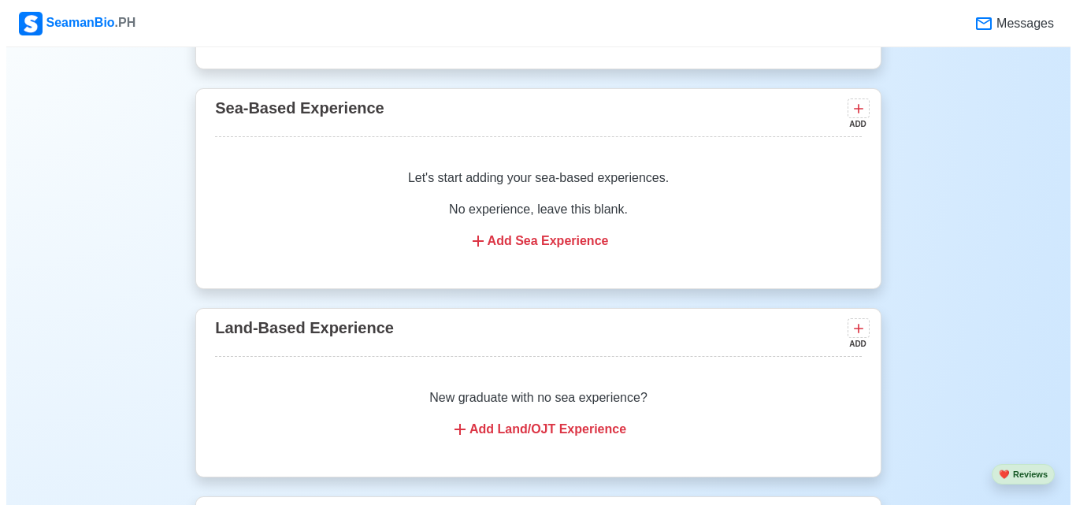
scroll to position [2432, 0]
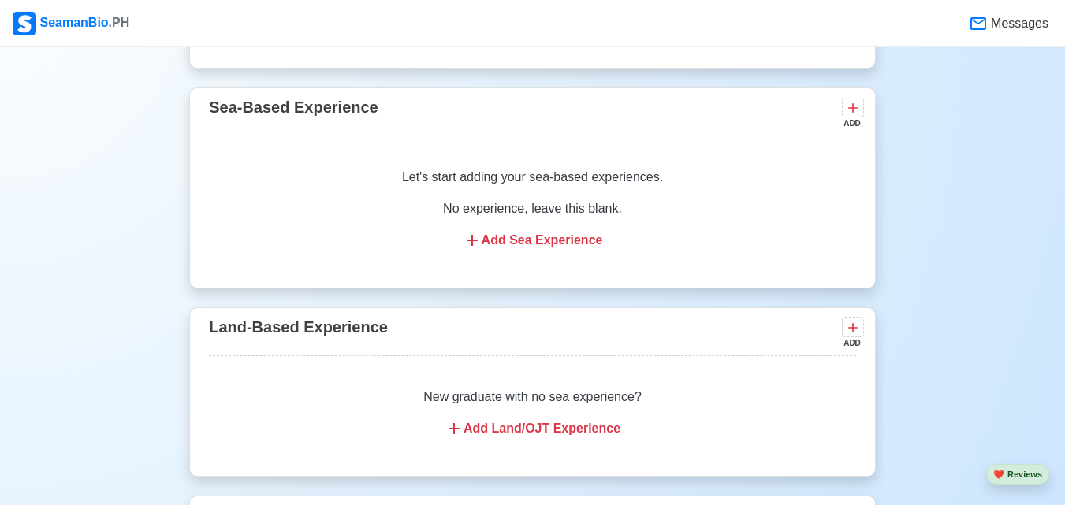
click at [514, 422] on div "Add Land/OJT Experience" at bounding box center [532, 428] width 609 height 19
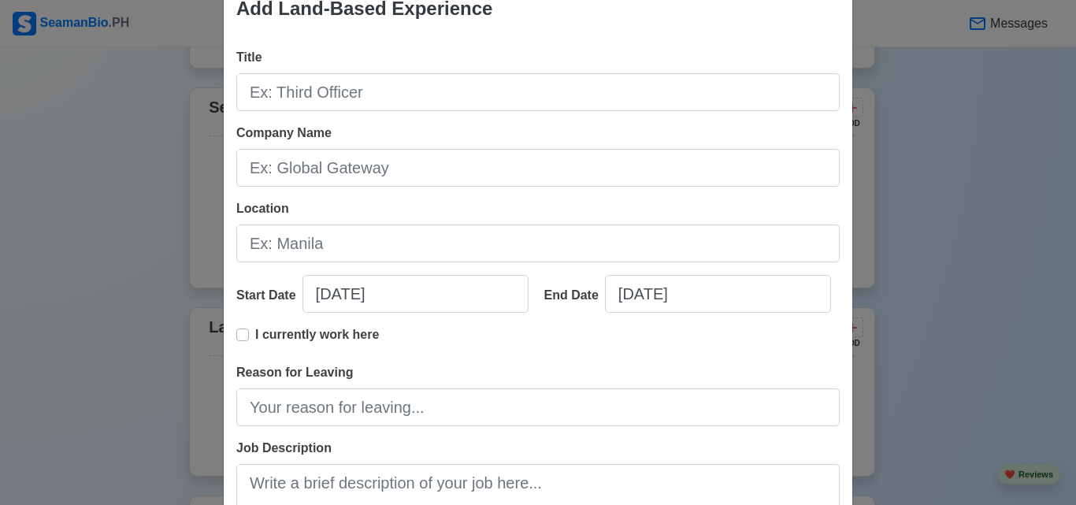
scroll to position [18, 0]
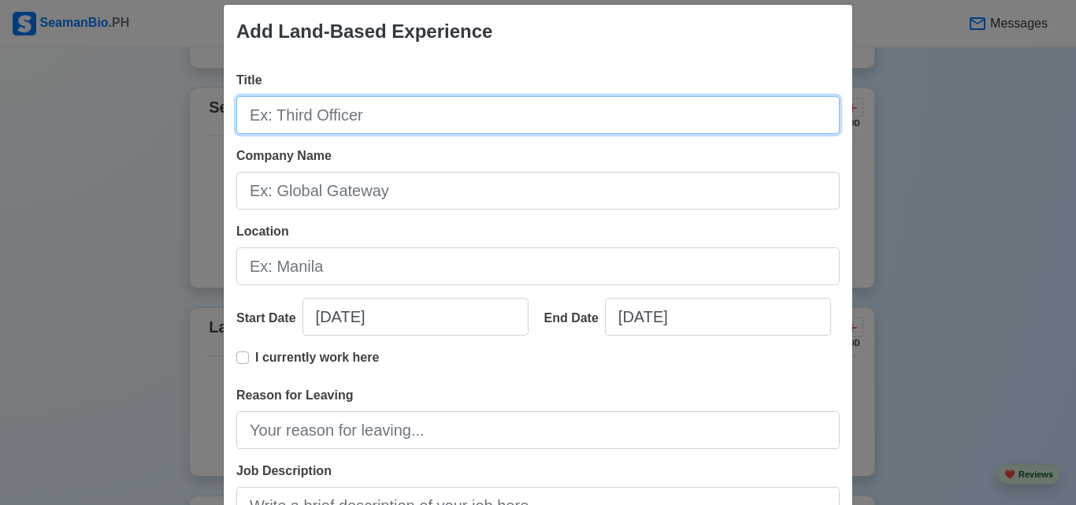
click at [466, 117] on input "Title" at bounding box center [538, 115] width 604 height 38
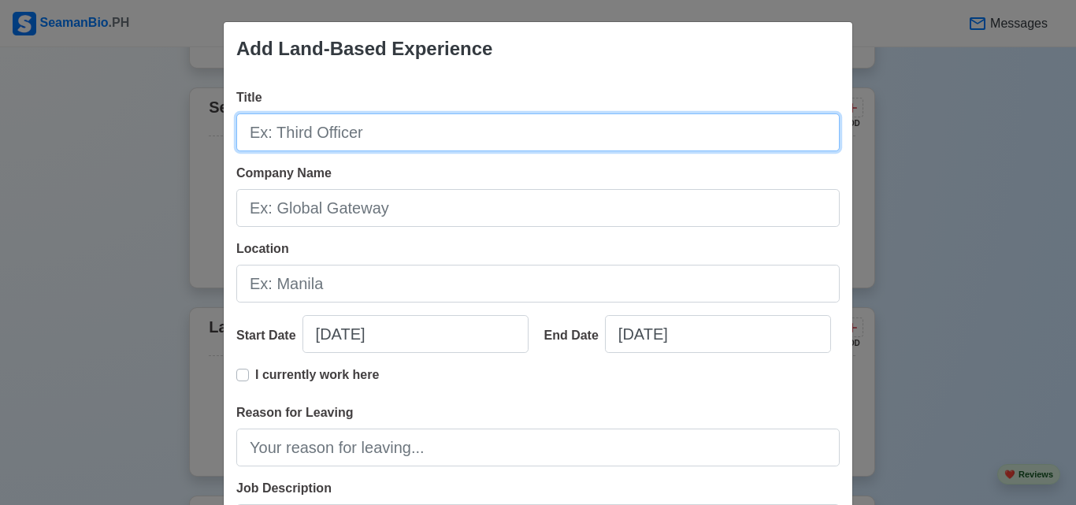
scroll to position [0, 0]
click at [459, 142] on input "Title" at bounding box center [538, 133] width 604 height 38
click at [463, 131] on input "Title" at bounding box center [538, 133] width 604 height 38
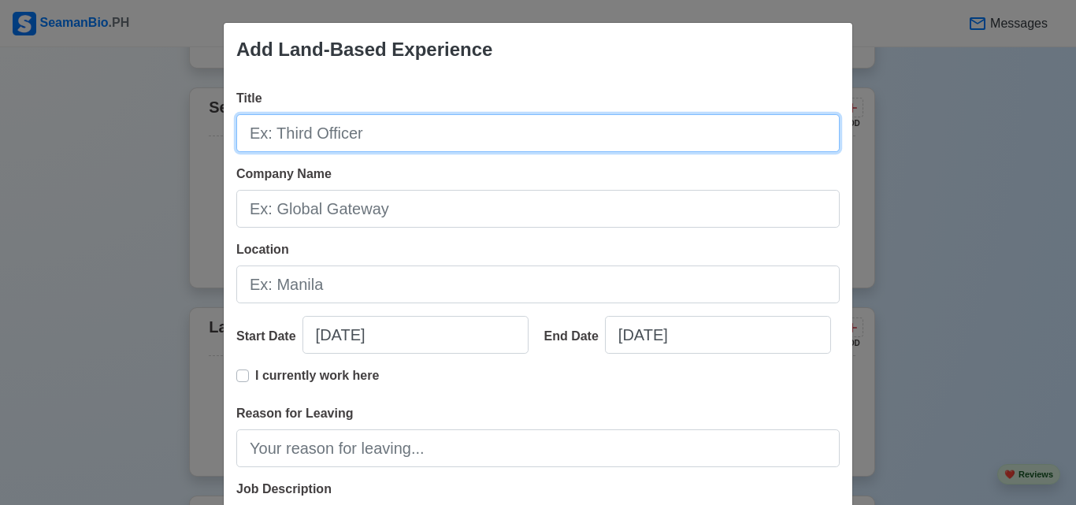
type input "M"
type input "Labourer/machine operator"
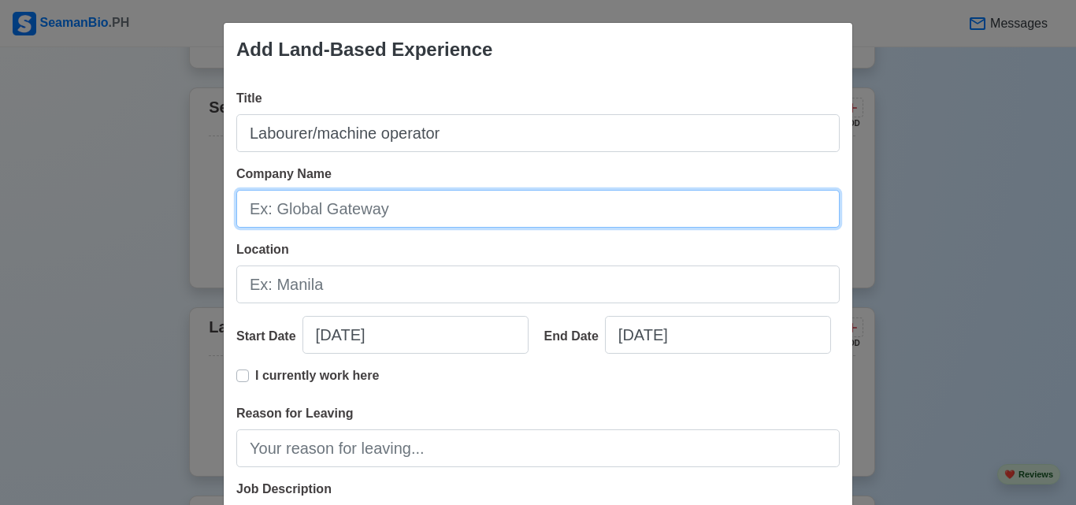
click at [348, 206] on input "Company Name" at bounding box center [538, 209] width 604 height 38
type input "Feedmix Inc"
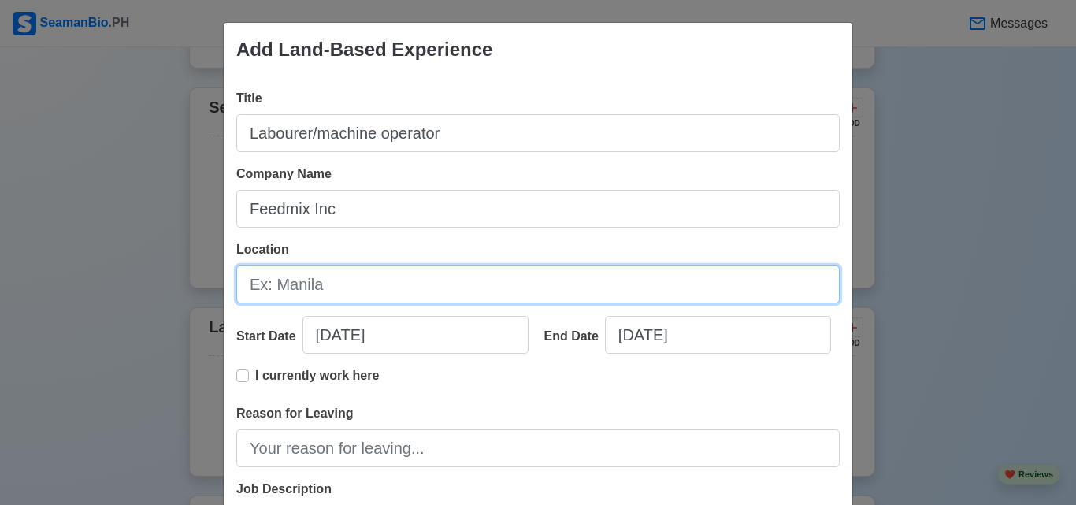
click at [305, 284] on input "Location" at bounding box center [538, 285] width 604 height 38
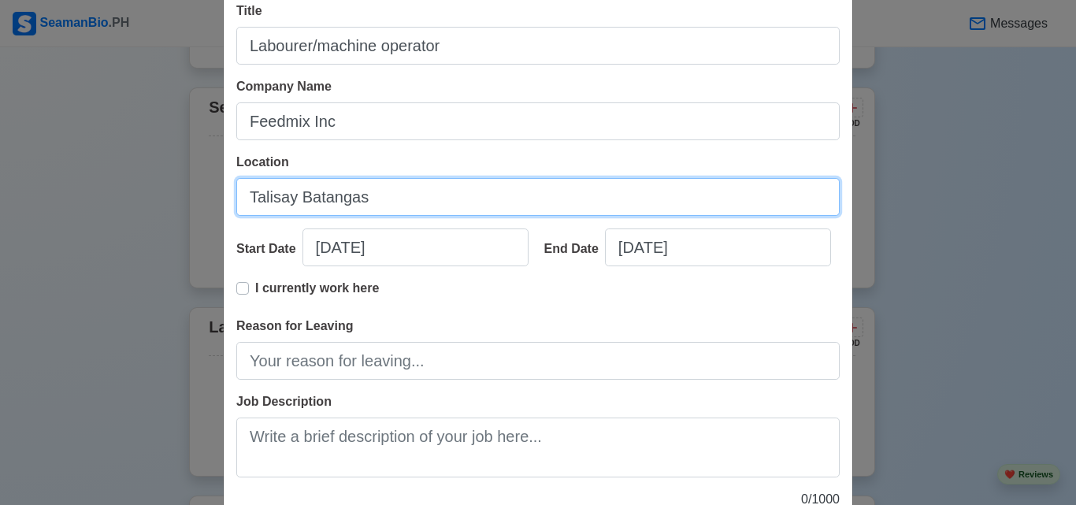
scroll to position [221, 0]
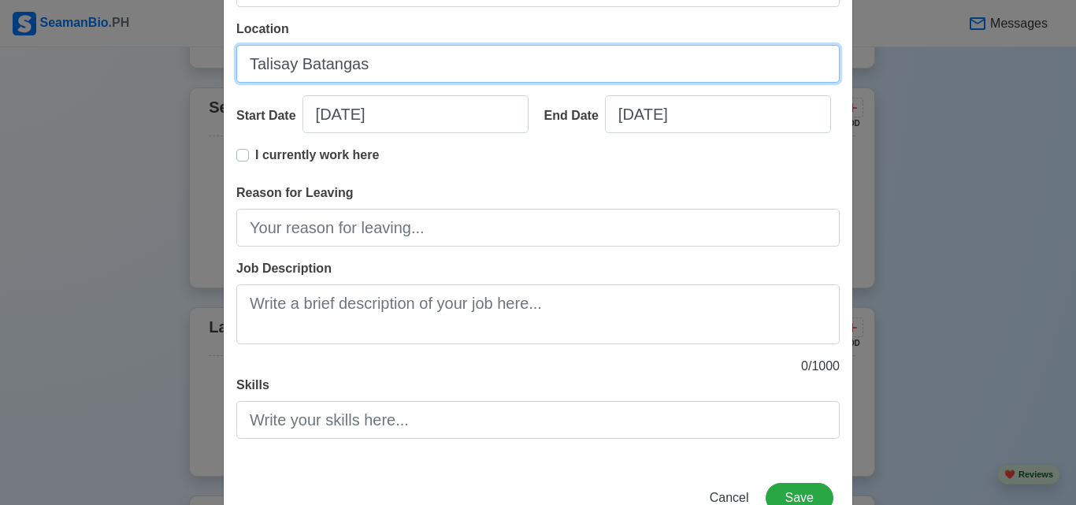
type input "Talisay Batangas"
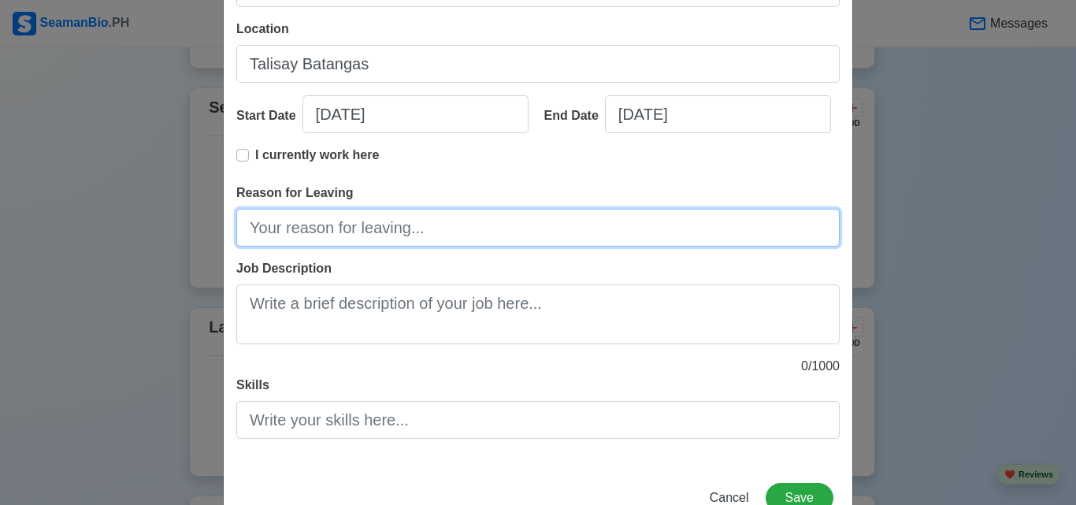
click at [323, 233] on input "Reason for Leaving" at bounding box center [538, 228] width 604 height 38
type input "N"
type input "n"
type input "Need to focus on school responsibilities and academics"
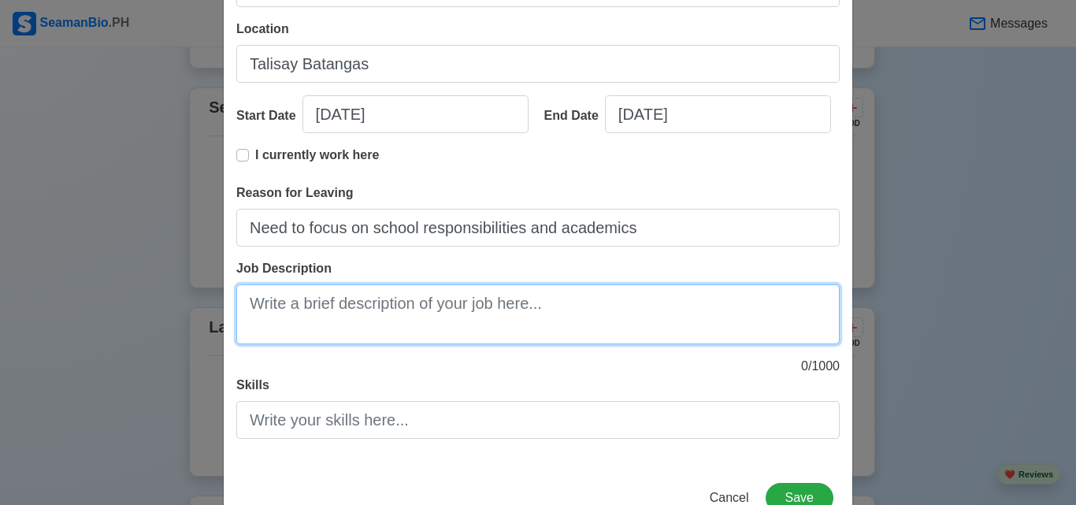
click at [283, 303] on textarea "Job Description" at bounding box center [538, 314] width 604 height 60
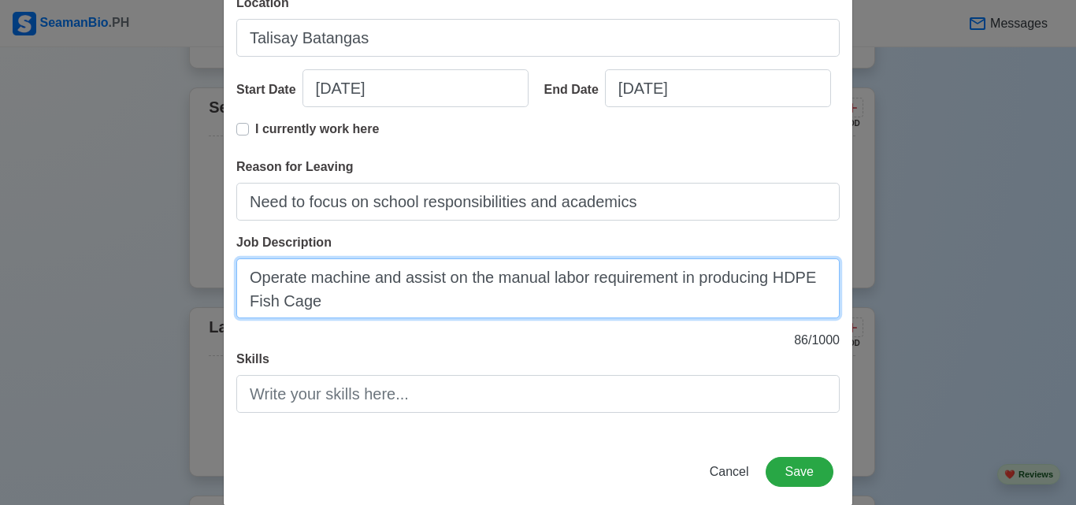
scroll to position [270, 0]
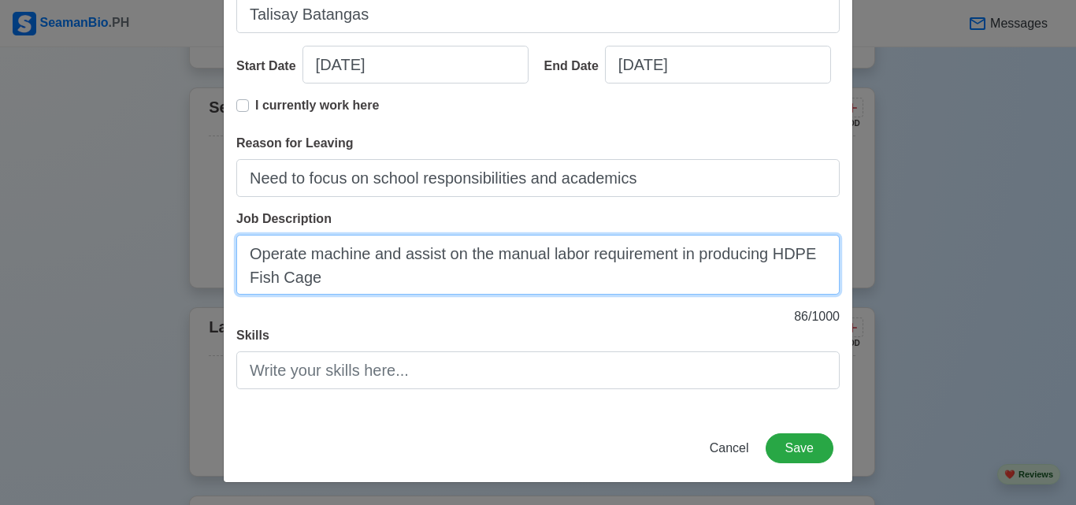
type textarea "Operate machine and assist on the manual labor requirement in producing HDPE Fi…"
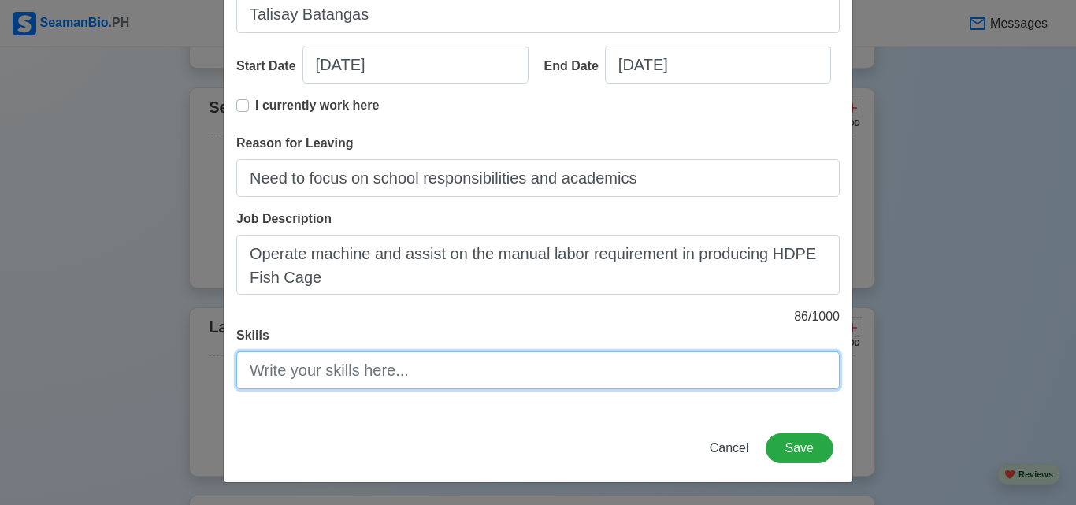
click at [366, 370] on input "Skills" at bounding box center [538, 370] width 604 height 38
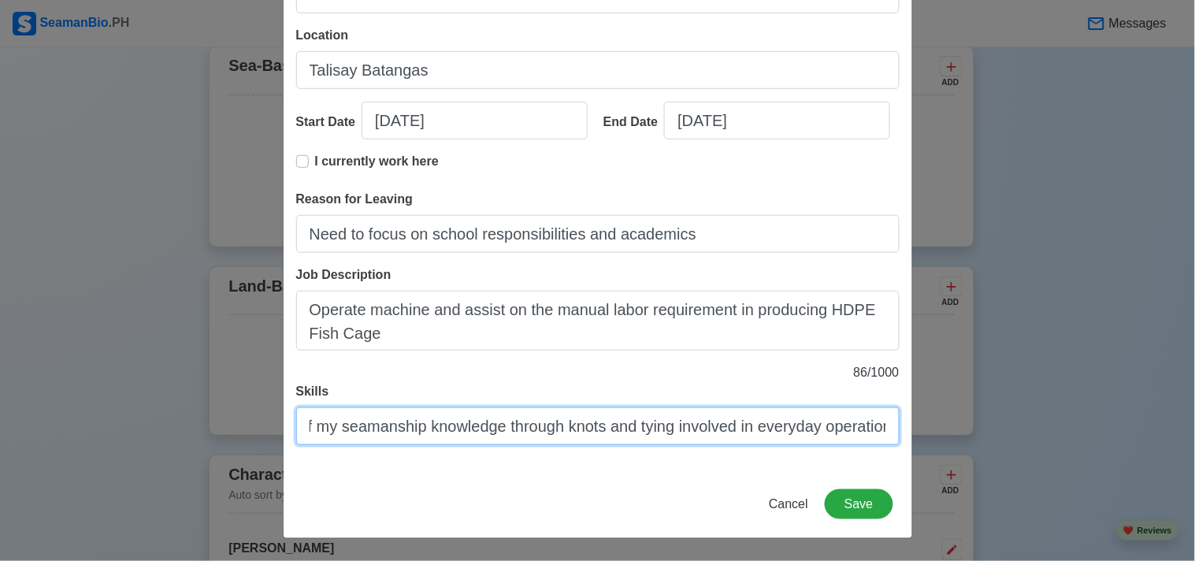
scroll to position [0, 269]
type input "Operate machines and application of my seamanship knowledge through knots and t…"
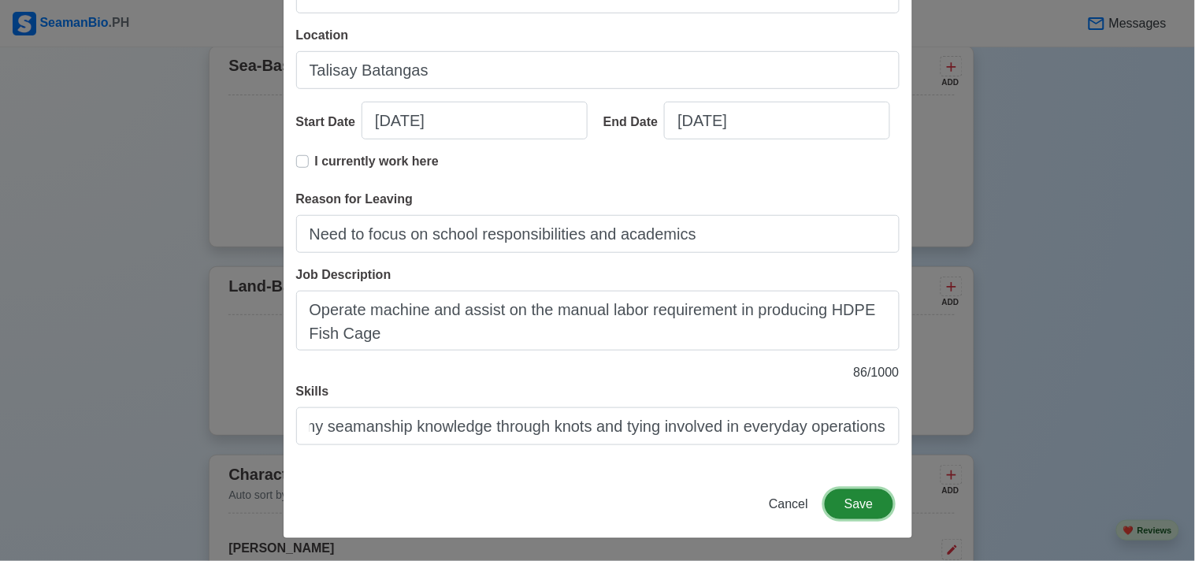
scroll to position [0, 0]
click at [851, 500] on button "Save" at bounding box center [859, 504] width 68 height 30
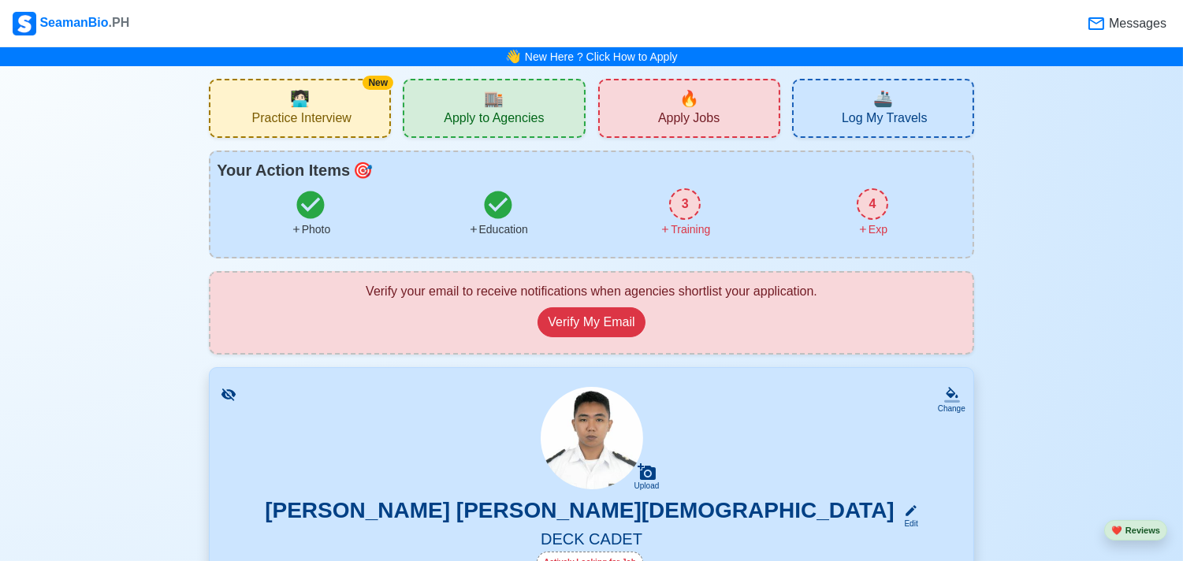
click at [852, 209] on div "4 Exp" at bounding box center [873, 213] width 188 height 50
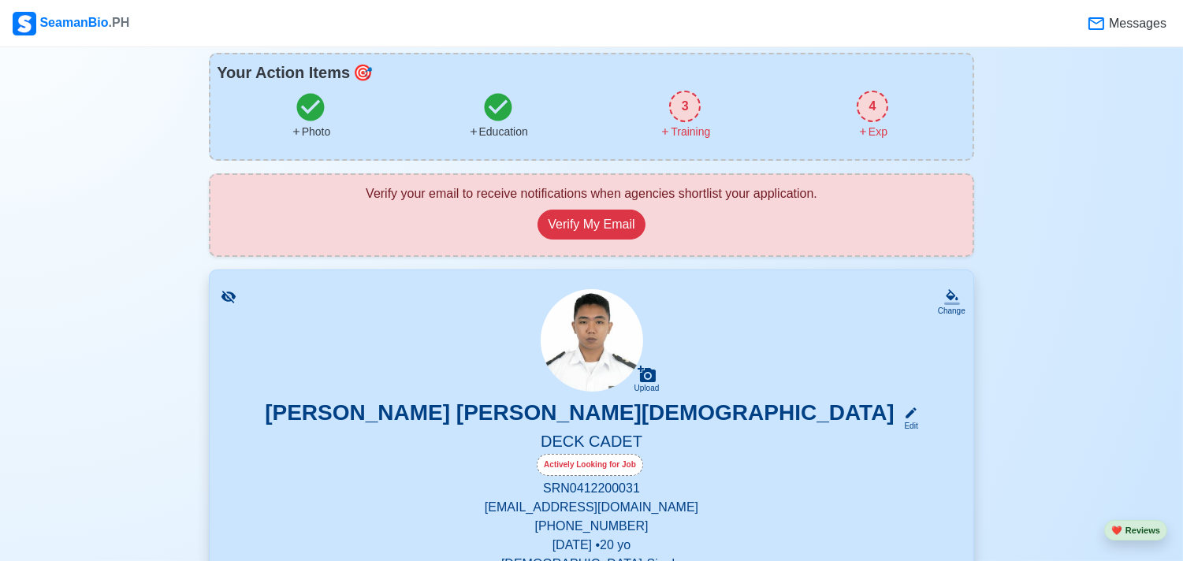
scroll to position [98, 0]
click at [585, 221] on button "Verify My Email" at bounding box center [590, 224] width 107 height 30
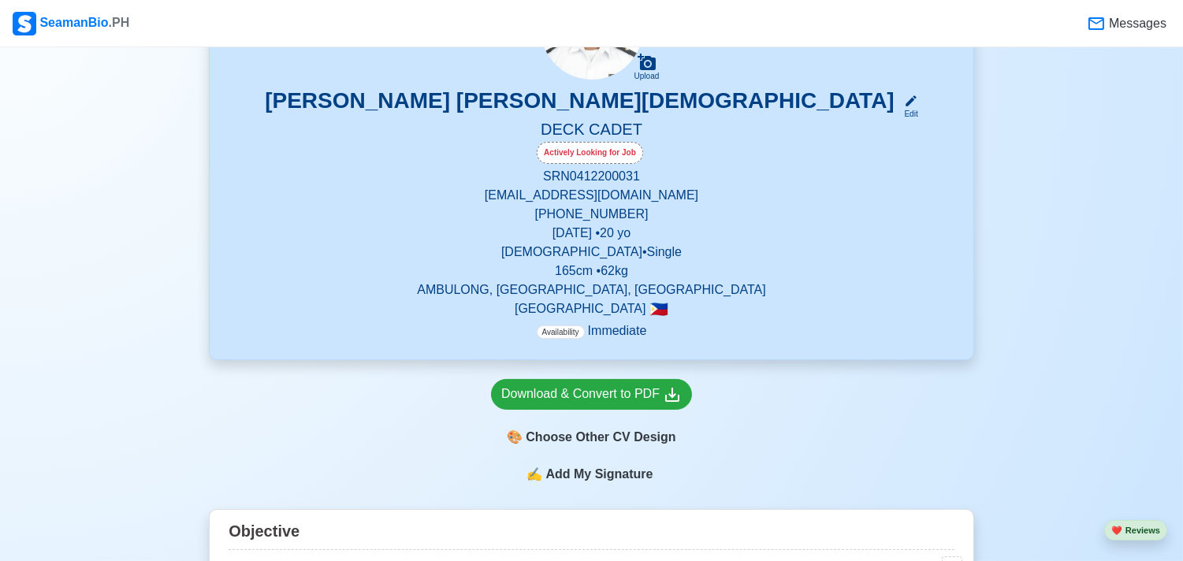
scroll to position [373, 0]
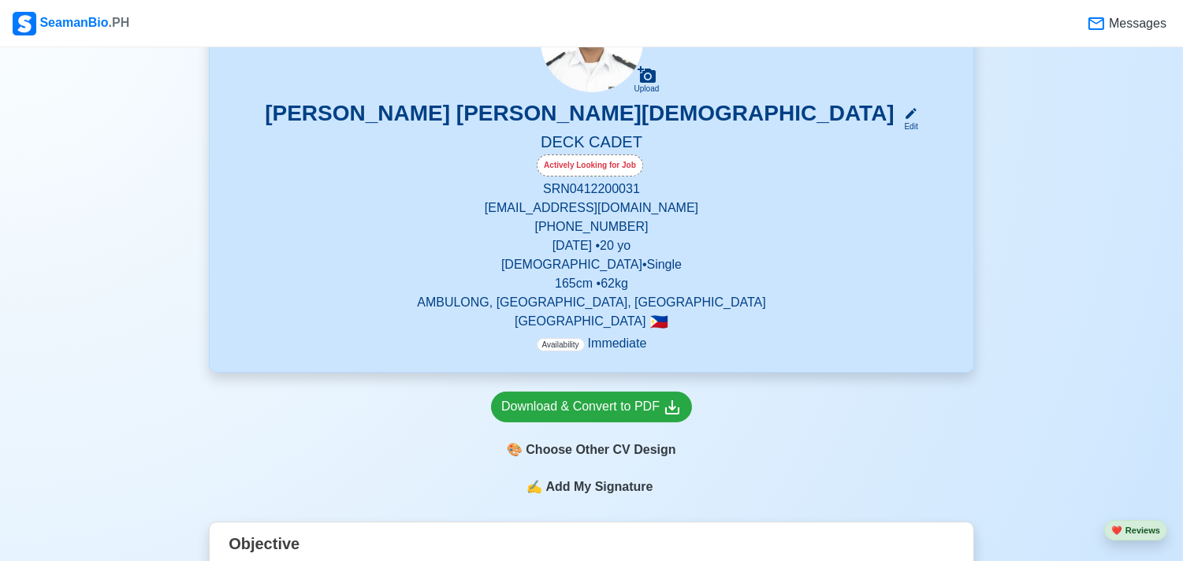
click at [604, 154] on div "Actively Looking for Job" at bounding box center [590, 165] width 106 height 22
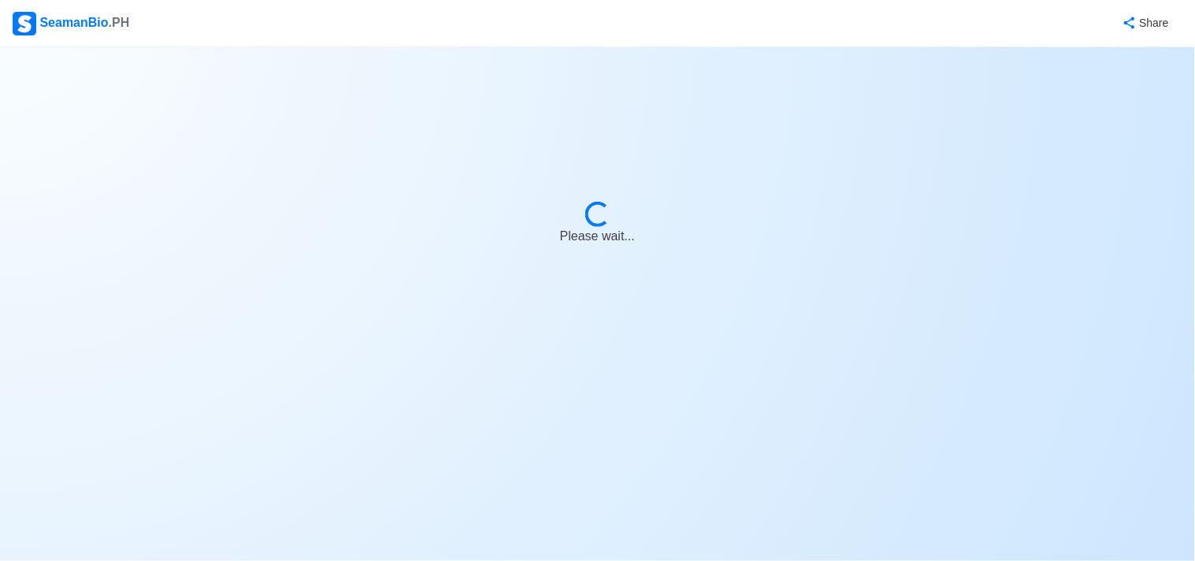
select select "Actively Looking for Job"
select select "Visible for Hiring"
select select "Single"
select select "[DEMOGRAPHIC_DATA]"
select select "PH"
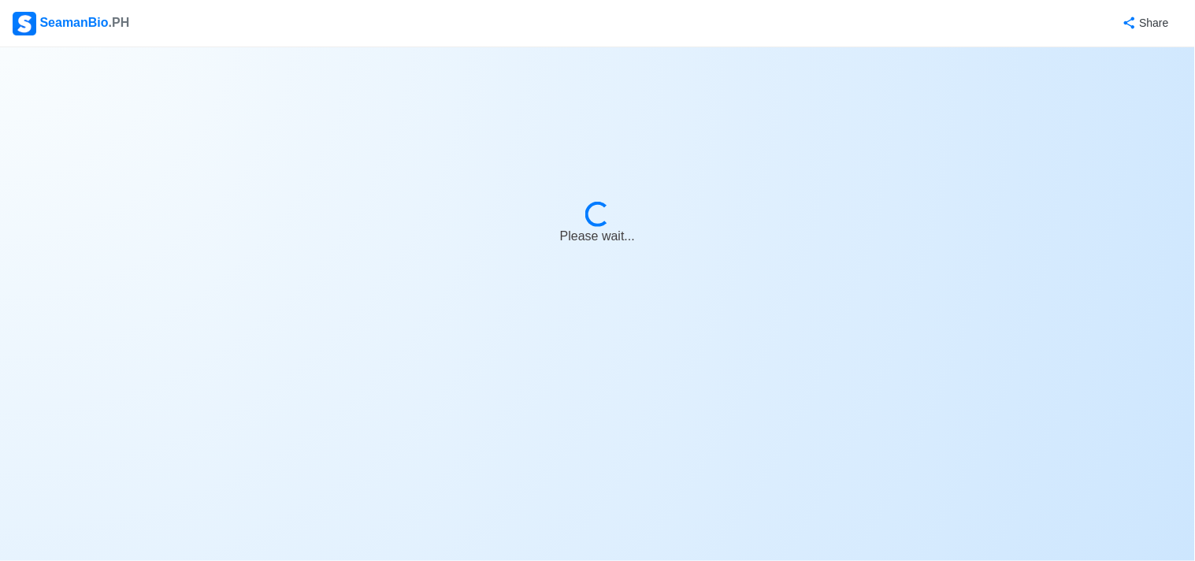
select select "4102416000000"
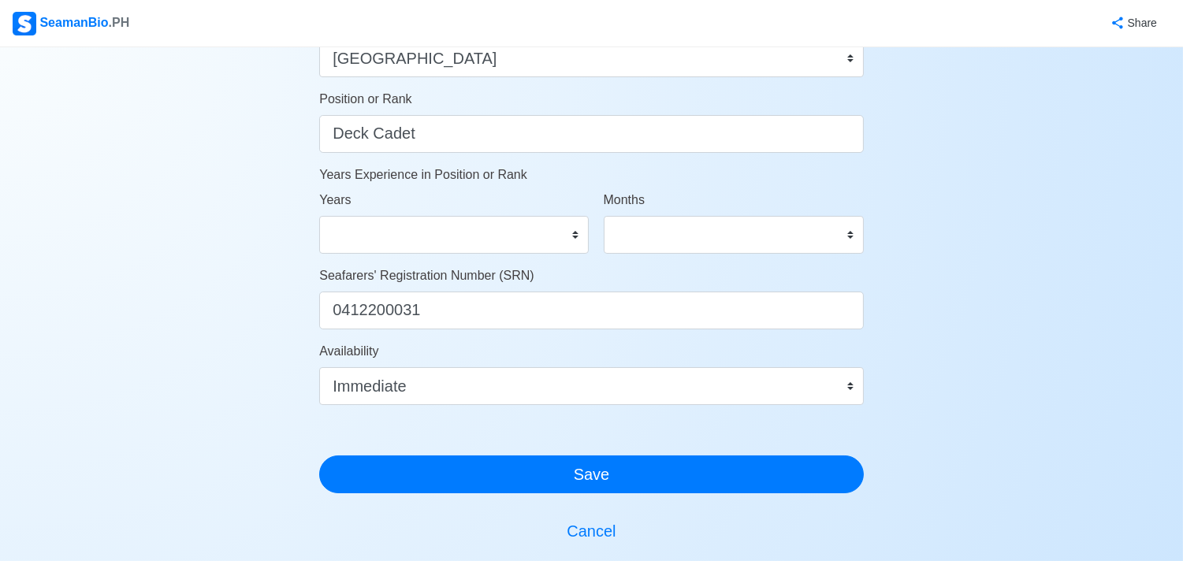
scroll to position [746, 0]
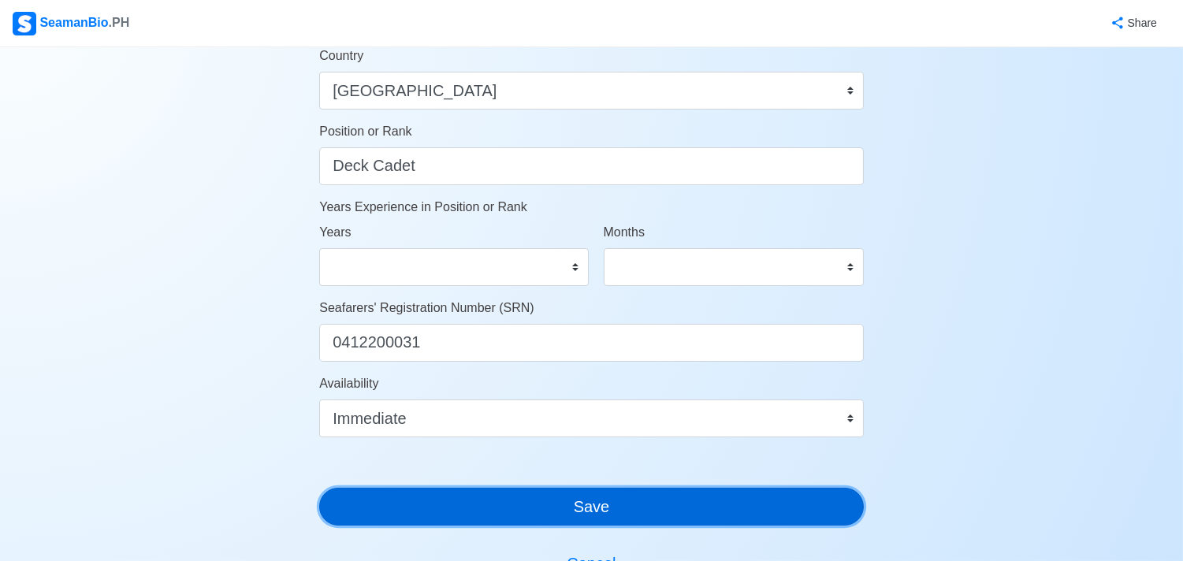
click at [484, 498] on button "Save" at bounding box center [591, 507] width 544 height 38
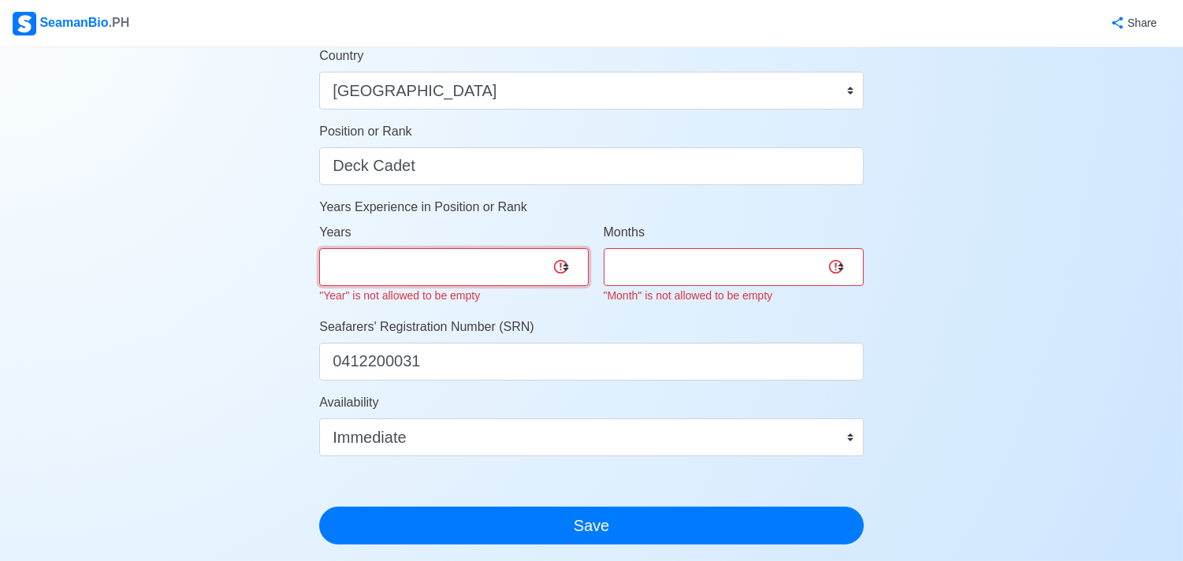
click at [552, 266] on select "0 1 2 3 4 5 6 7 8 9 10 11 12 13 14 15 16 17 18 19 20 21 22 23 24 25 26 27 28 29…" at bounding box center [453, 267] width 269 height 38
select select "0"
click at [319, 248] on select "0 1 2 3 4 5 6 7 8 9 10 11 12 13 14 15 16 17 18 19 20 21 22 23 24 25 26 27 28 29…" at bounding box center [453, 267] width 269 height 38
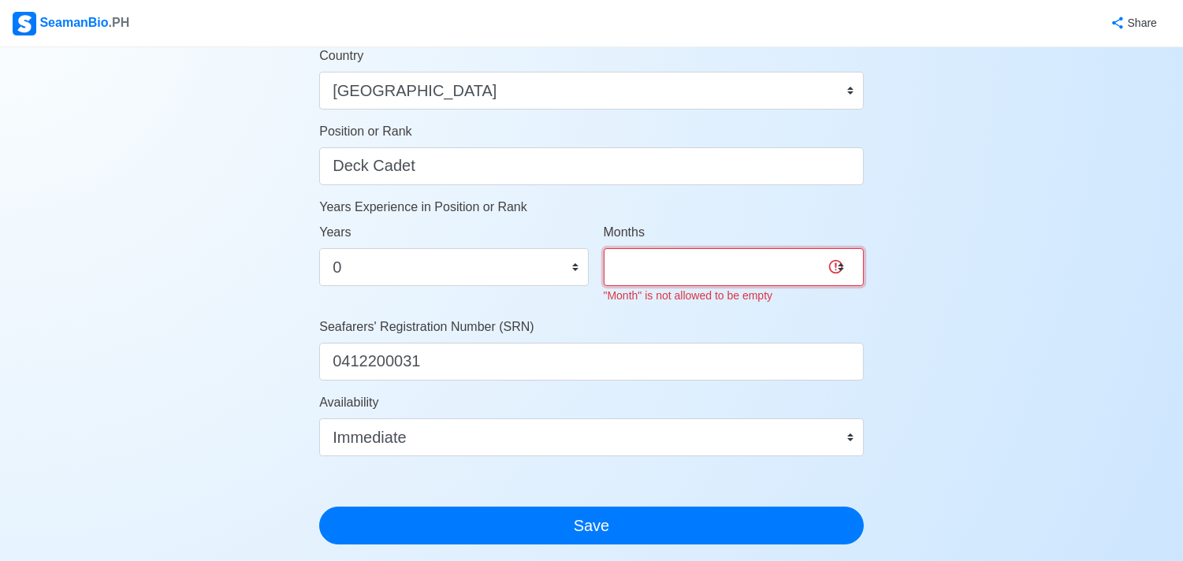
click at [700, 266] on select "0 1 2 3 4 5 6 7 8 9 10 11" at bounding box center [734, 267] width 260 height 38
select select "0"
click at [604, 248] on select "0 1 2 3 4 5 6 7 8 9 10 11" at bounding box center [734, 267] width 260 height 38
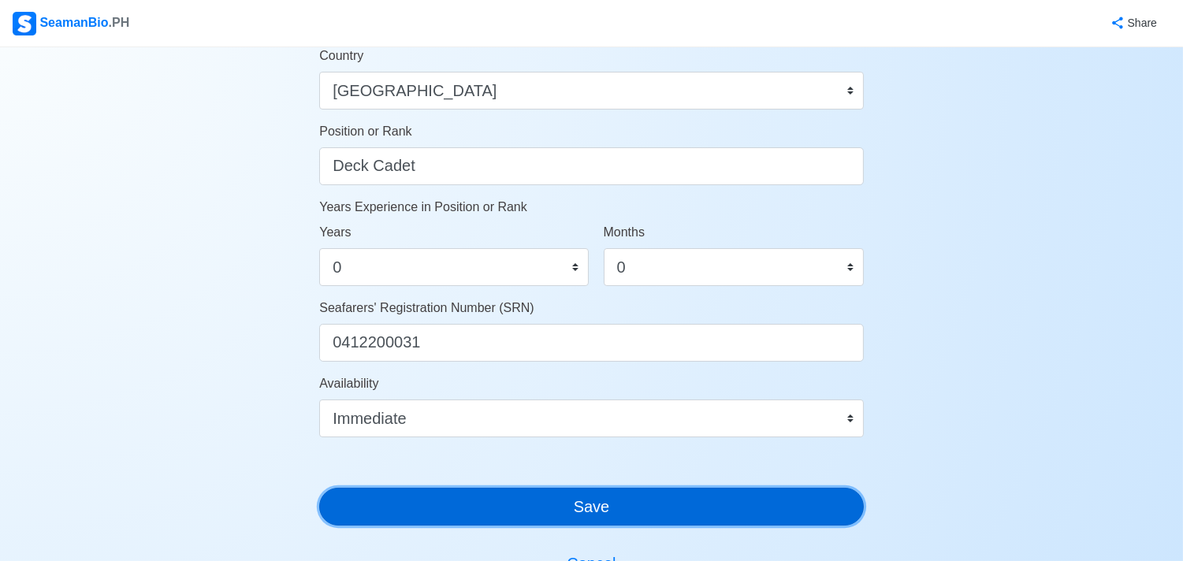
click at [568, 504] on div "Account Setup 🗂️ Your Job Status Onboard Actively Looking for Job Not Looking f…" at bounding box center [591, 20] width 544 height 1412
click at [570, 504] on button "Save" at bounding box center [591, 507] width 544 height 38
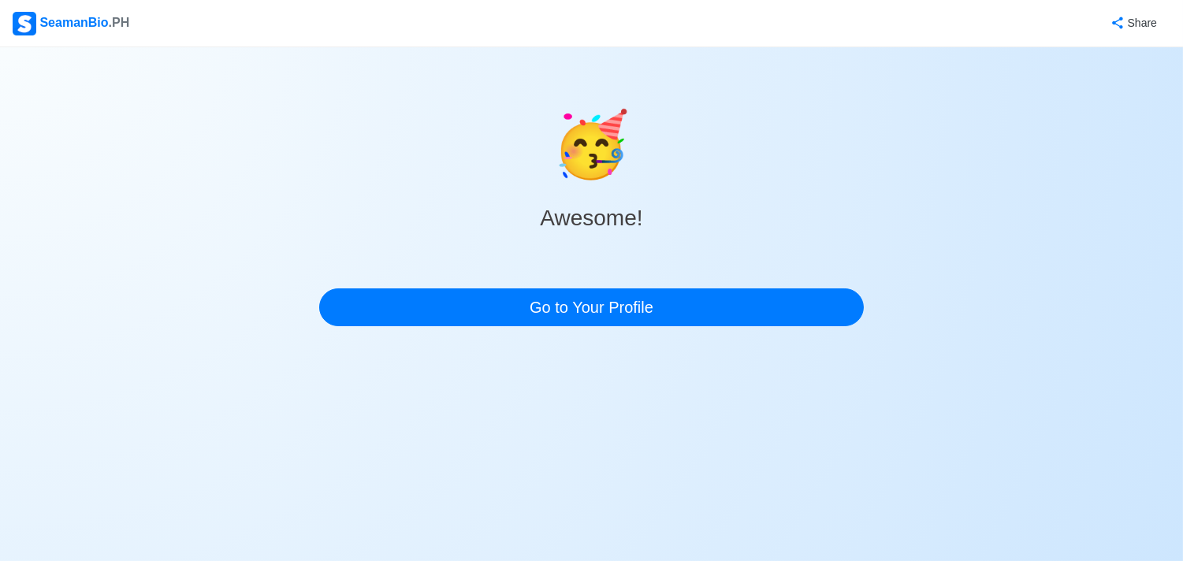
scroll to position [0, 0]
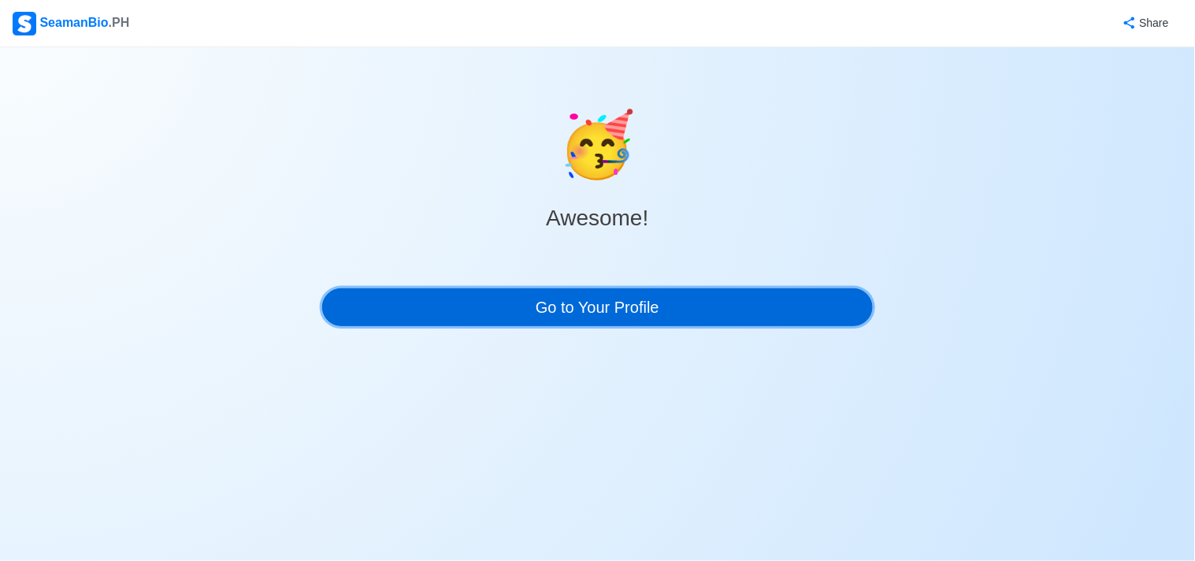
click at [601, 315] on link "Go to Your Profile" at bounding box center [597, 307] width 551 height 38
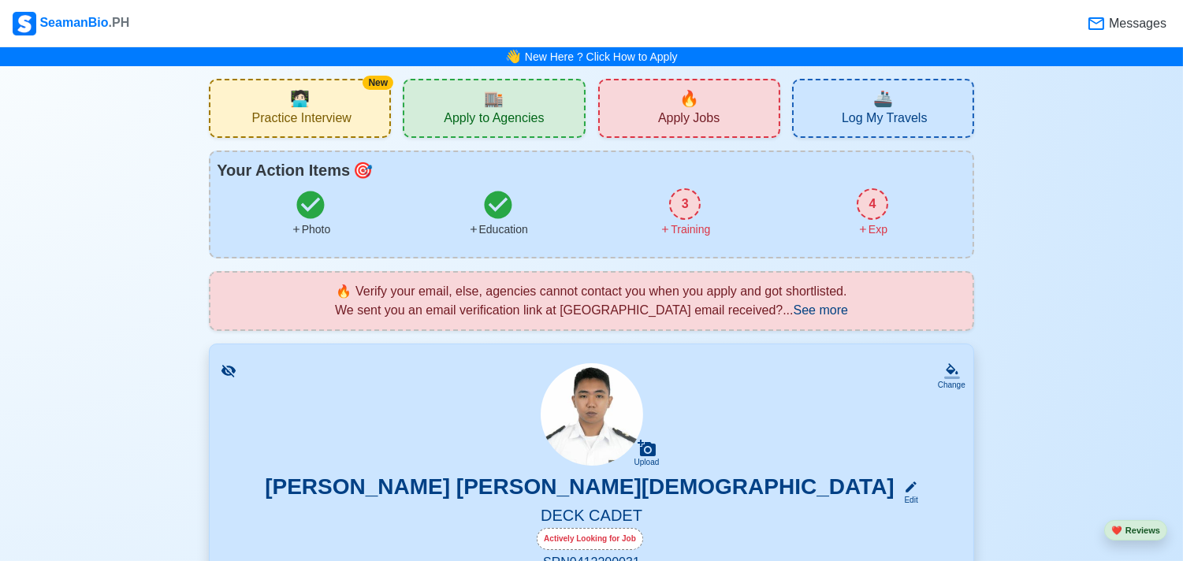
click at [473, 99] on div "🏬 Apply to Agencies" at bounding box center [494, 108] width 182 height 59
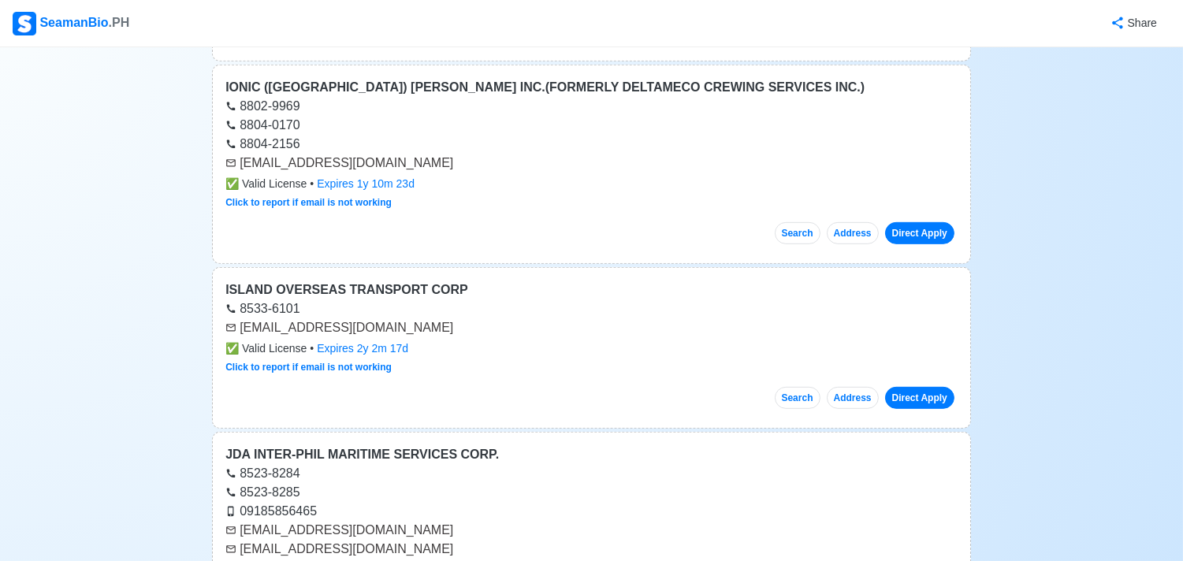
scroll to position [1500, 0]
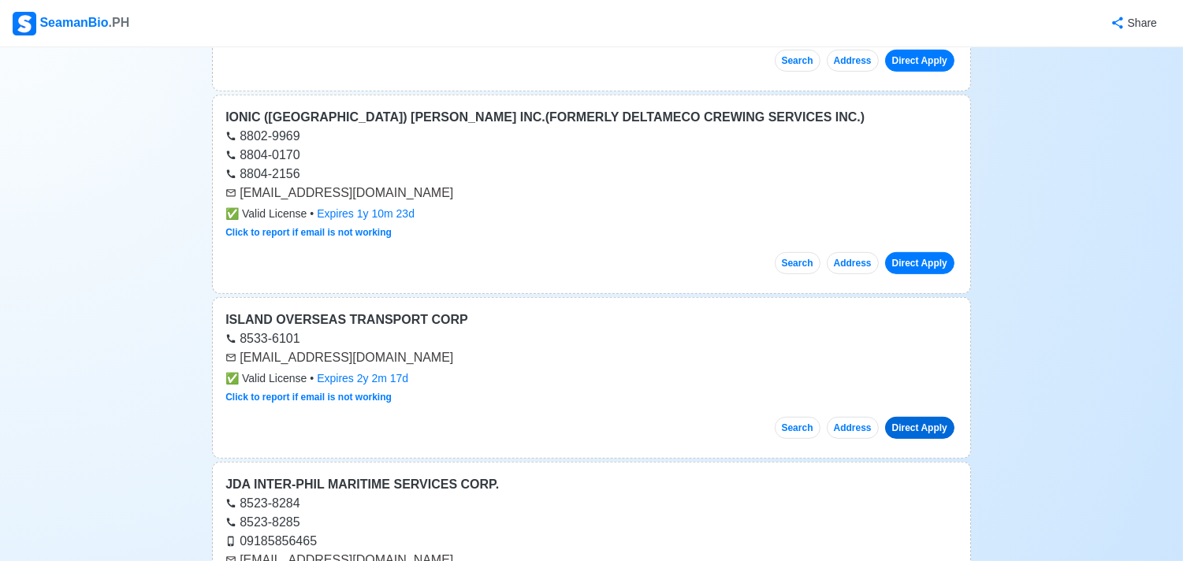
click at [906, 431] on link "Direct Apply" at bounding box center [919, 428] width 69 height 22
click at [927, 269] on link "Direct Apply" at bounding box center [919, 263] width 69 height 22
click at [907, 432] on link "Direct Apply" at bounding box center [919, 428] width 69 height 22
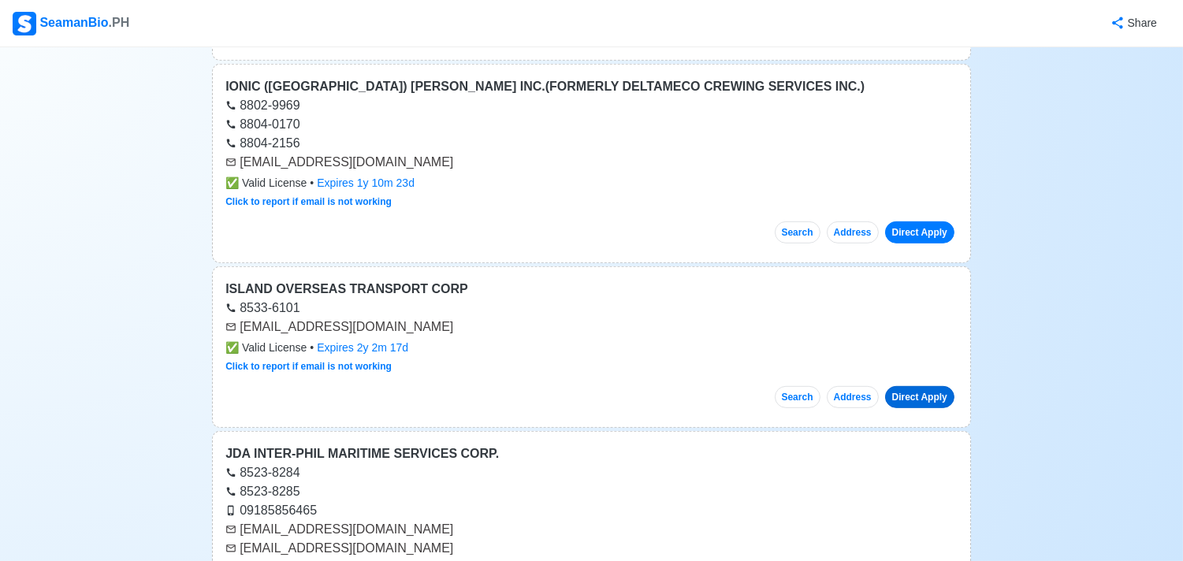
scroll to position [1704, 0]
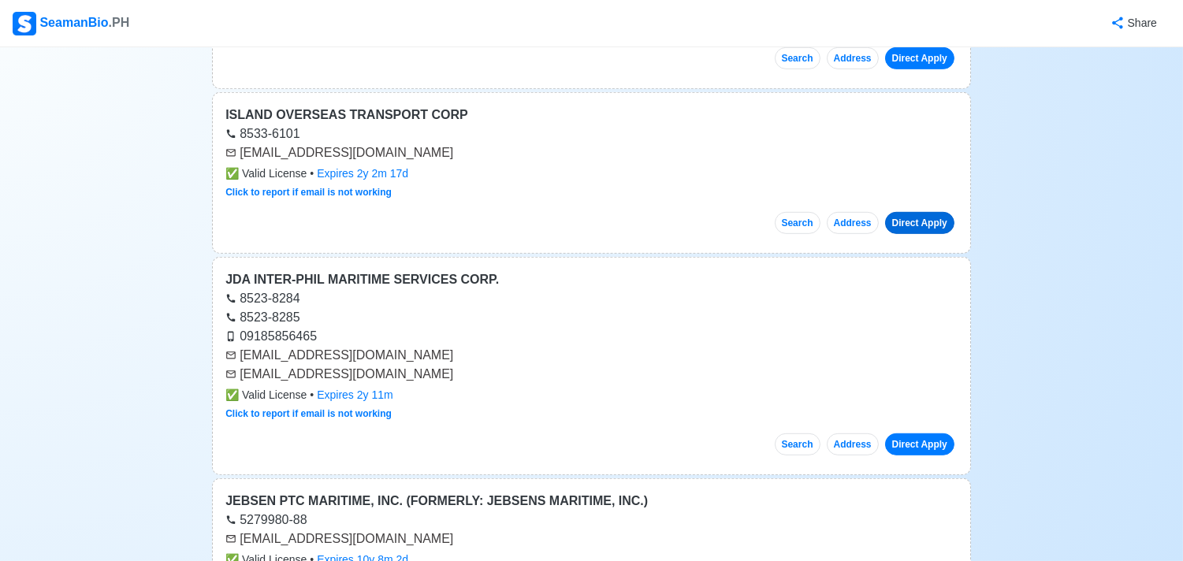
click at [896, 222] on link "Direct Apply" at bounding box center [919, 223] width 69 height 22
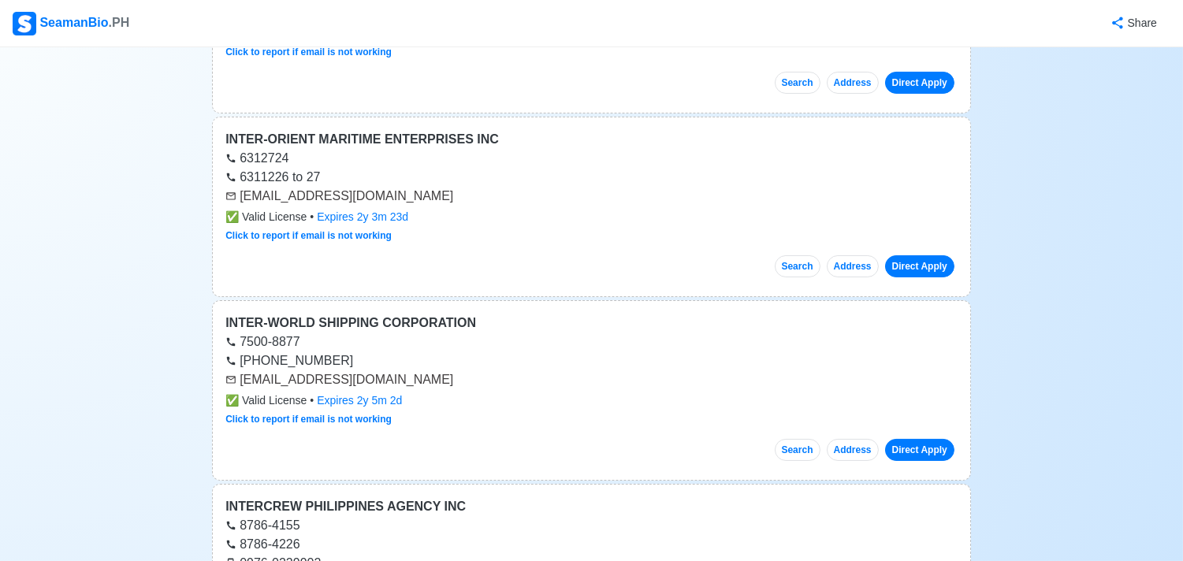
scroll to position [0, 0]
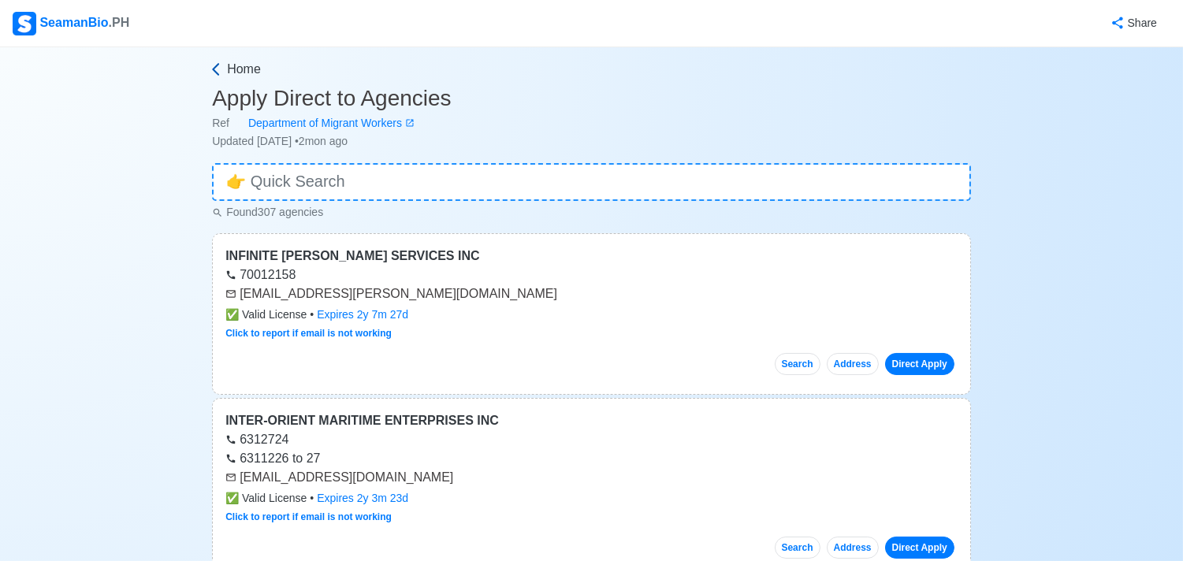
click at [258, 64] on span "Home" at bounding box center [244, 69] width 34 height 19
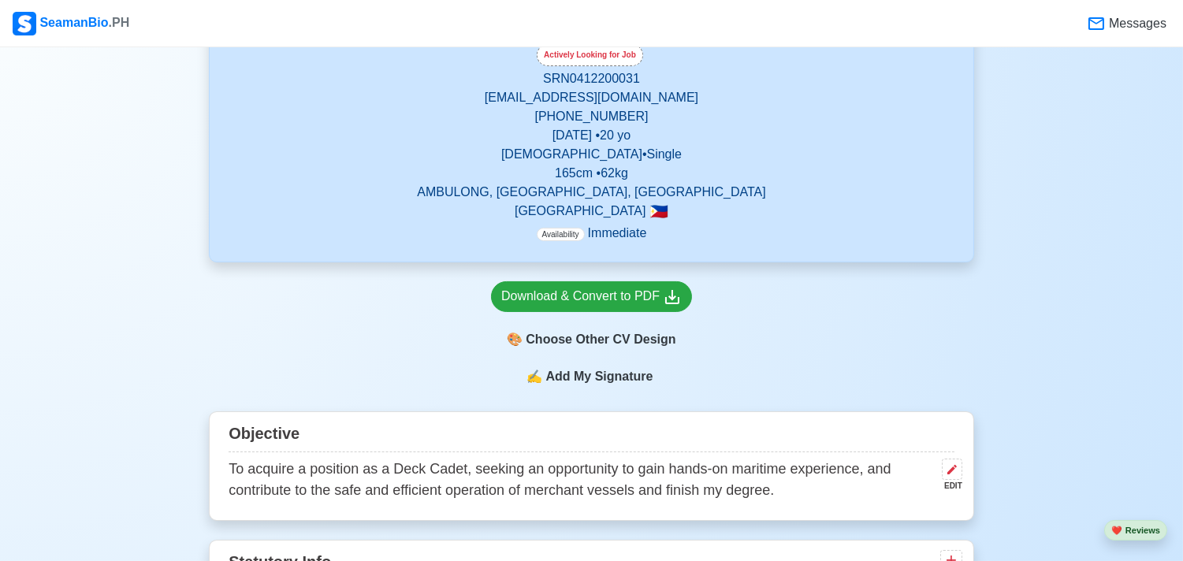
scroll to position [455, 0]
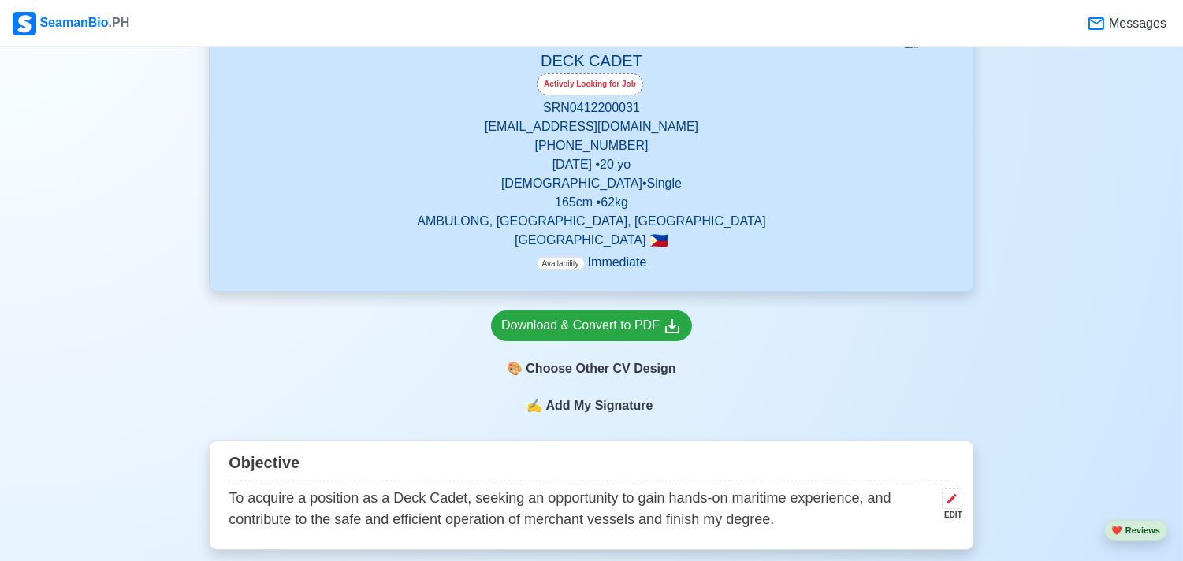
click at [637, 253] on p "Availability Immediate" at bounding box center [592, 262] width 110 height 19
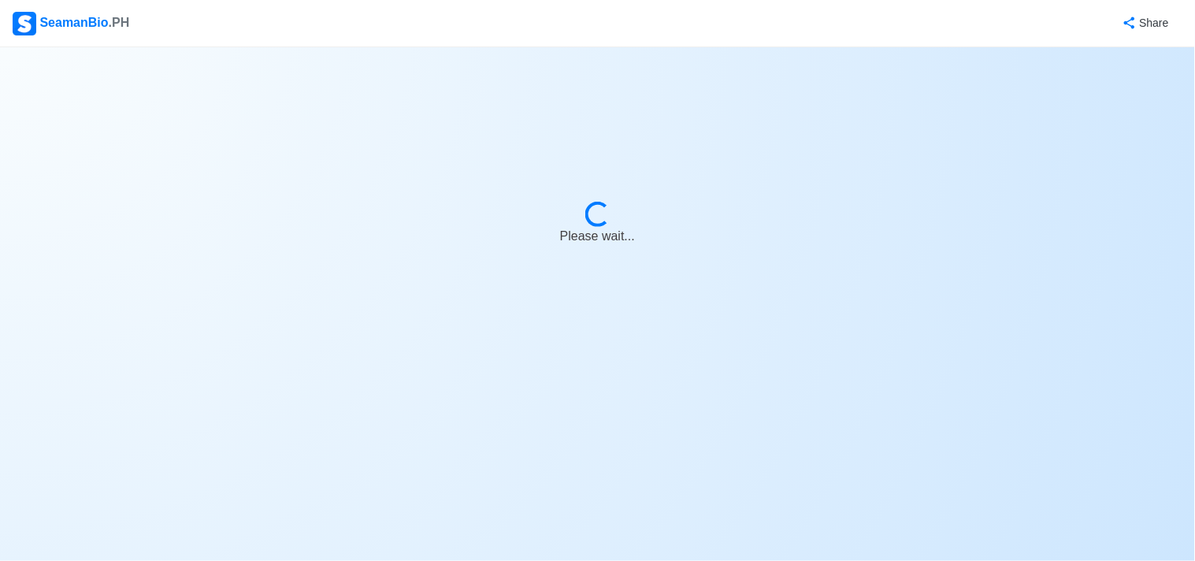
select select "Actively Looking for Job"
select select "Visible for Hiring"
select select "Single"
select select "[DEMOGRAPHIC_DATA]"
select select "PH"
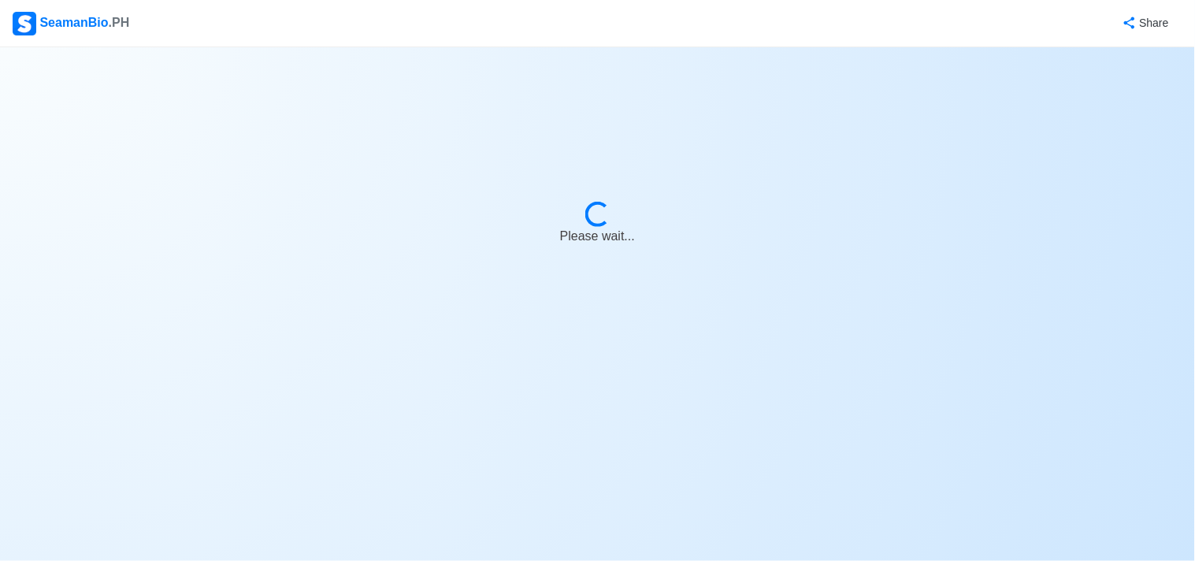
select select "4102416000000"
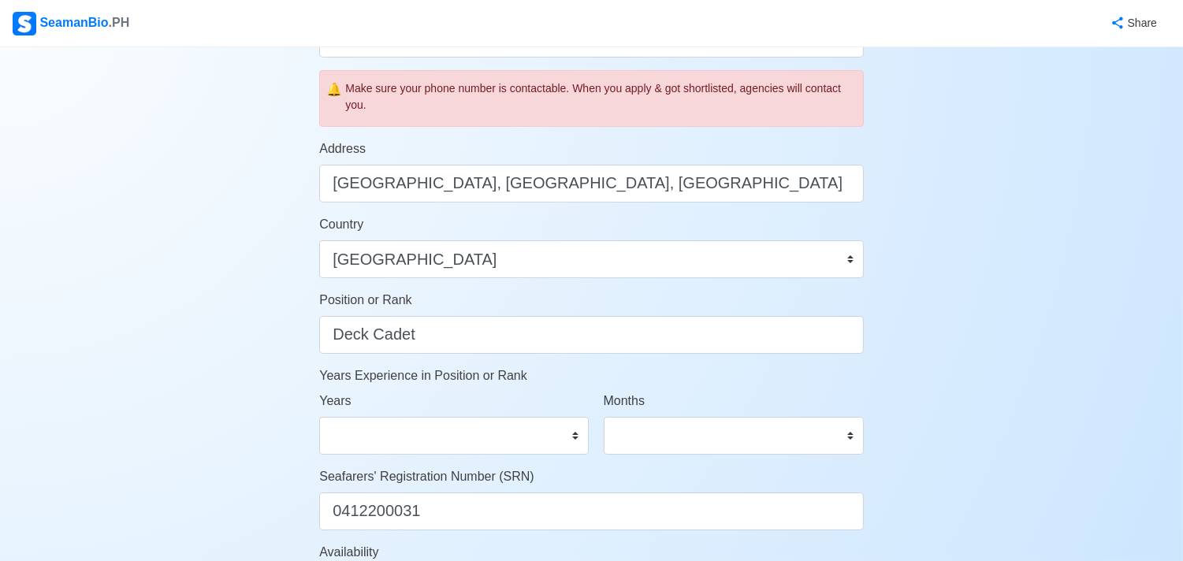
scroll to position [961, 0]
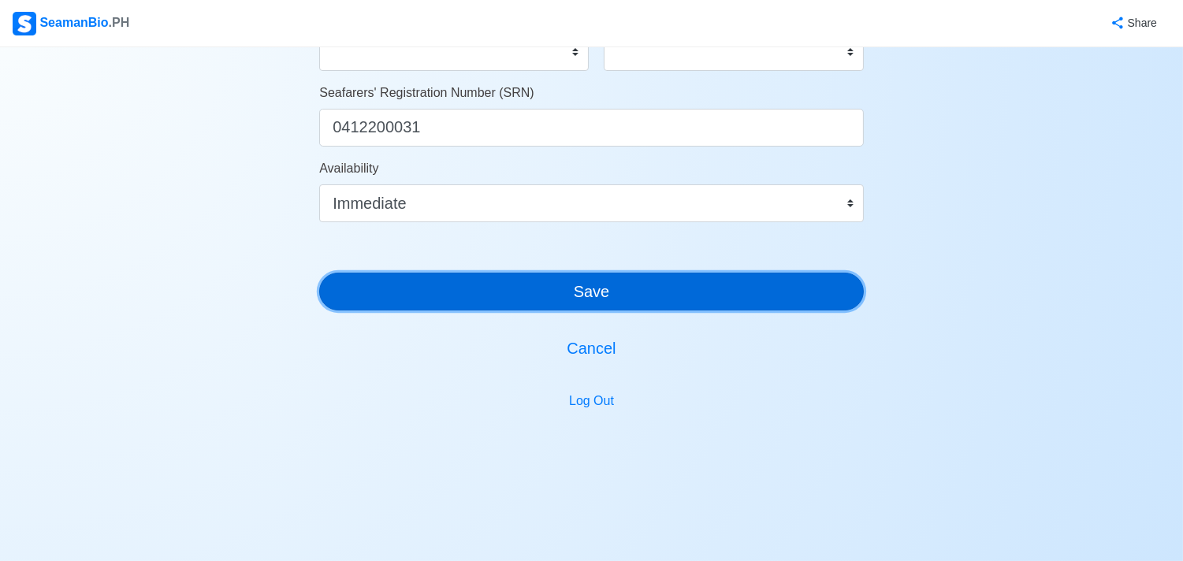
click at [429, 286] on button "Save" at bounding box center [591, 292] width 544 height 38
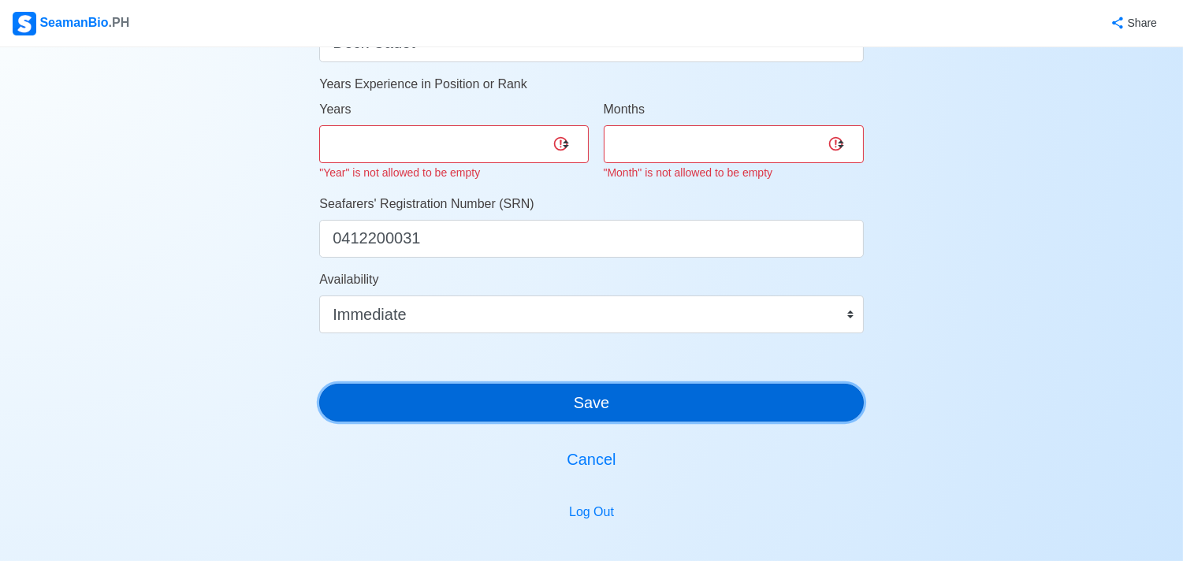
scroll to position [868, 0]
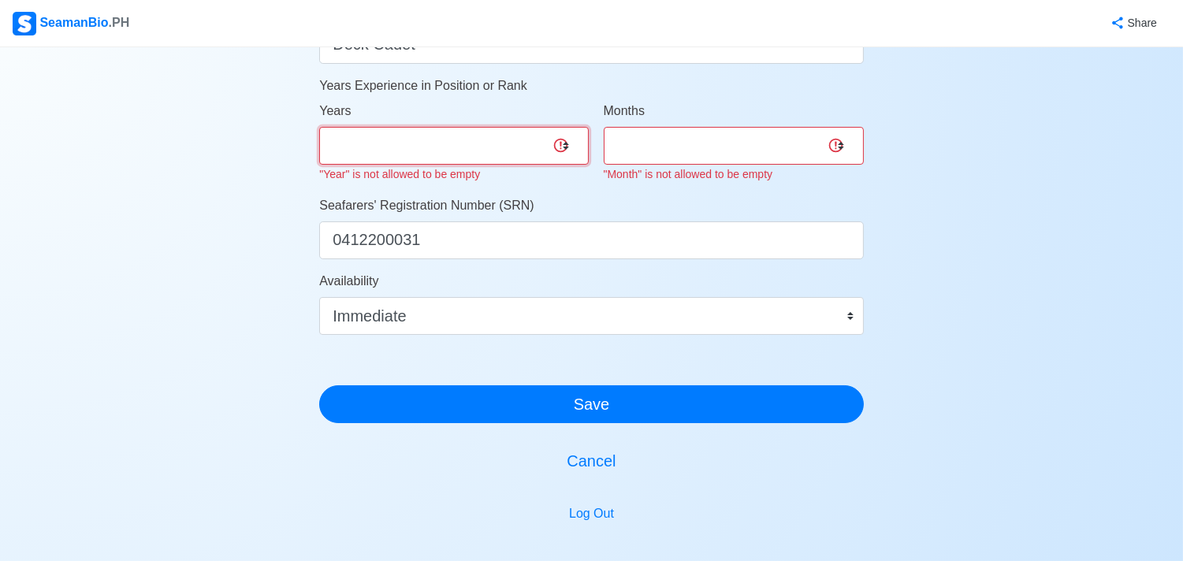
click at [455, 146] on select "0 1 2 3 4 5 6 7 8 9 10 11 12 13 14 15 16 17 18 19 20 21 22 23 24 25 26 27 28 29…" at bounding box center [453, 146] width 269 height 38
select select "0"
click at [319, 127] on select "0 1 2 3 4 5 6 7 8 9 10 11 12 13 14 15 16 17 18 19 20 21 22 23 24 25 26 27 28 29…" at bounding box center [453, 146] width 269 height 38
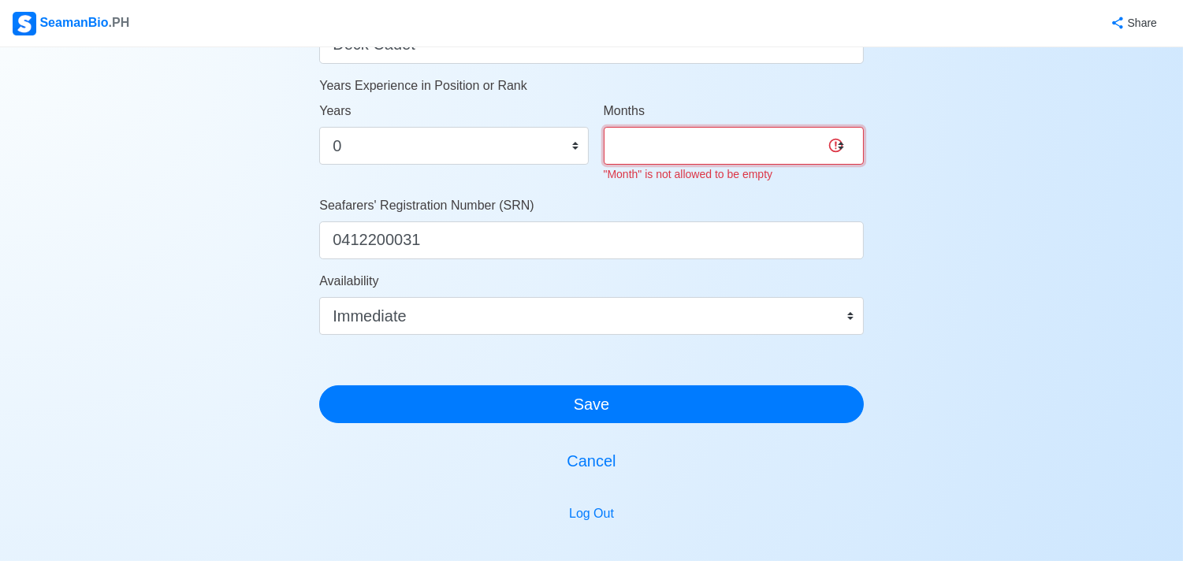
click at [730, 153] on select "0 1 2 3 4 5 6 7 8 9 10 11" at bounding box center [734, 146] width 260 height 38
select select "0"
click at [604, 127] on select "0 1 2 3 4 5 6 7 8 9 10 11" at bounding box center [734, 146] width 260 height 38
